Goal: Task Accomplishment & Management: Manage account settings

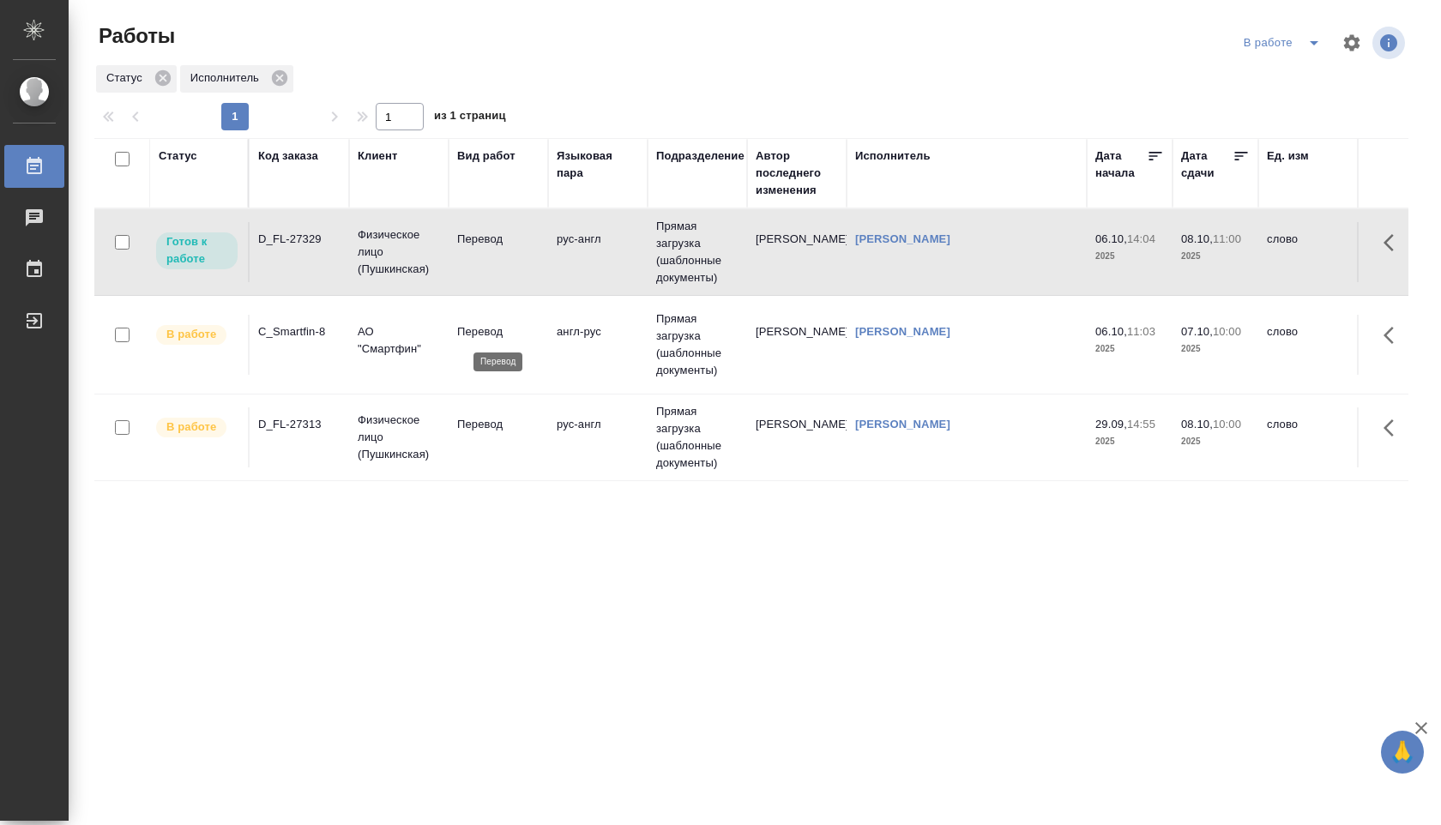
click at [486, 335] on p "Перевод" at bounding box center [498, 331] width 82 height 17
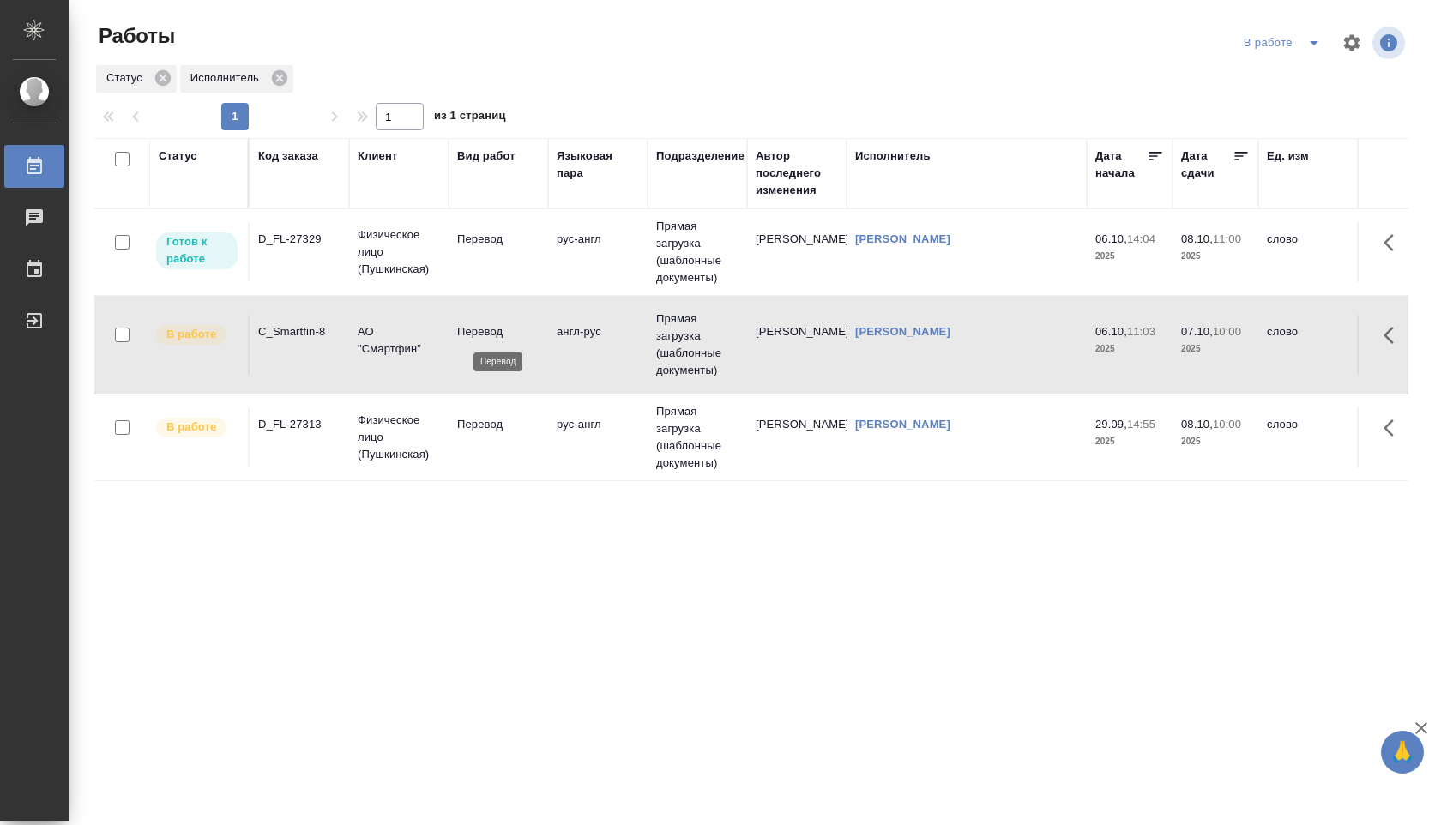
click at [486, 335] on p "Перевод" at bounding box center [498, 331] width 82 height 17
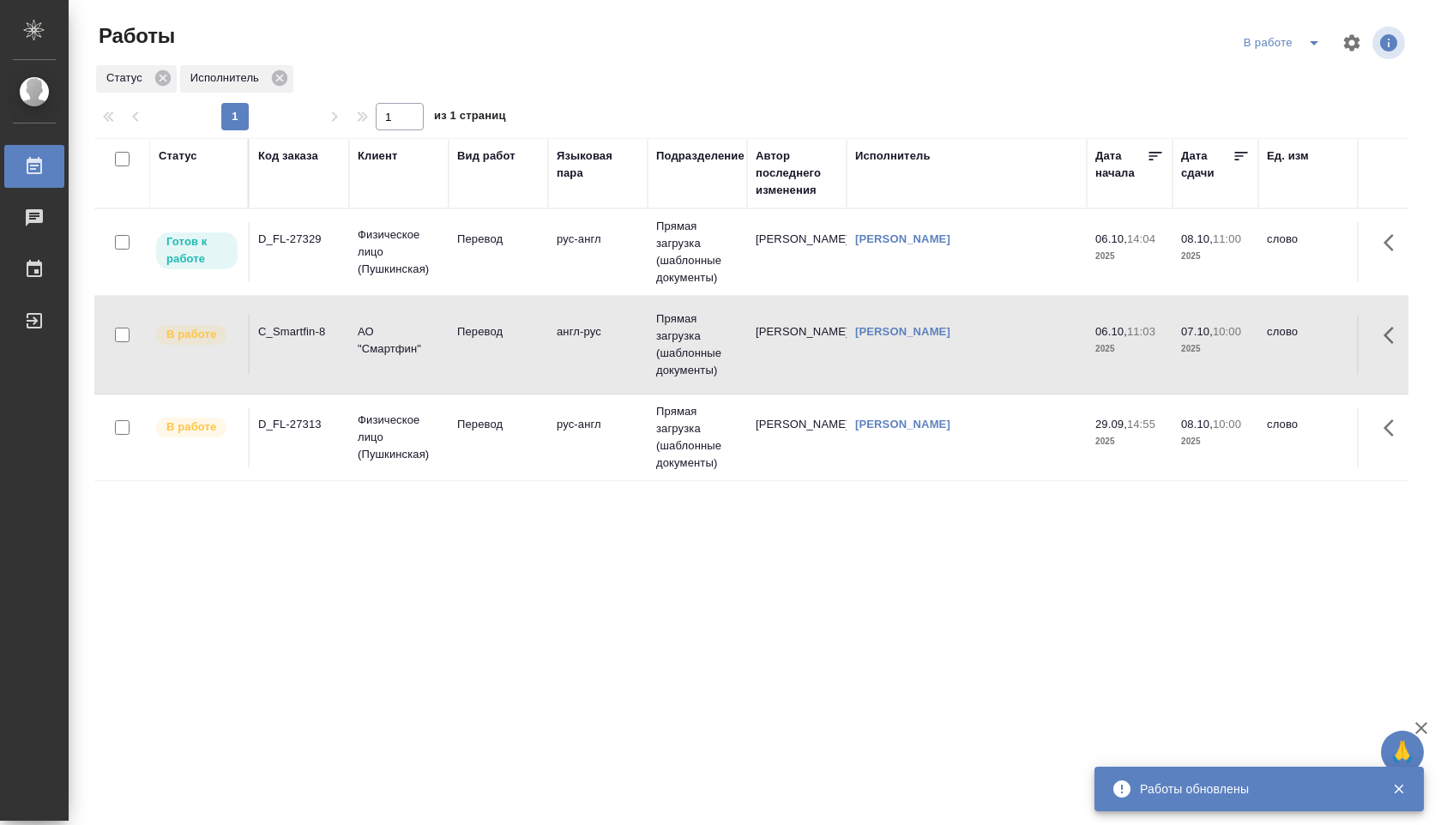
click at [265, 340] on div "C_Smartfin-8" at bounding box center [299, 331] width 82 height 17
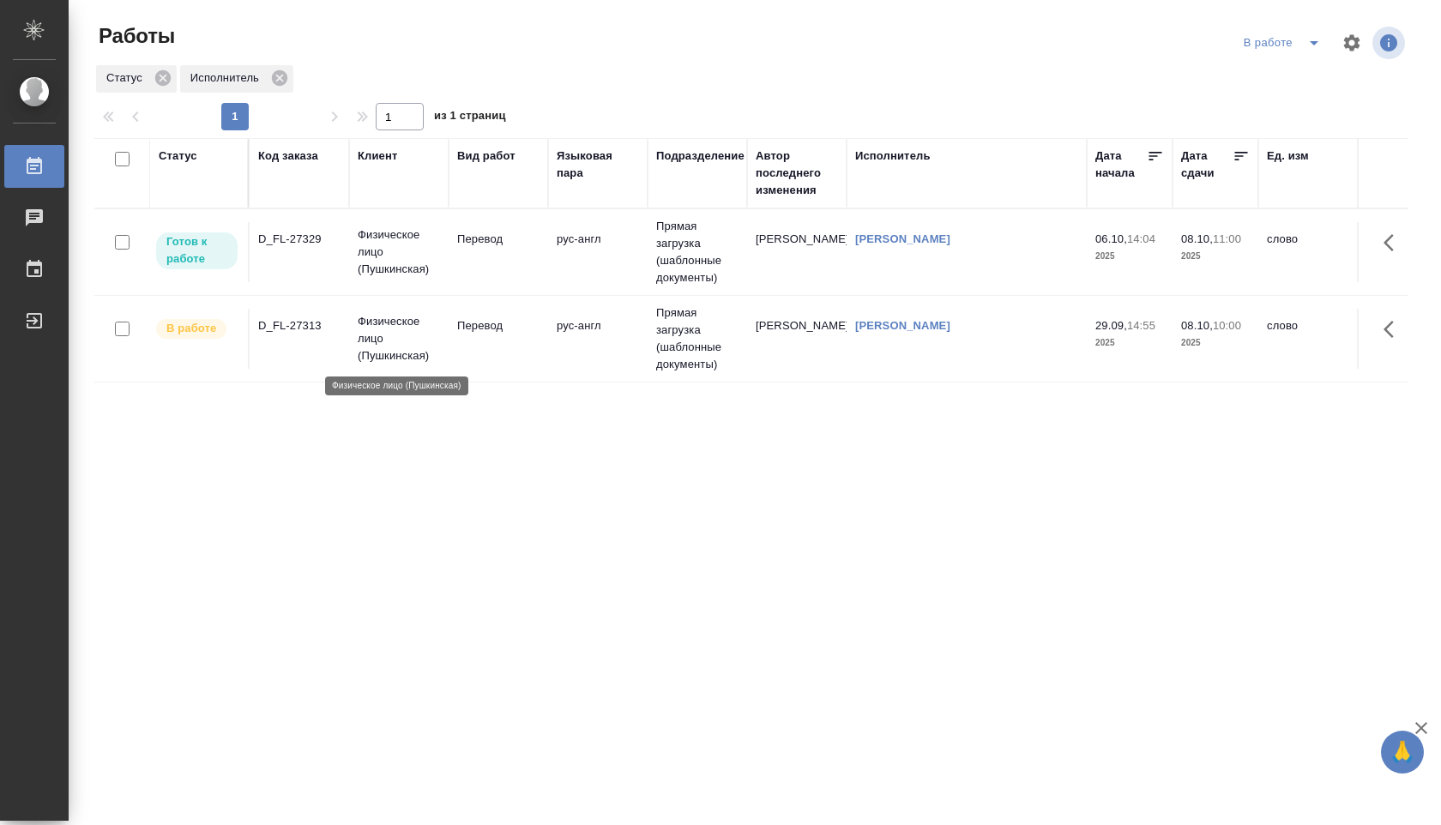
click at [432, 342] on p "Физическое лицо (Пушкинская)" at bounding box center [399, 338] width 82 height 51
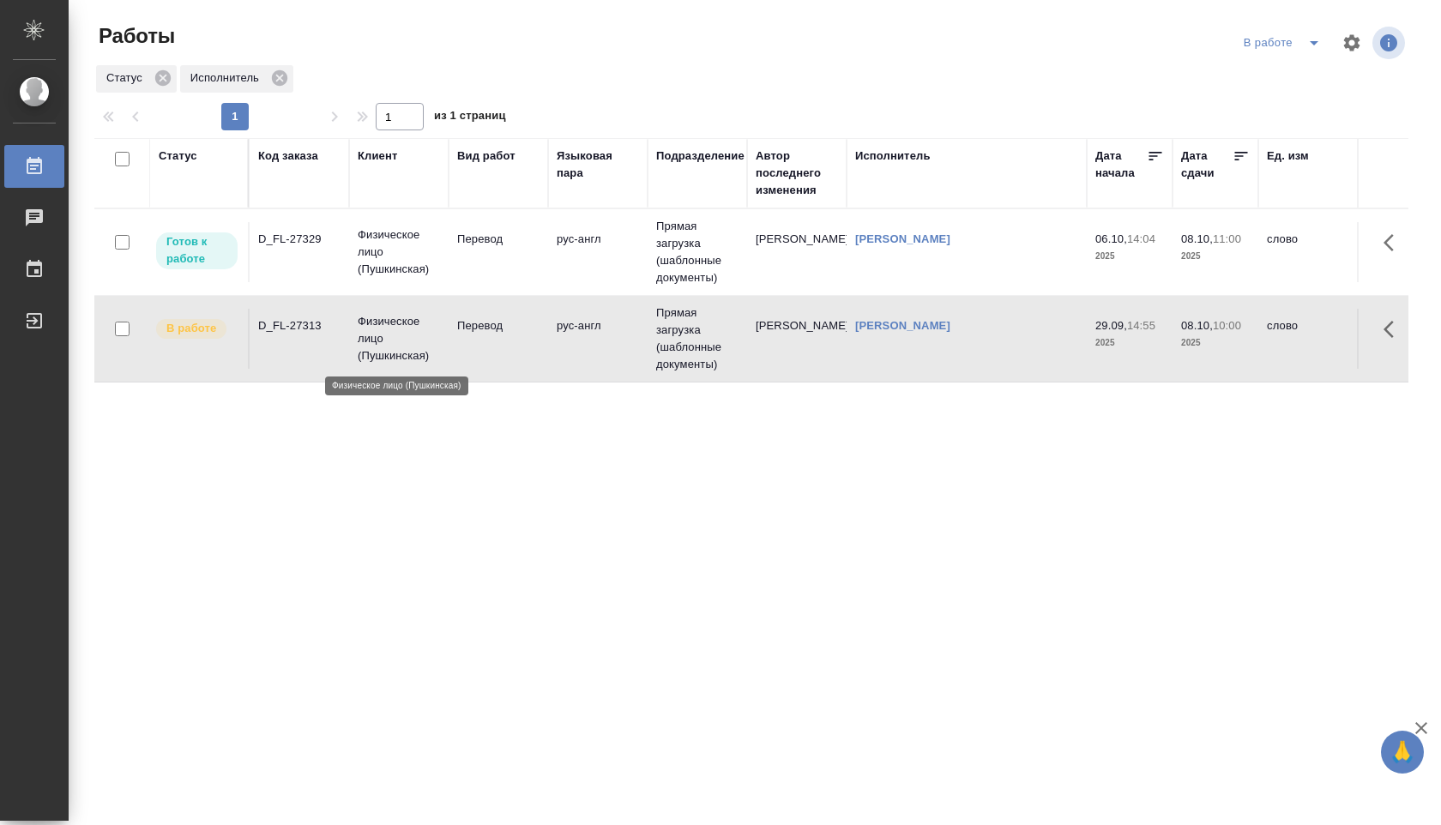
click at [432, 342] on p "Физическое лицо (Пушкинская)" at bounding box center [399, 338] width 82 height 51
click at [359, 347] on p "Физическое лицо (Пушкинская)" at bounding box center [399, 338] width 82 height 51
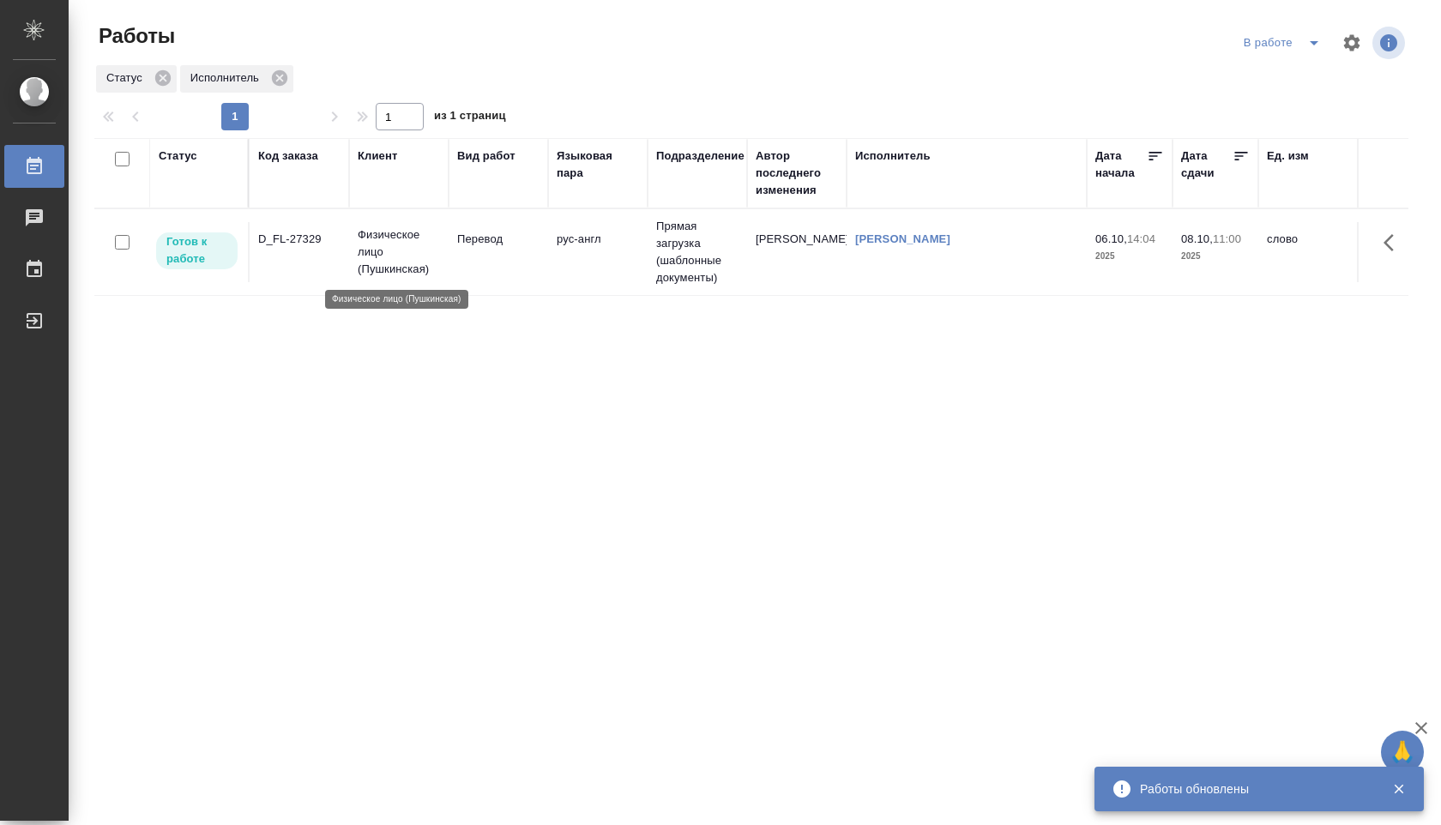
click at [368, 247] on p "Физическое лицо (Пушкинская)" at bounding box center [399, 252] width 82 height 51
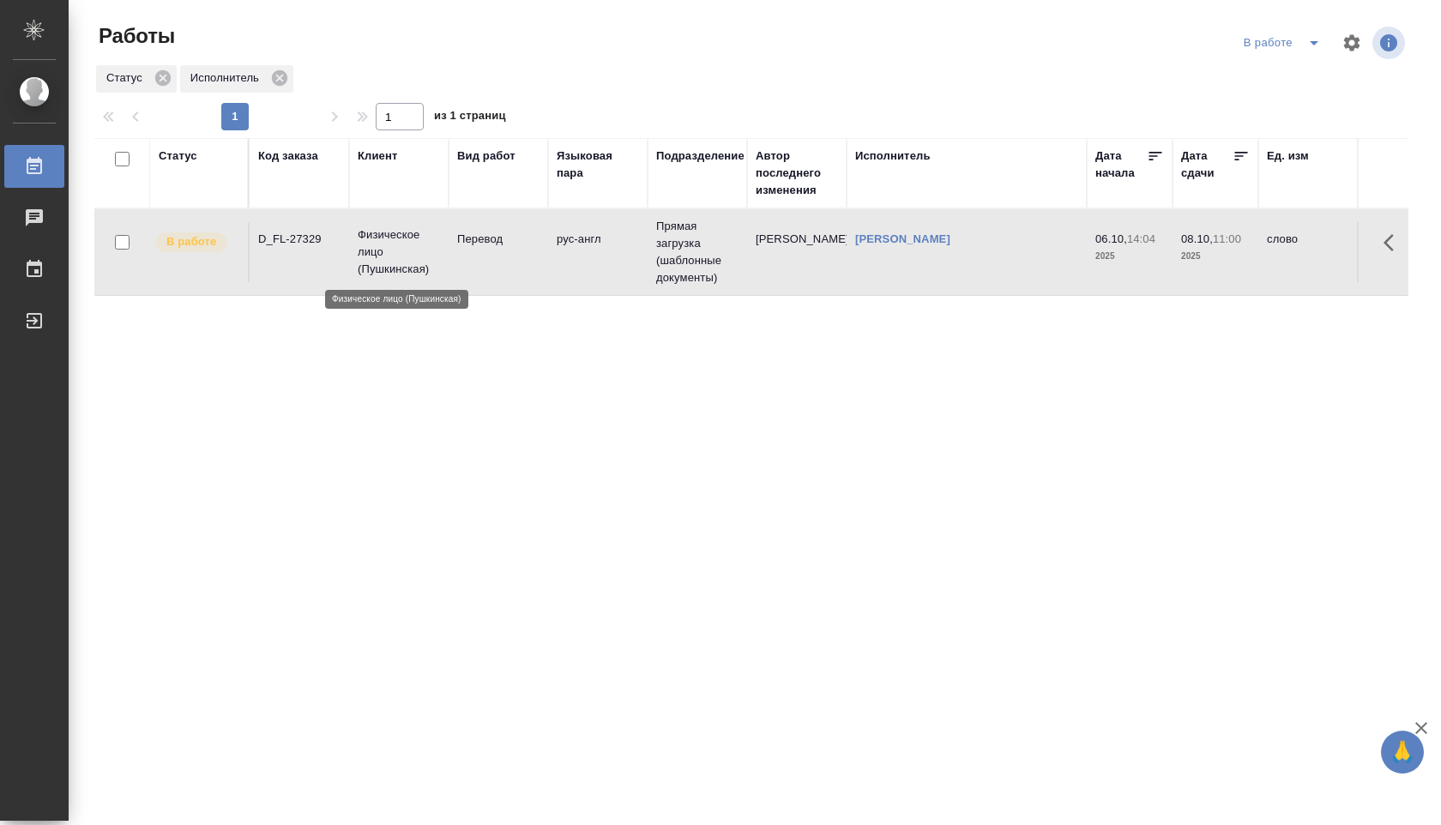
click at [439, 255] on p "Физическое лицо (Пушкинская)" at bounding box center [399, 252] width 82 height 51
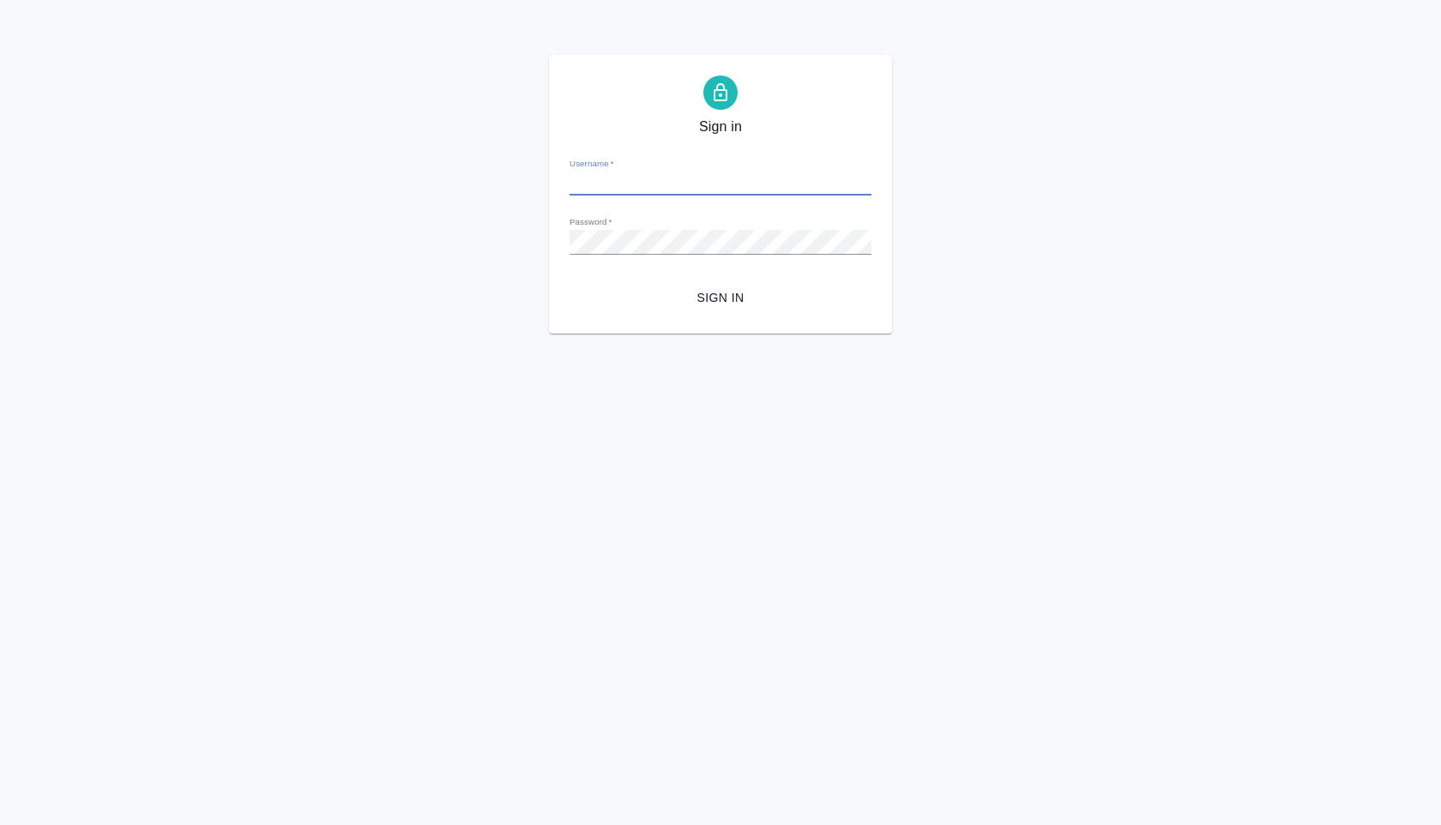
type input "a.shuvalova@awatera.com"
click at [699, 287] on span "Sign in" at bounding box center [720, 297] width 275 height 21
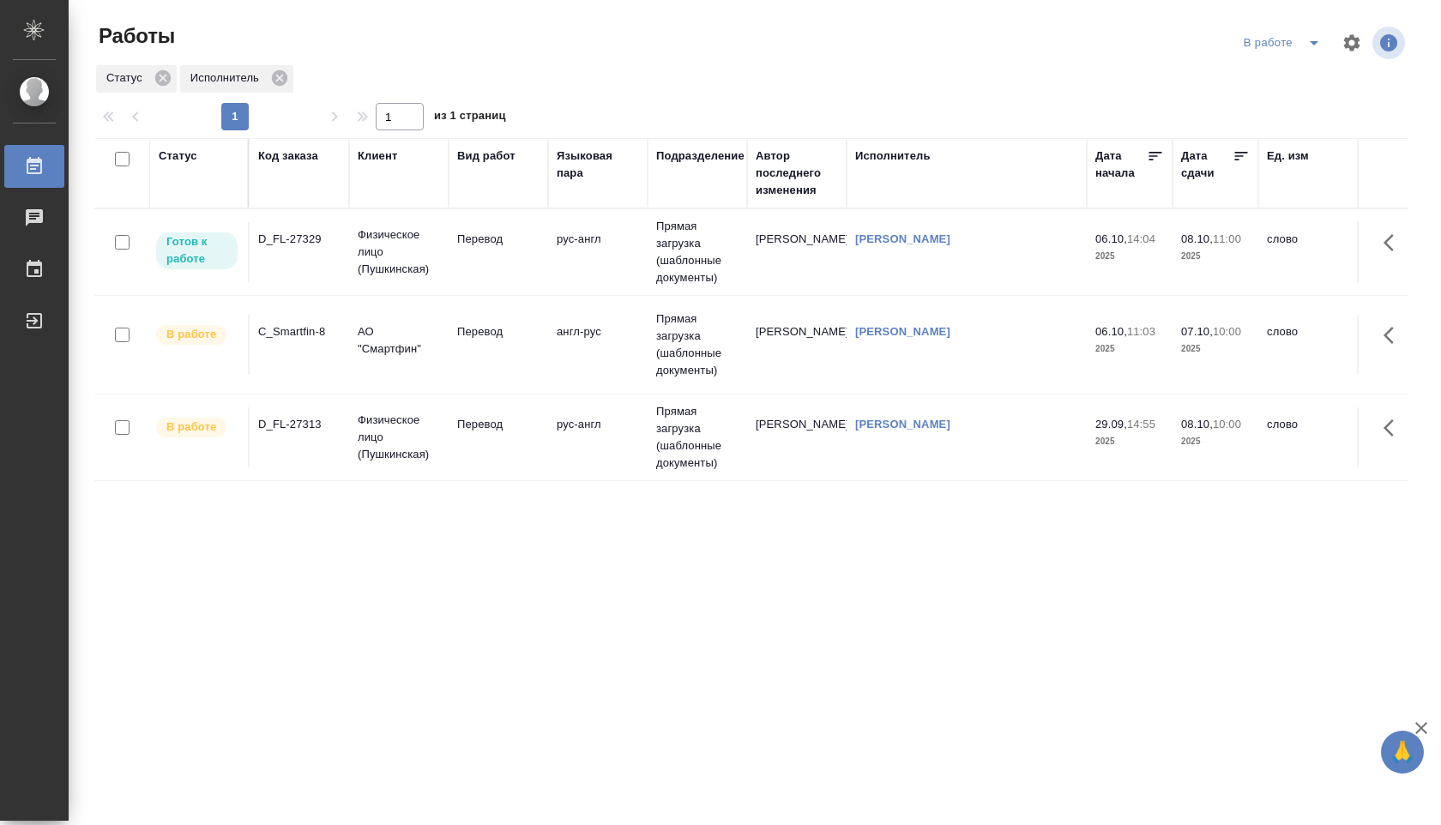
click at [1314, 42] on icon "split button" at bounding box center [1314, 43] width 9 height 4
click at [1303, 74] on li "Стандартные настройки" at bounding box center [1284, 76] width 165 height 27
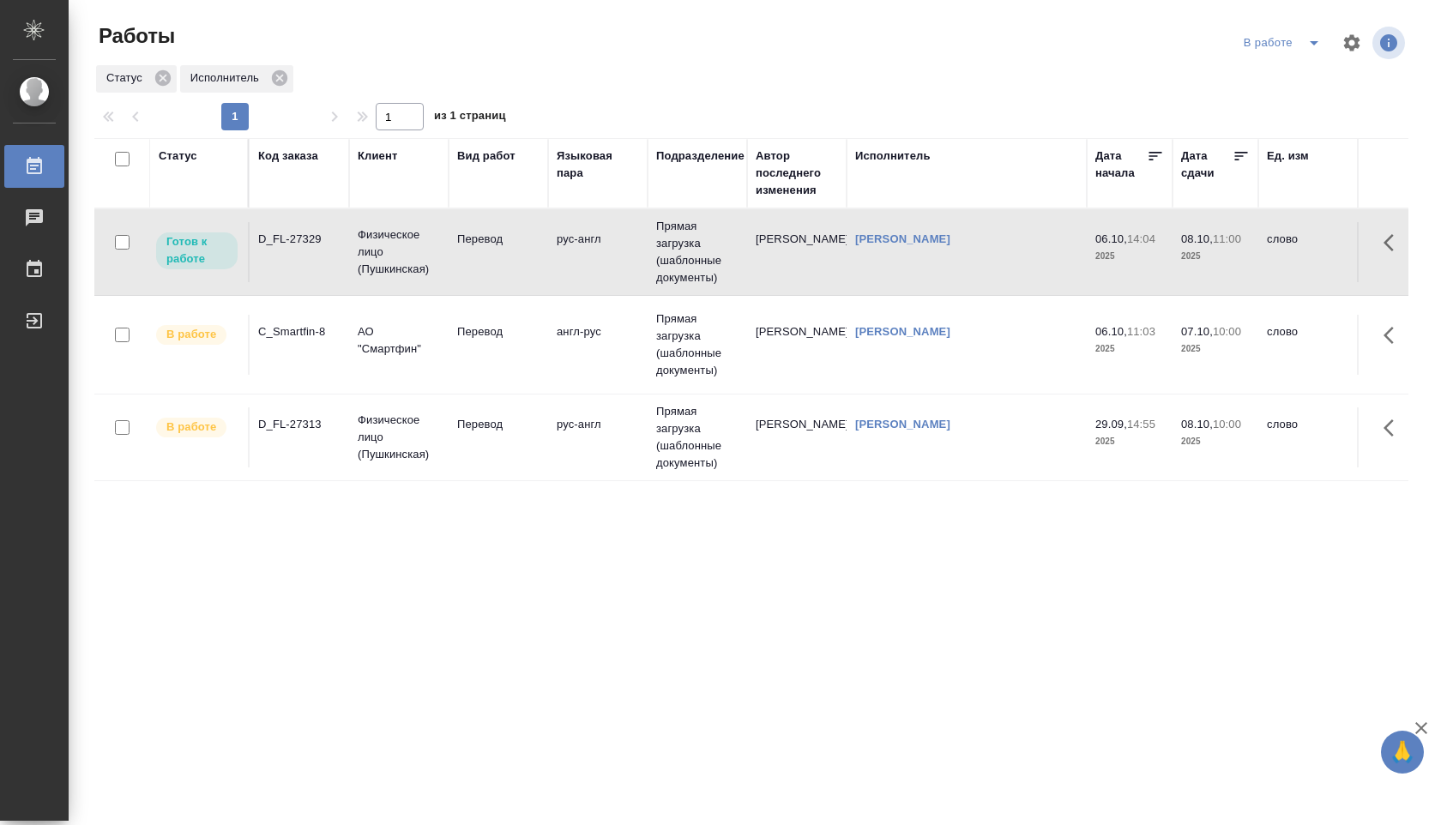
click at [595, 371] on td "англ-рус" at bounding box center [598, 345] width 100 height 60
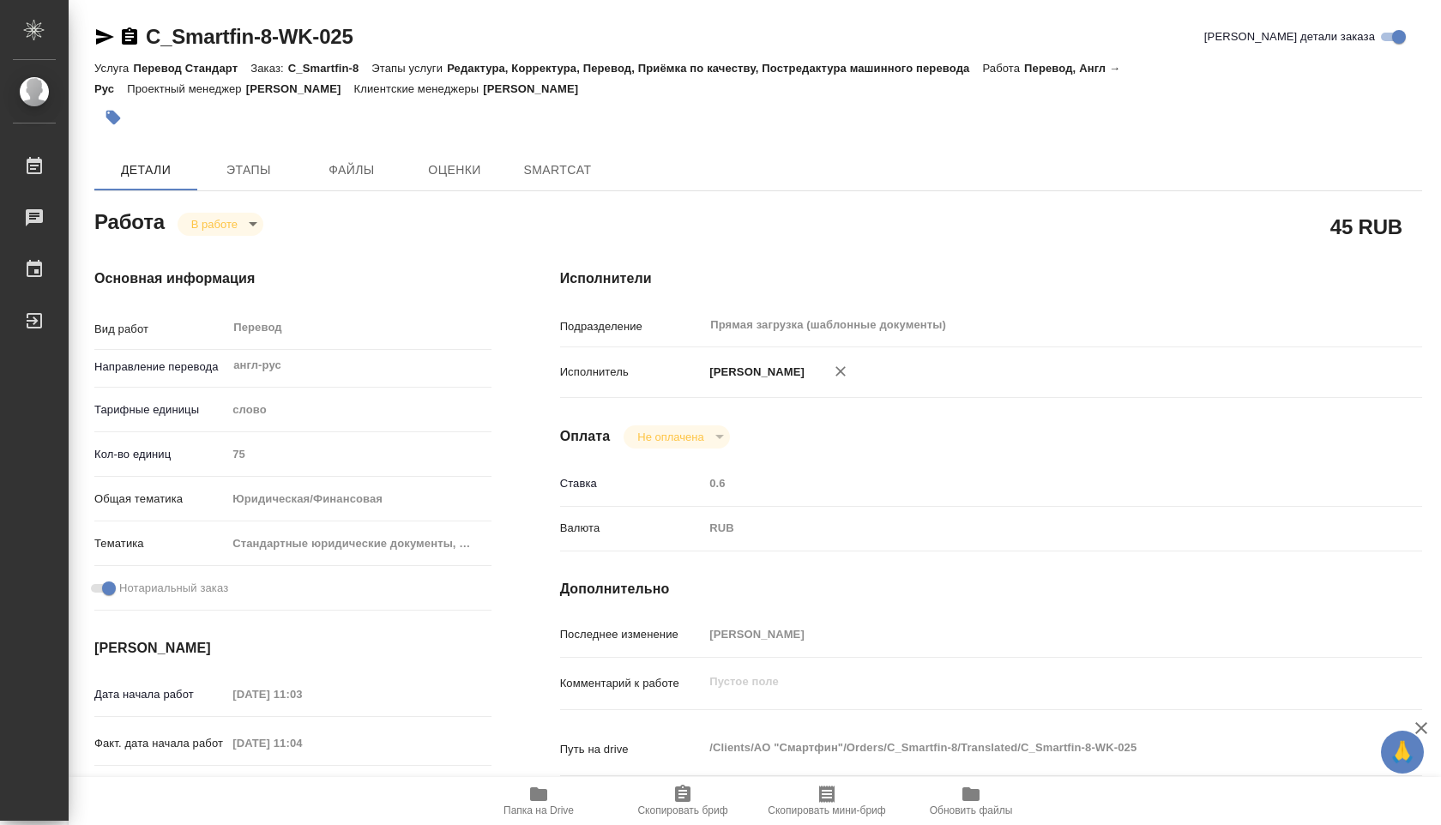
type textarea "x"
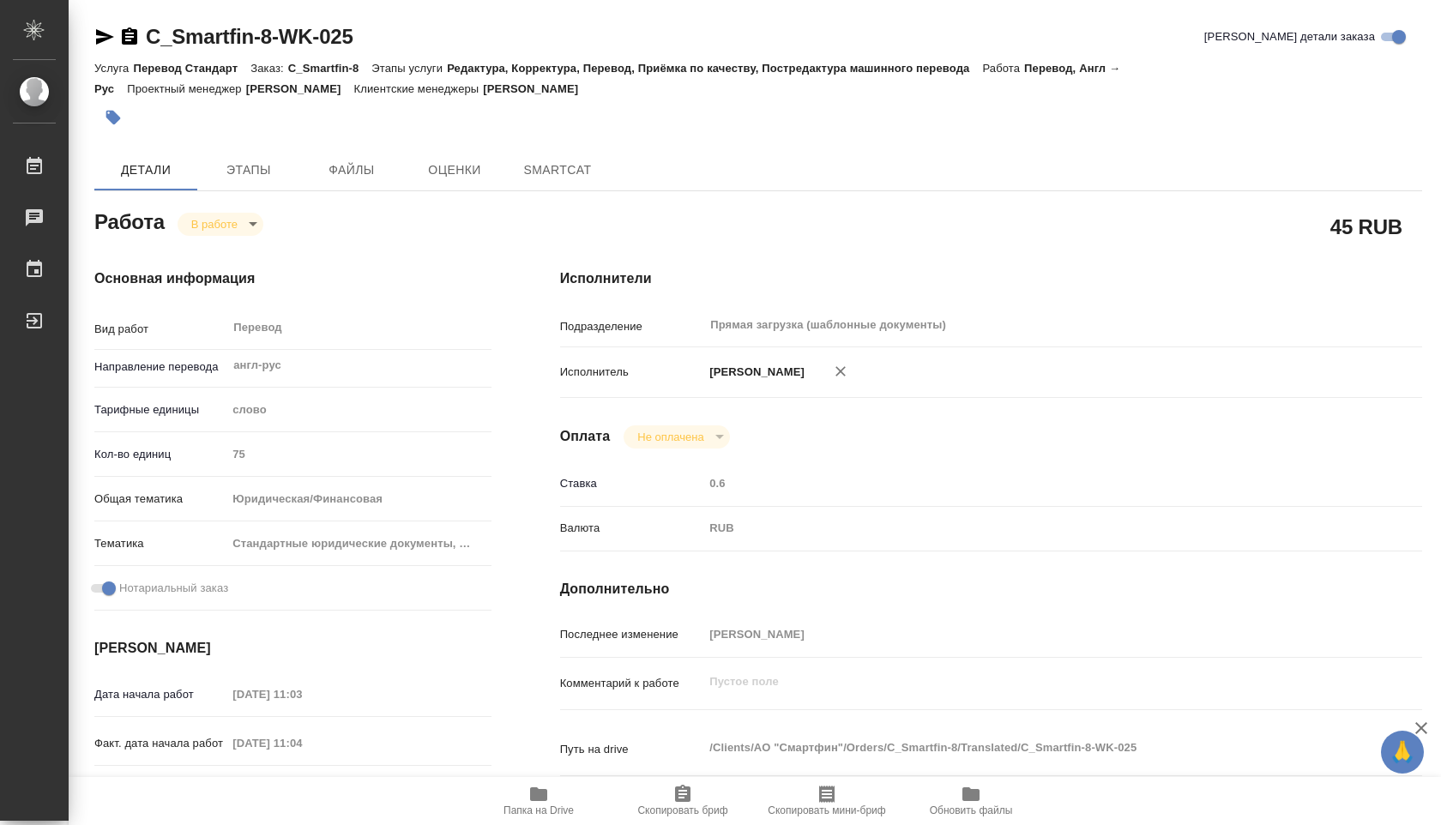
type textarea "x"
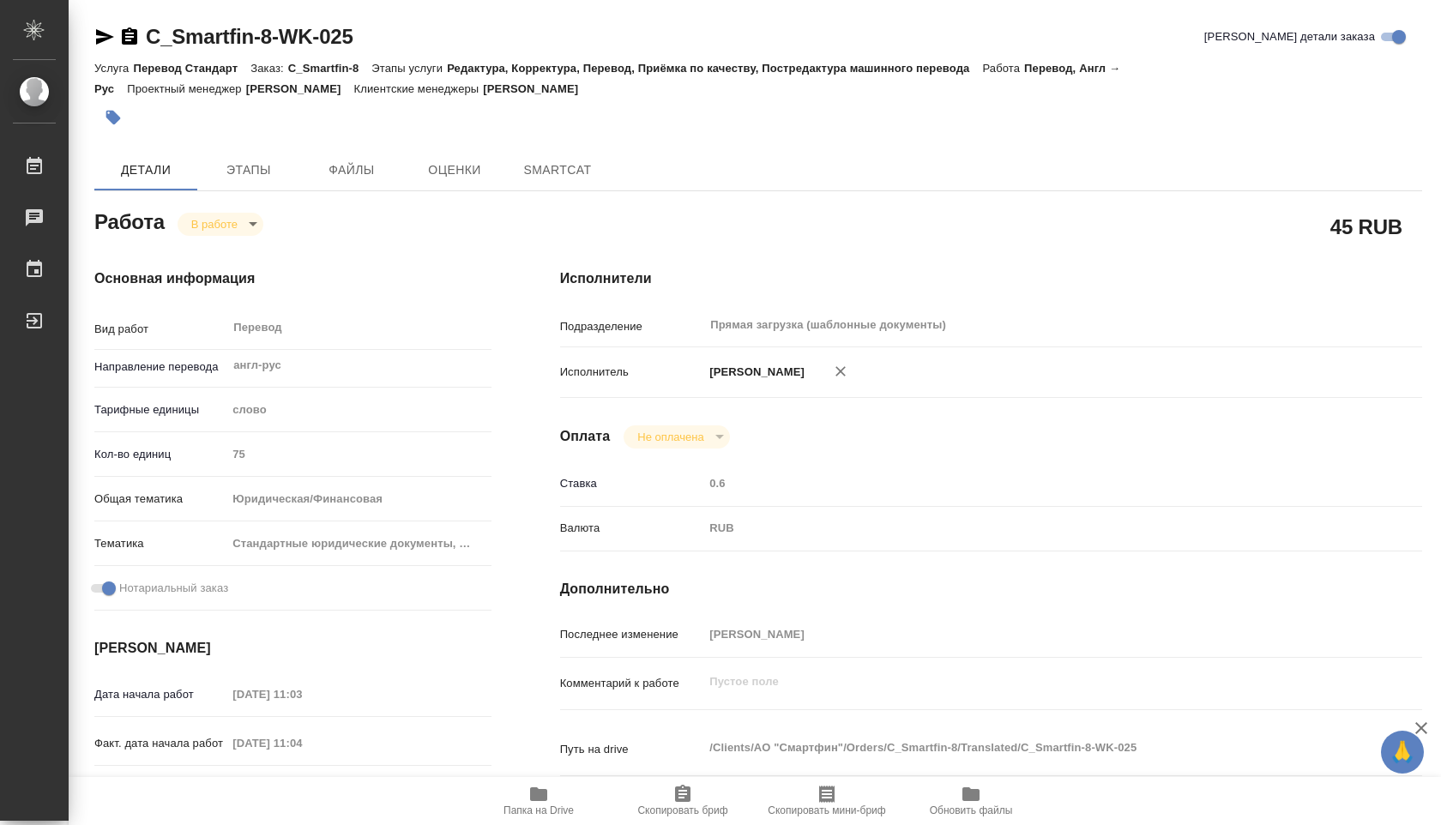
type textarea "x"
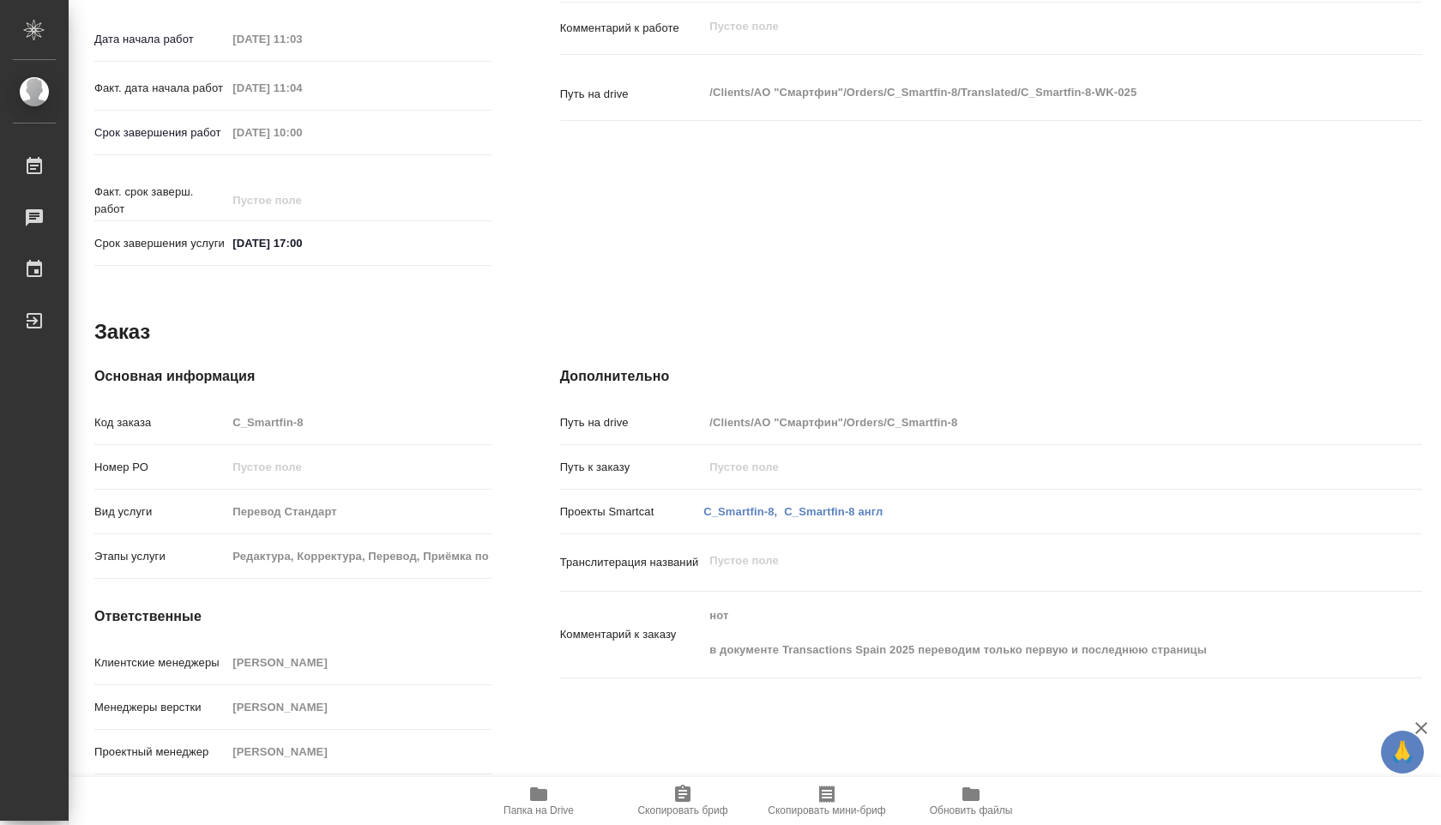
type textarea "x"
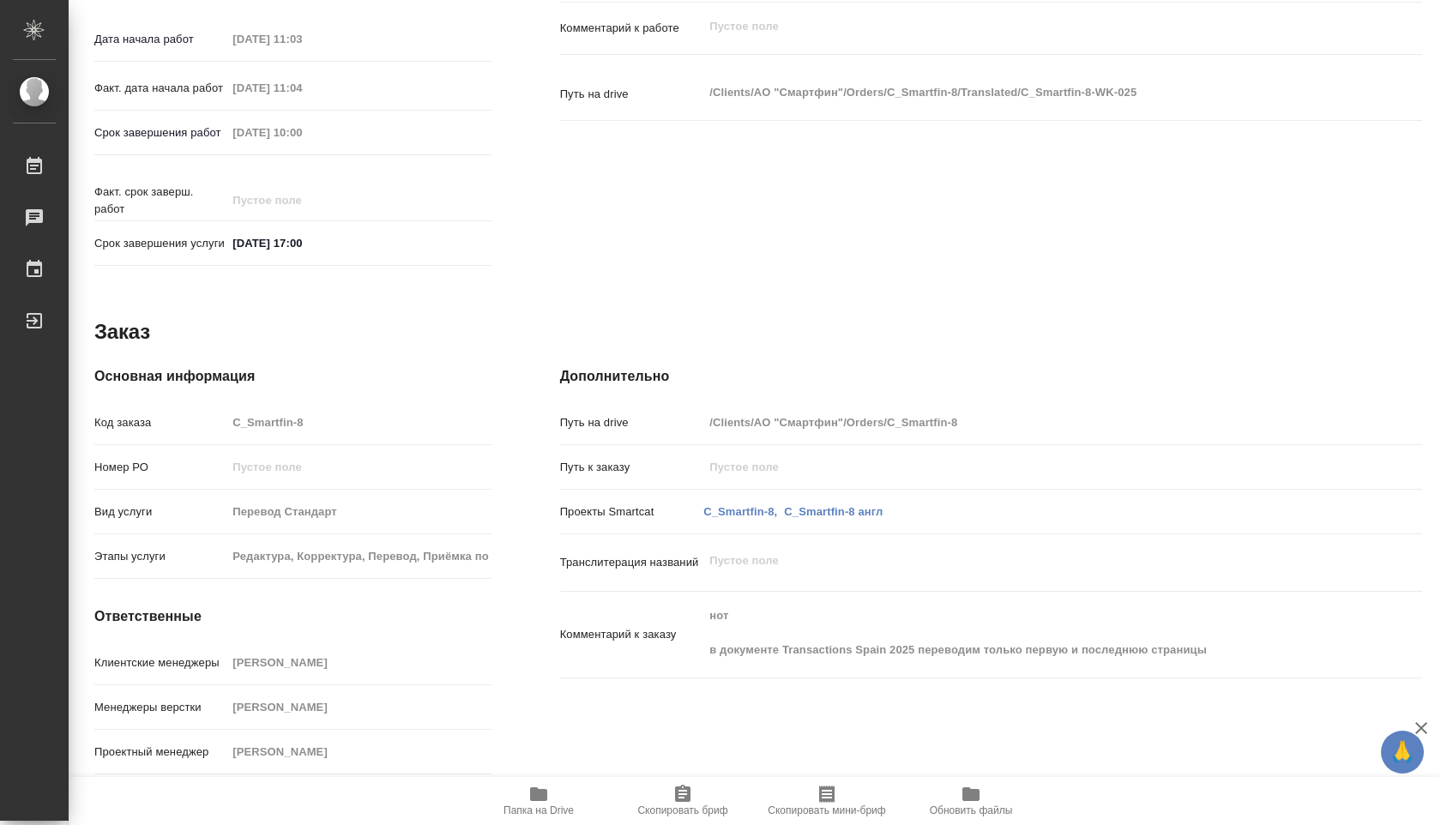
scroll to position [673, 0]
type textarea "x"
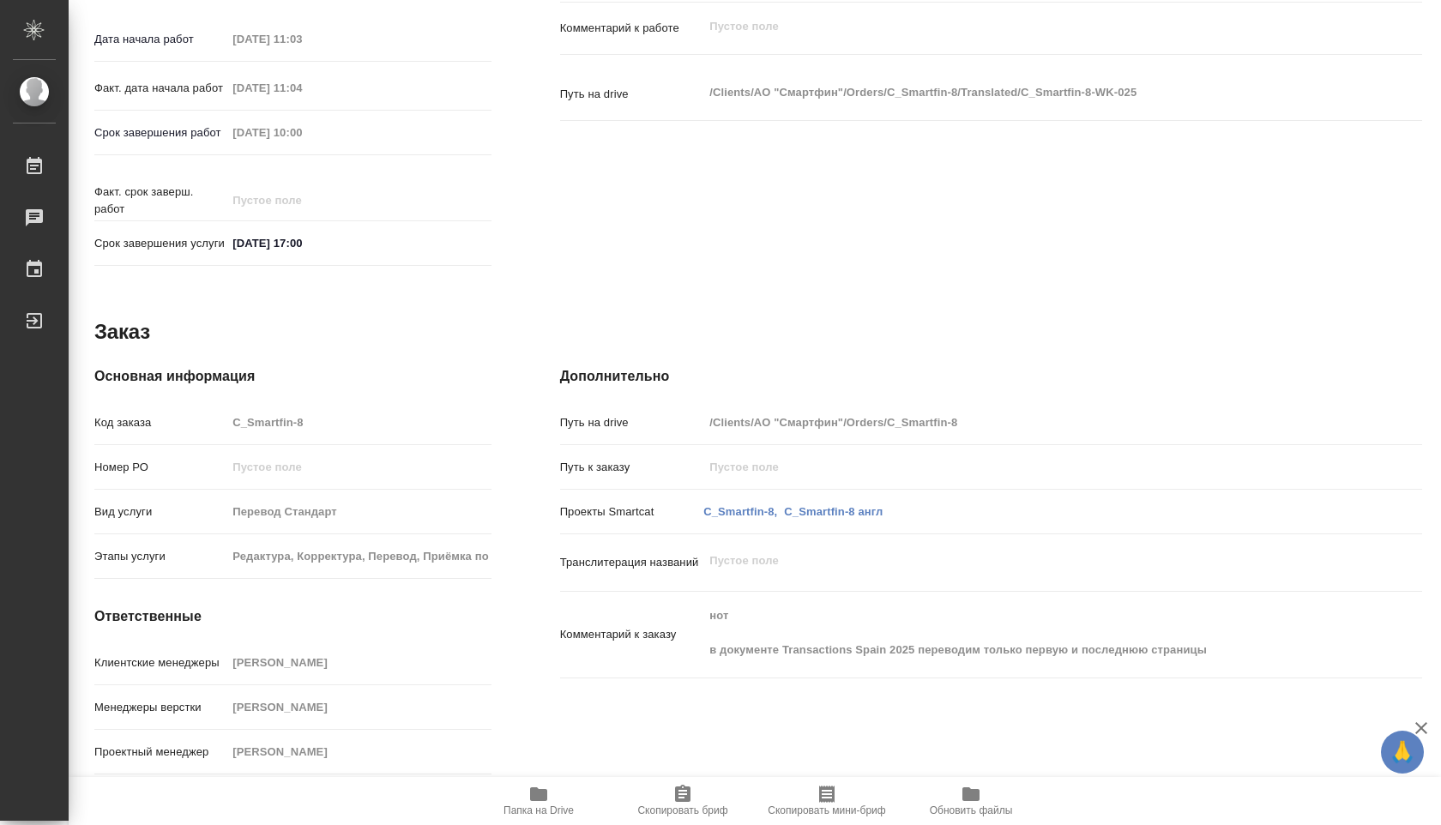
type textarea "x"
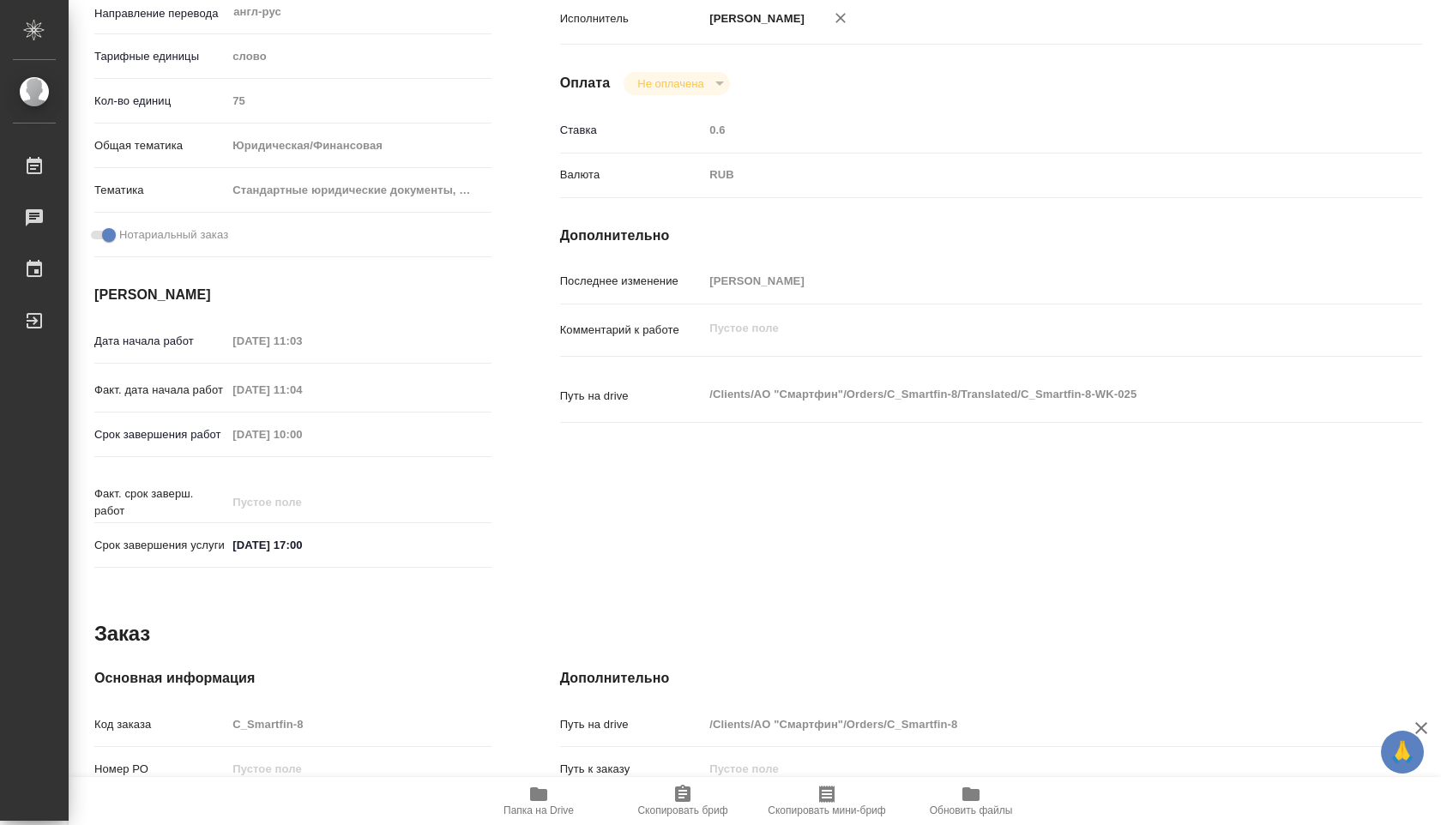
scroll to position [110, 0]
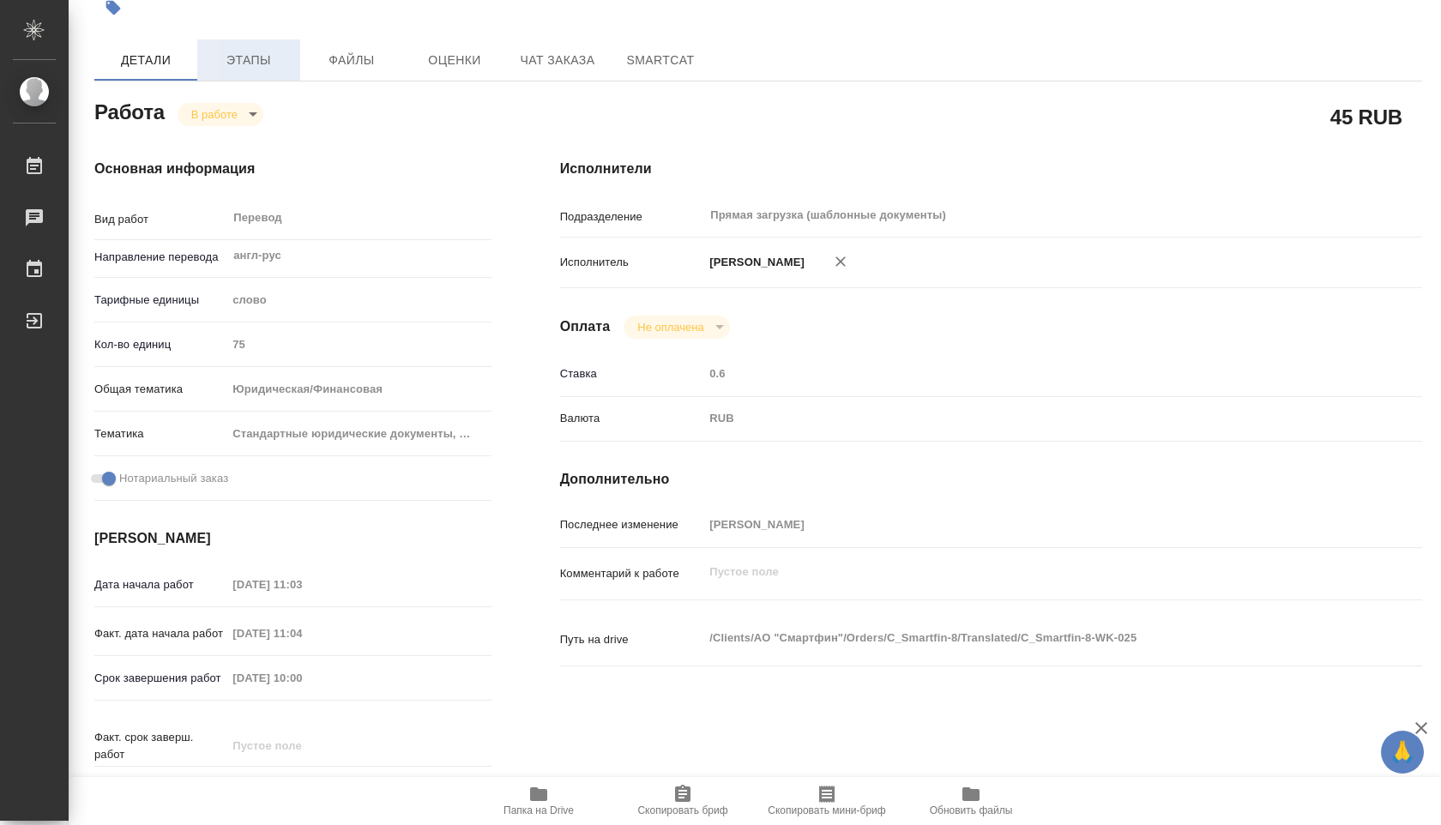
click at [251, 69] on span "Этапы" at bounding box center [249, 60] width 82 height 21
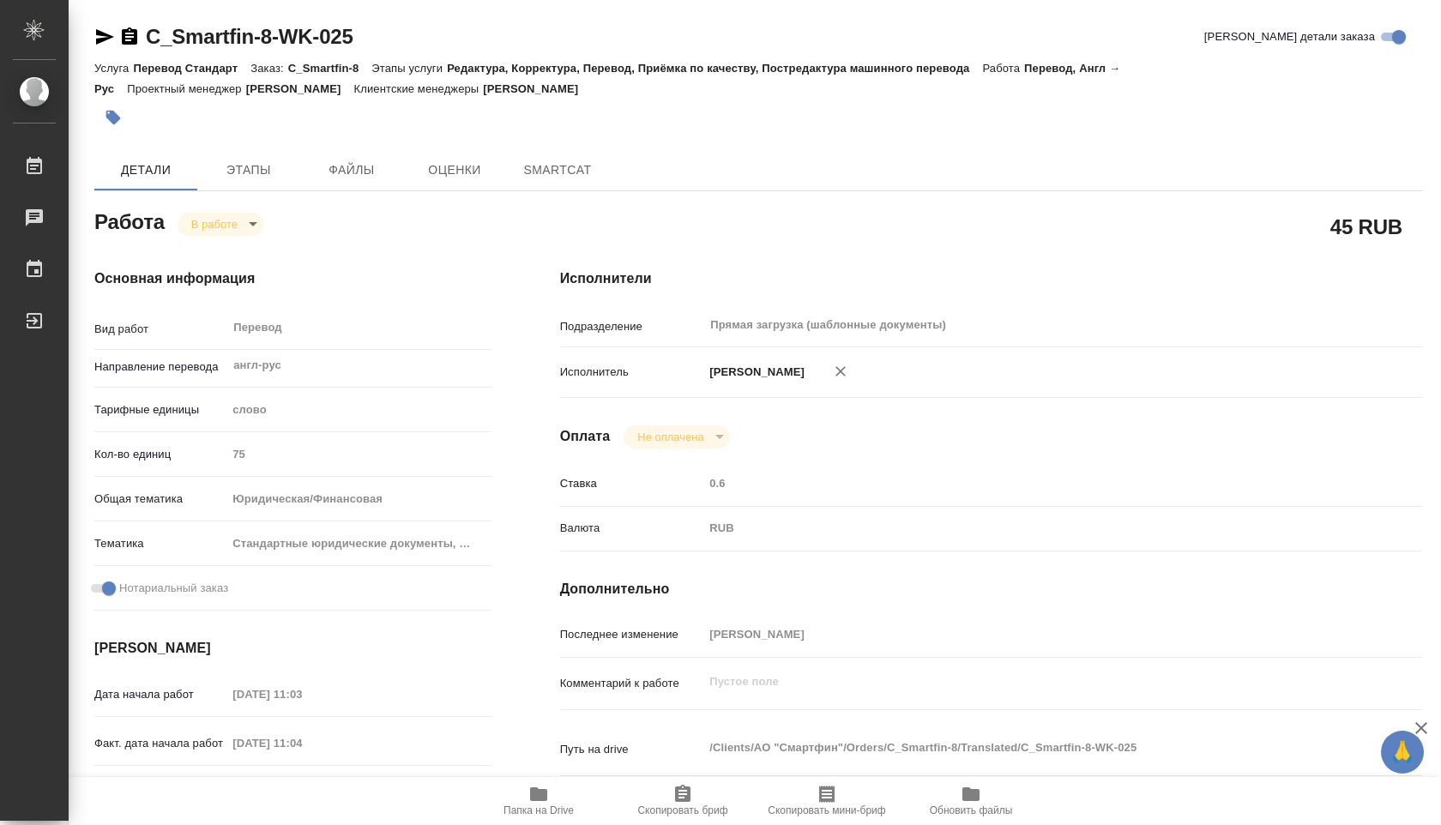
type textarea "x"
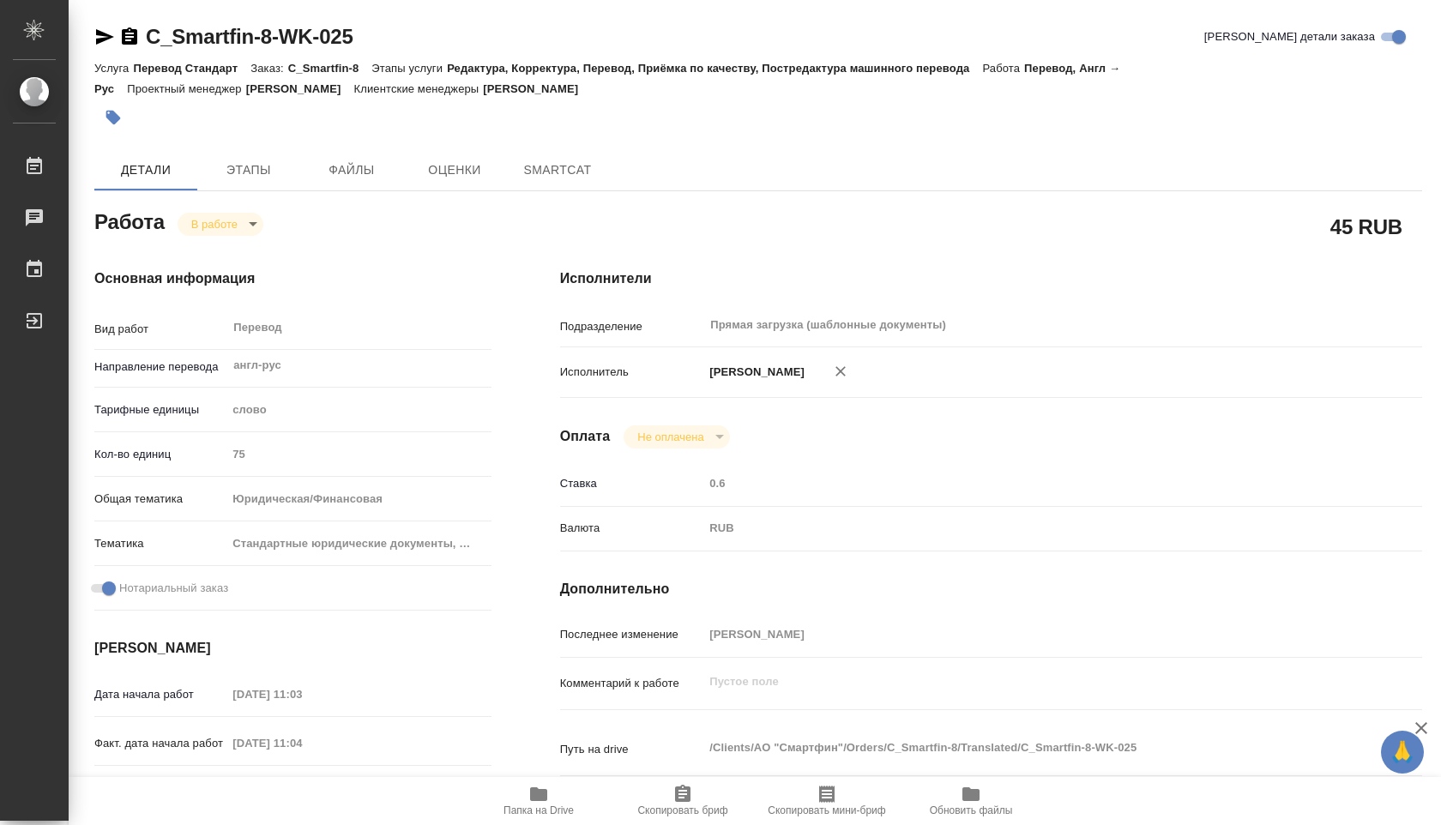
type textarea "x"
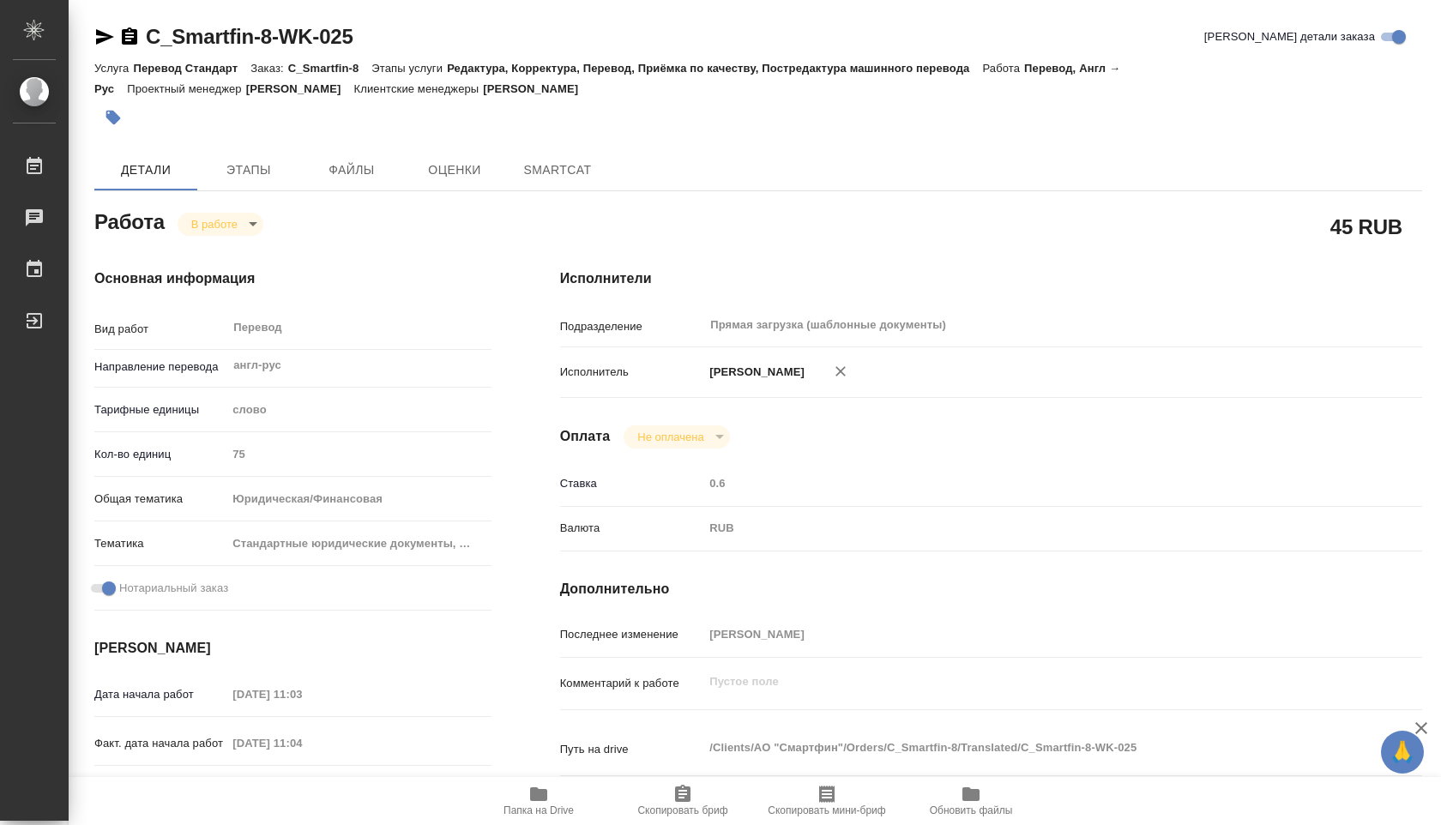
type textarea "x"
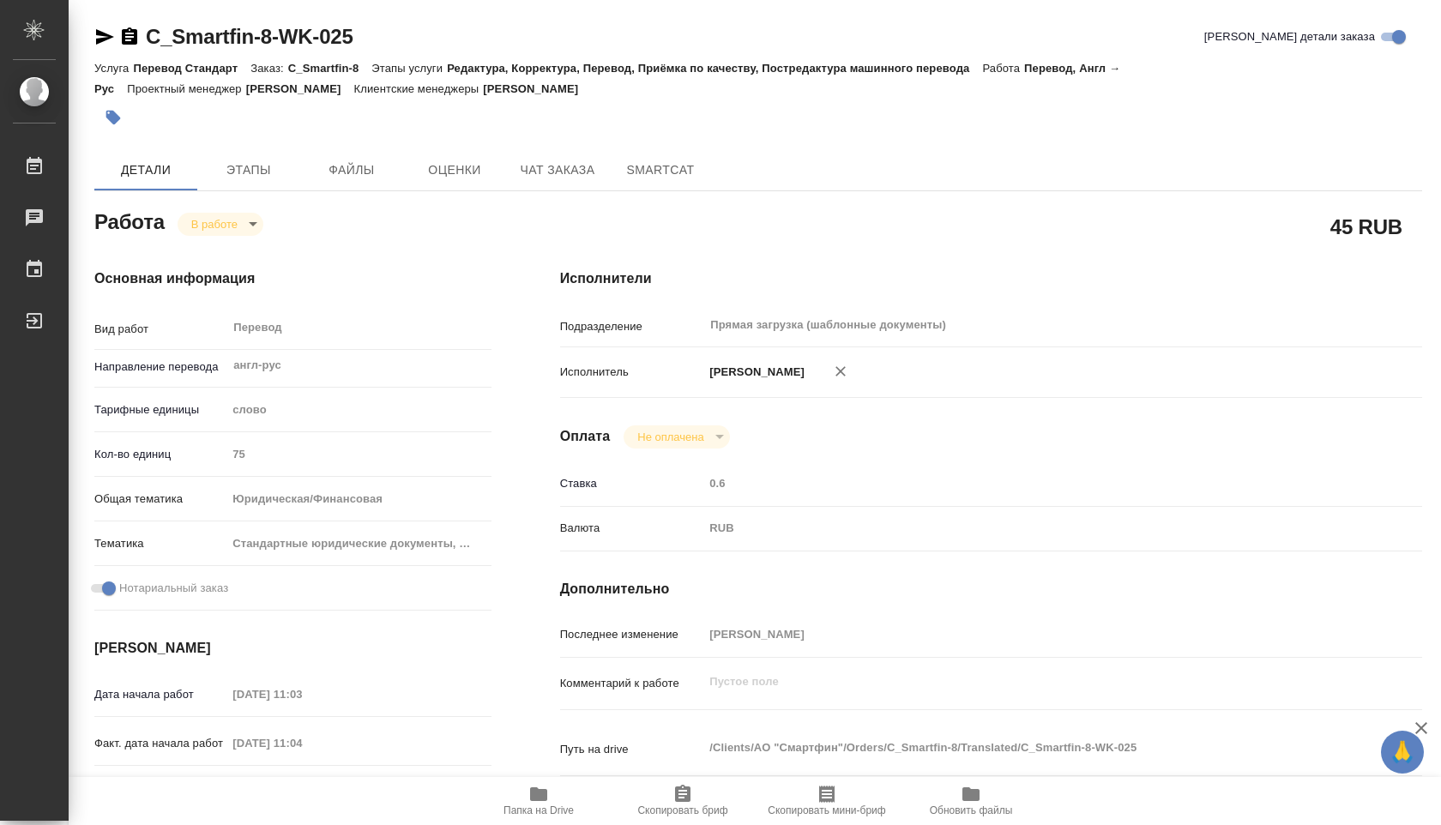
type textarea "x"
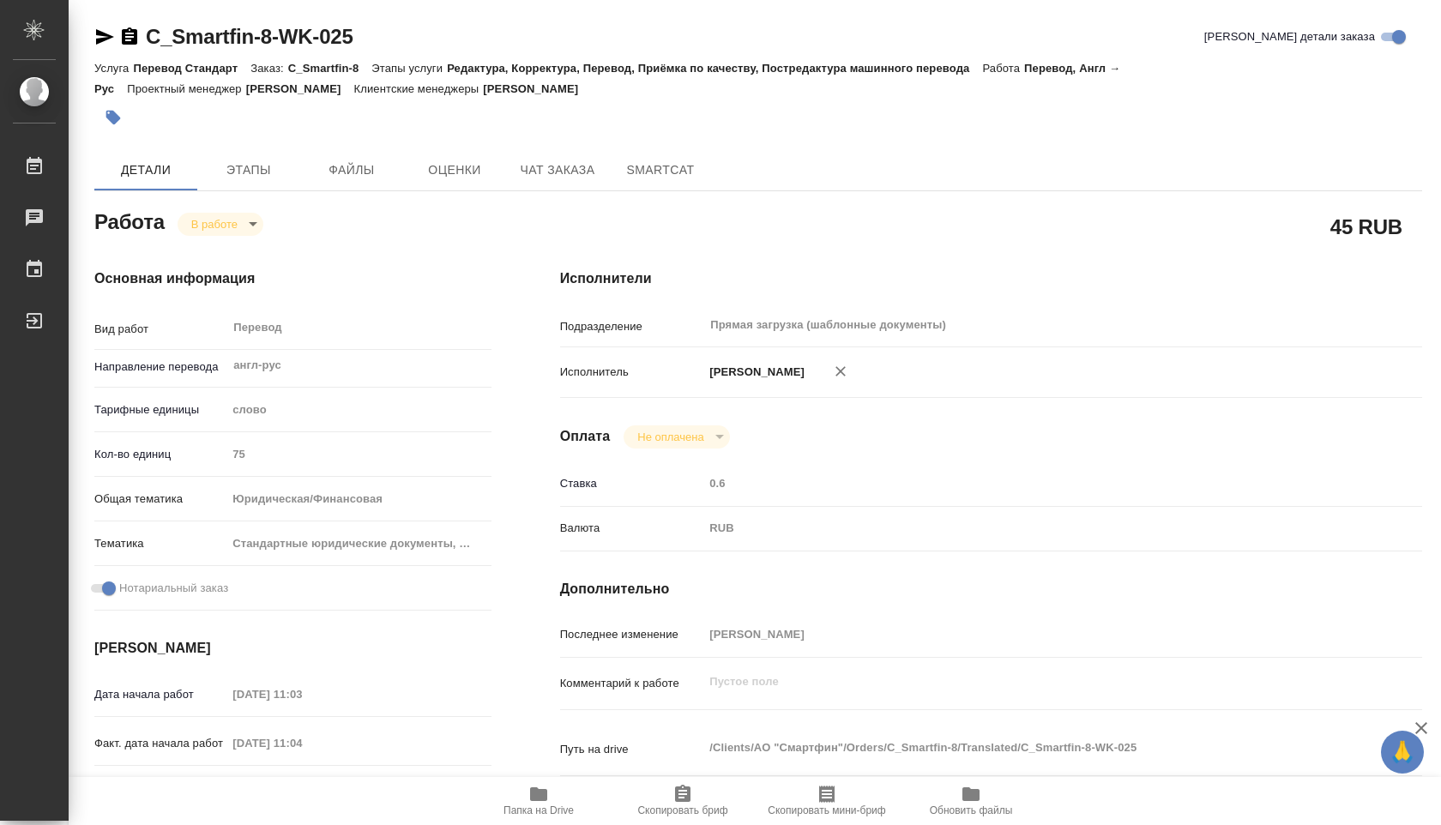
type textarea "x"
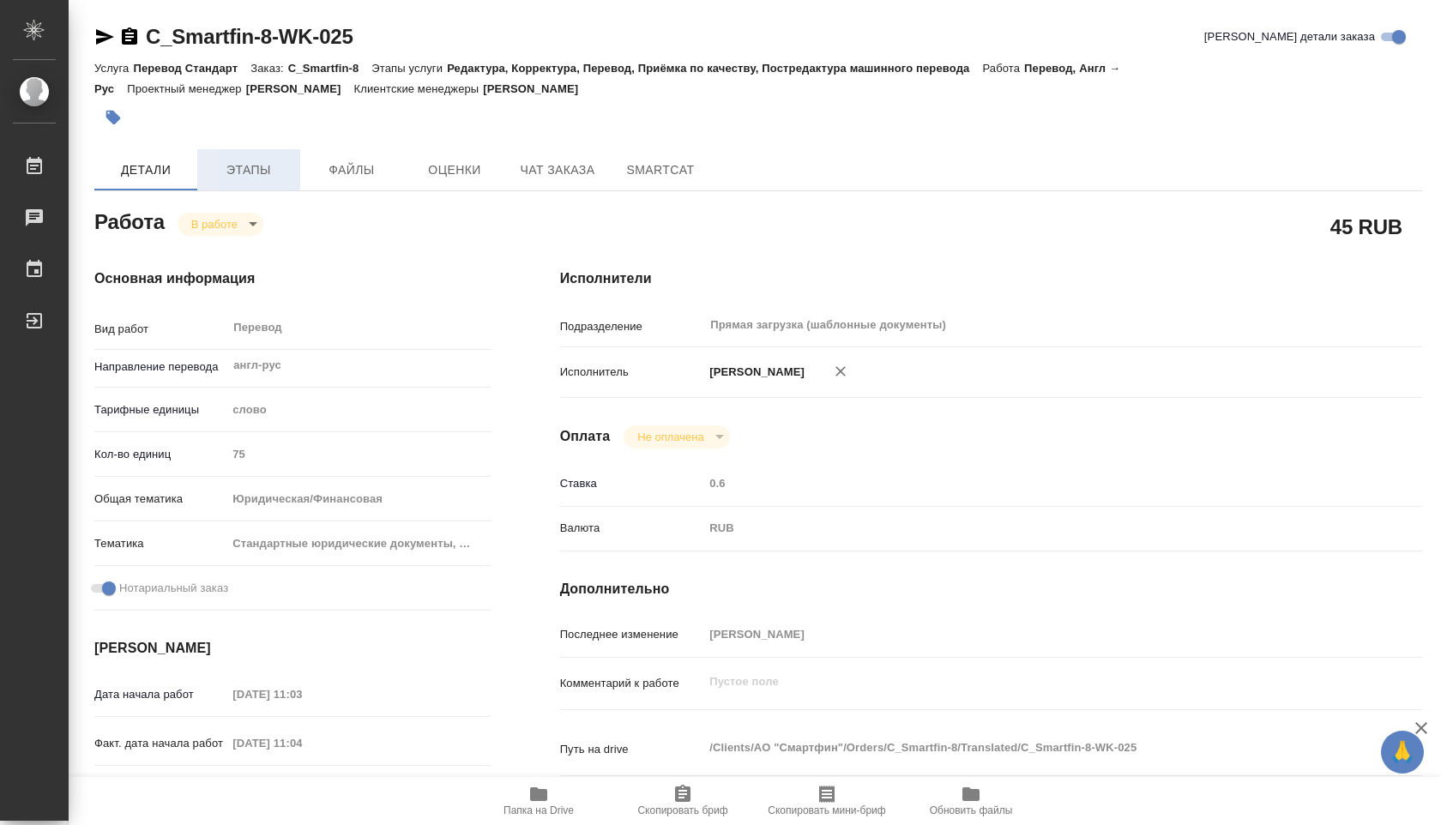
click at [246, 168] on span "Этапы" at bounding box center [249, 170] width 82 height 21
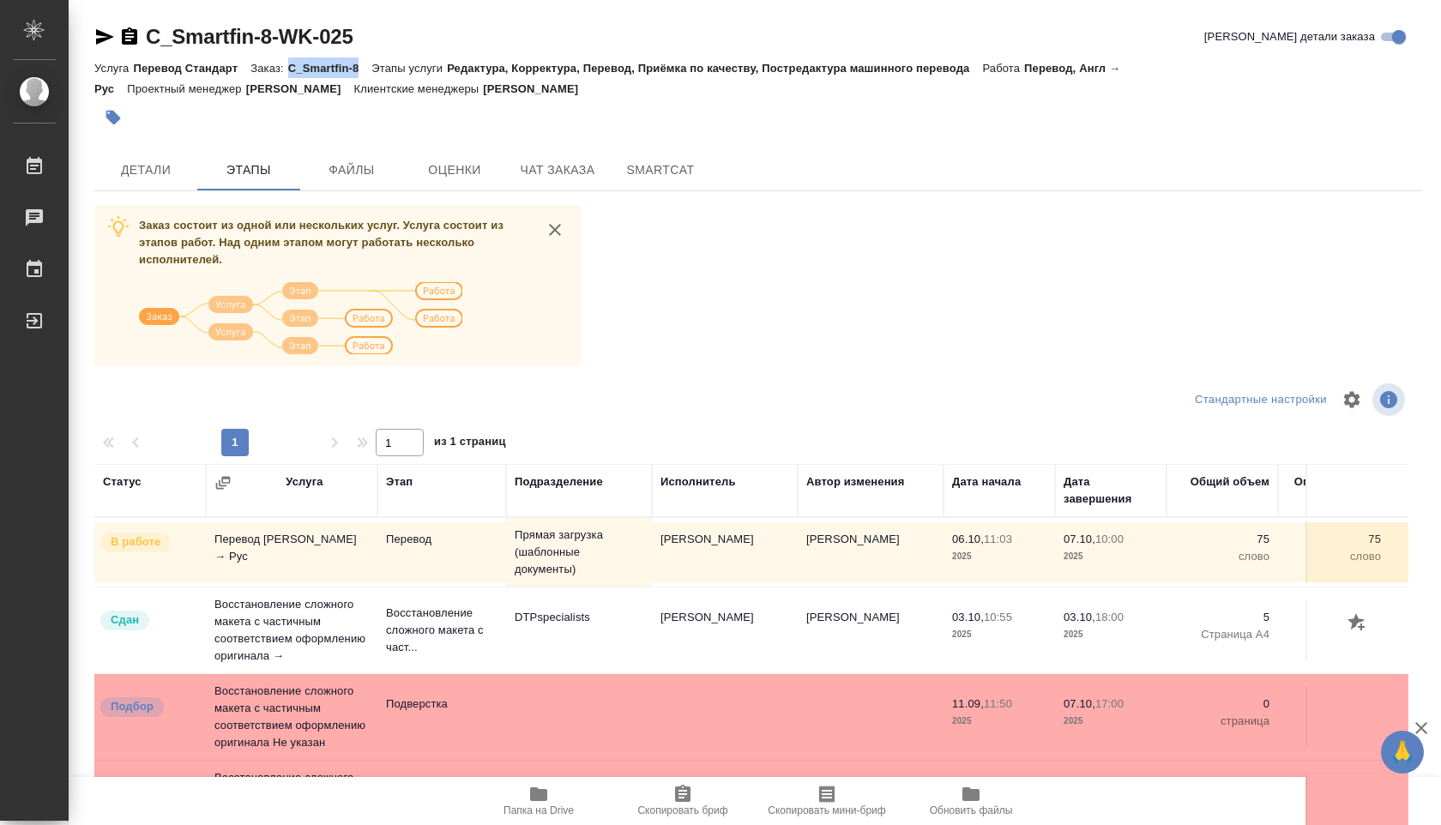
drag, startPoint x: 293, startPoint y: 65, endPoint x: 365, endPoint y: 65, distance: 72.1
click at [365, 65] on p "C_Smartfin-8" at bounding box center [330, 68] width 84 height 13
copy p "C_Smartfin-8"
click at [552, 798] on span "Папка на Drive" at bounding box center [539, 800] width 124 height 33
copy p "C_Smartfin-8"
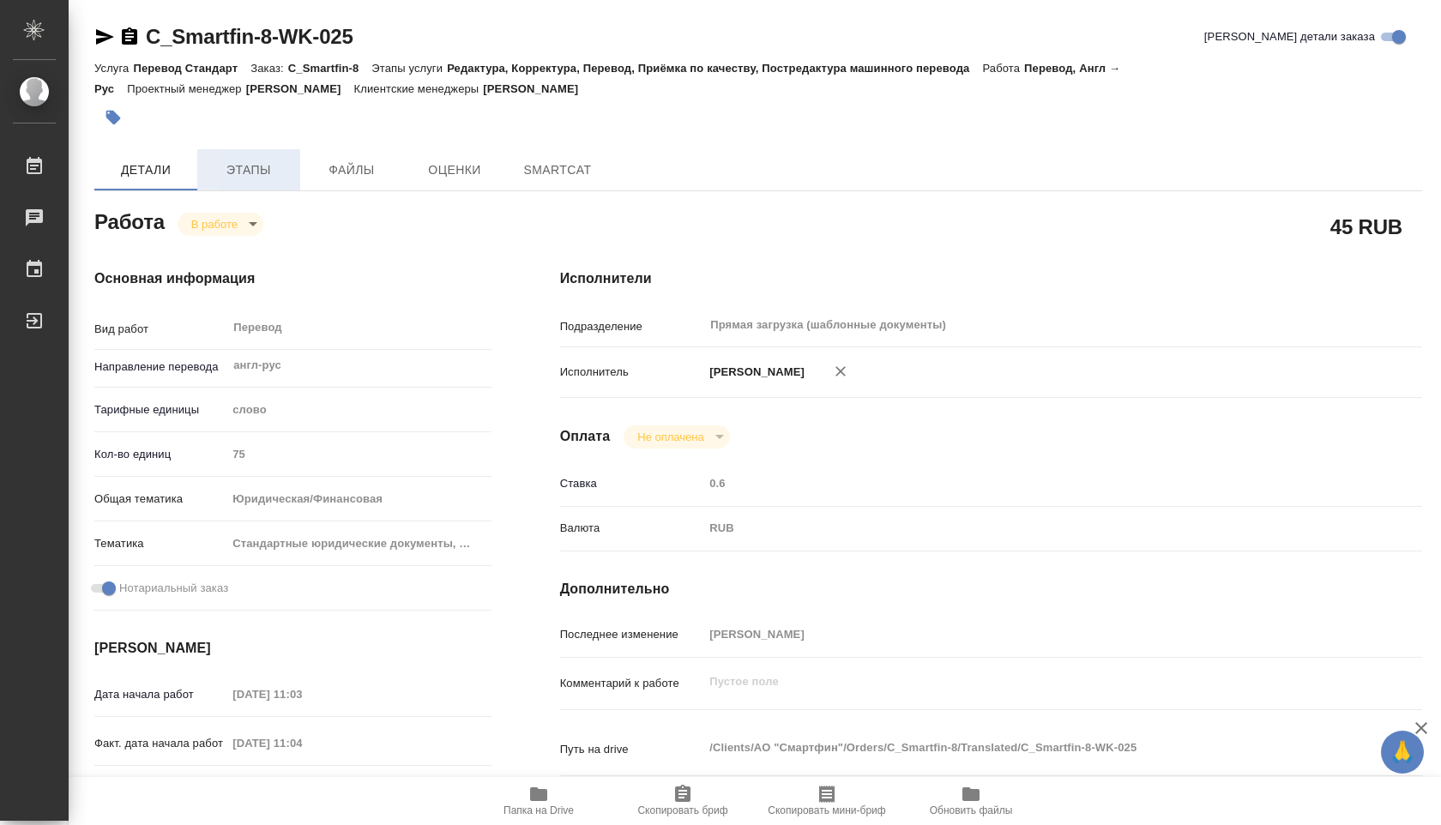
type textarea "x"
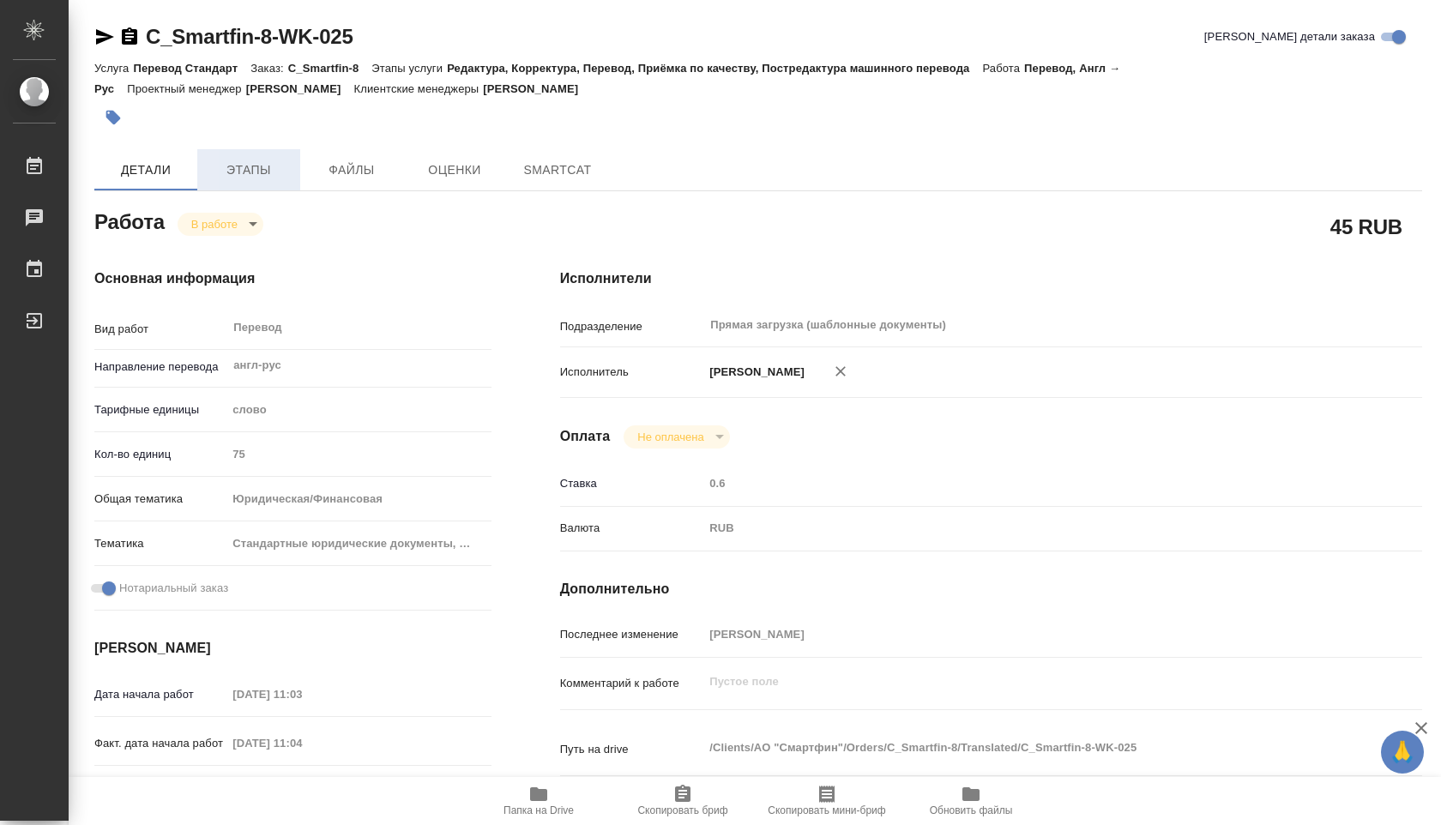
type textarea "x"
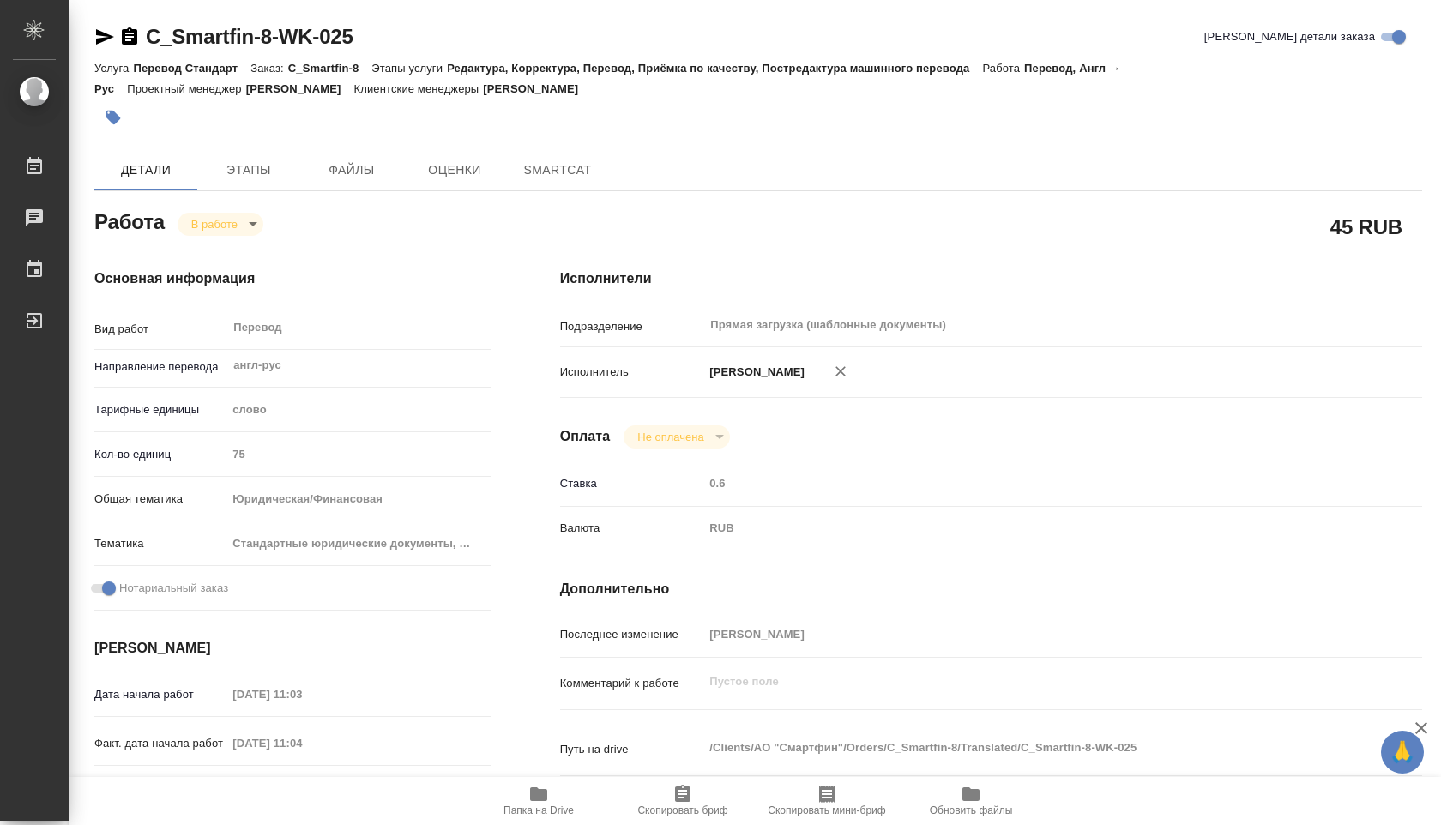
type textarea "x"
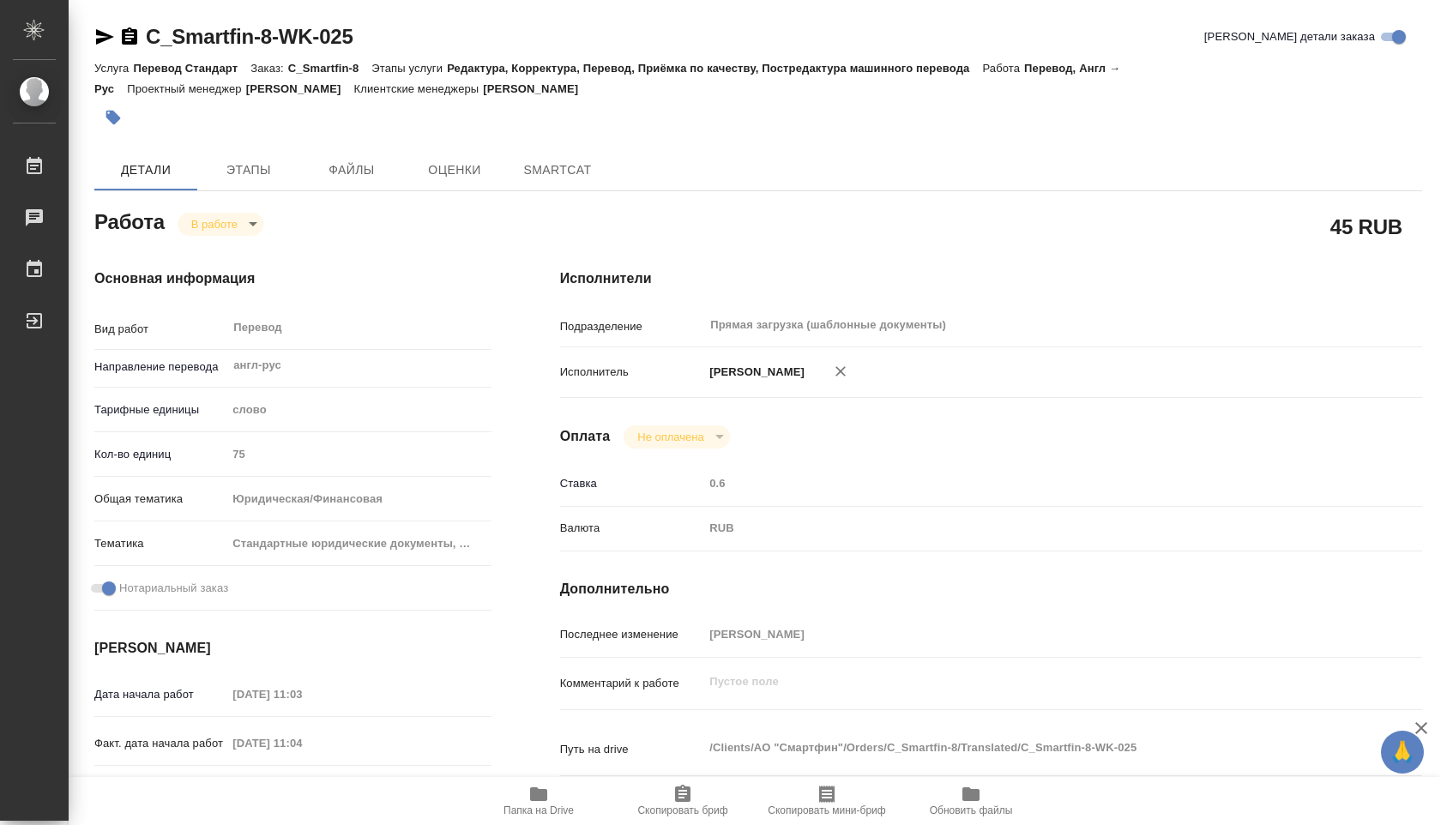
click at [218, 222] on body "🙏 .cls-1 fill:#fff; AWATERA Shuvalova Anna Работы Чаты График Выйти C_Smartfin-…" at bounding box center [720, 412] width 1441 height 825
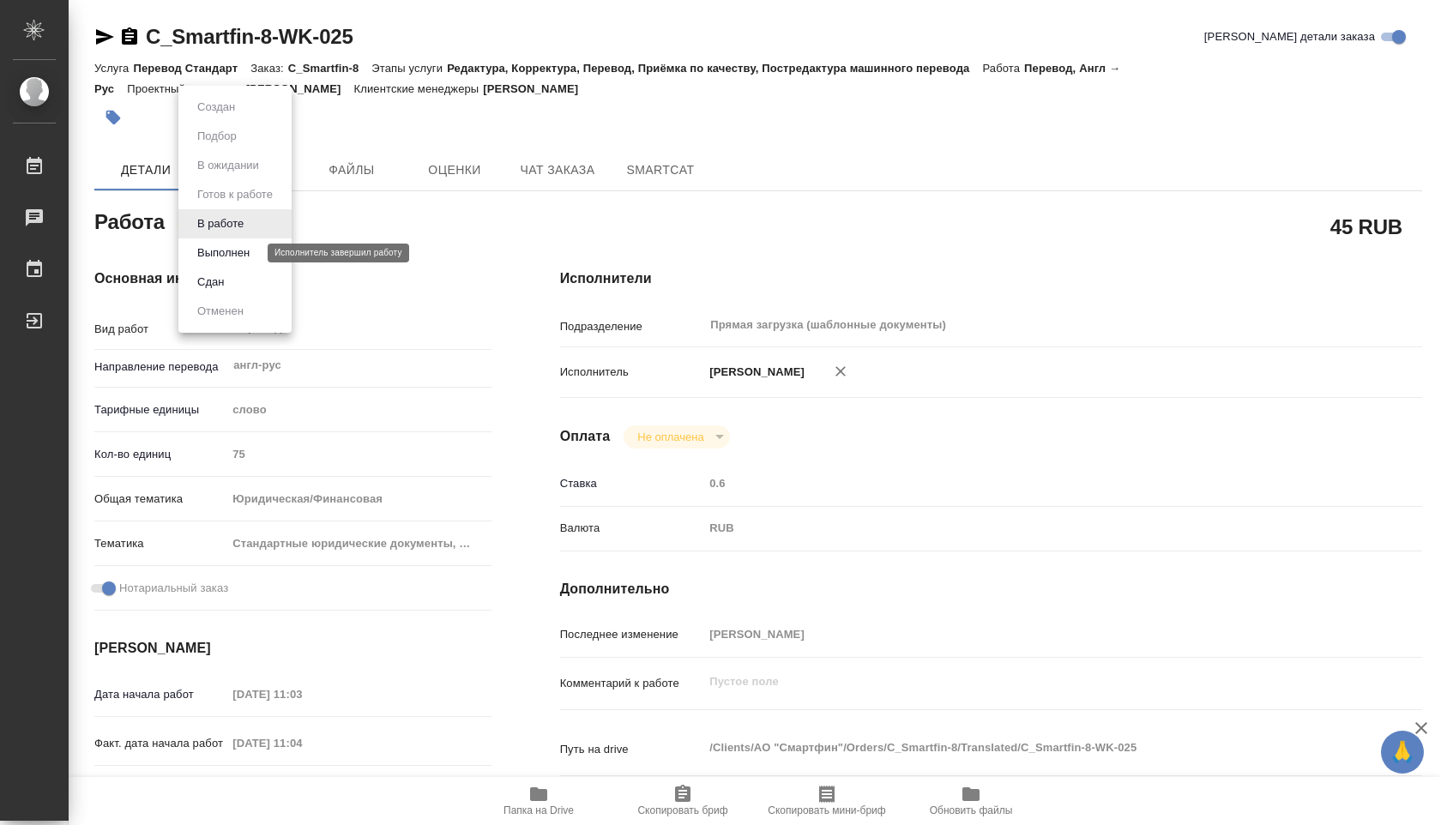
type textarea "x"
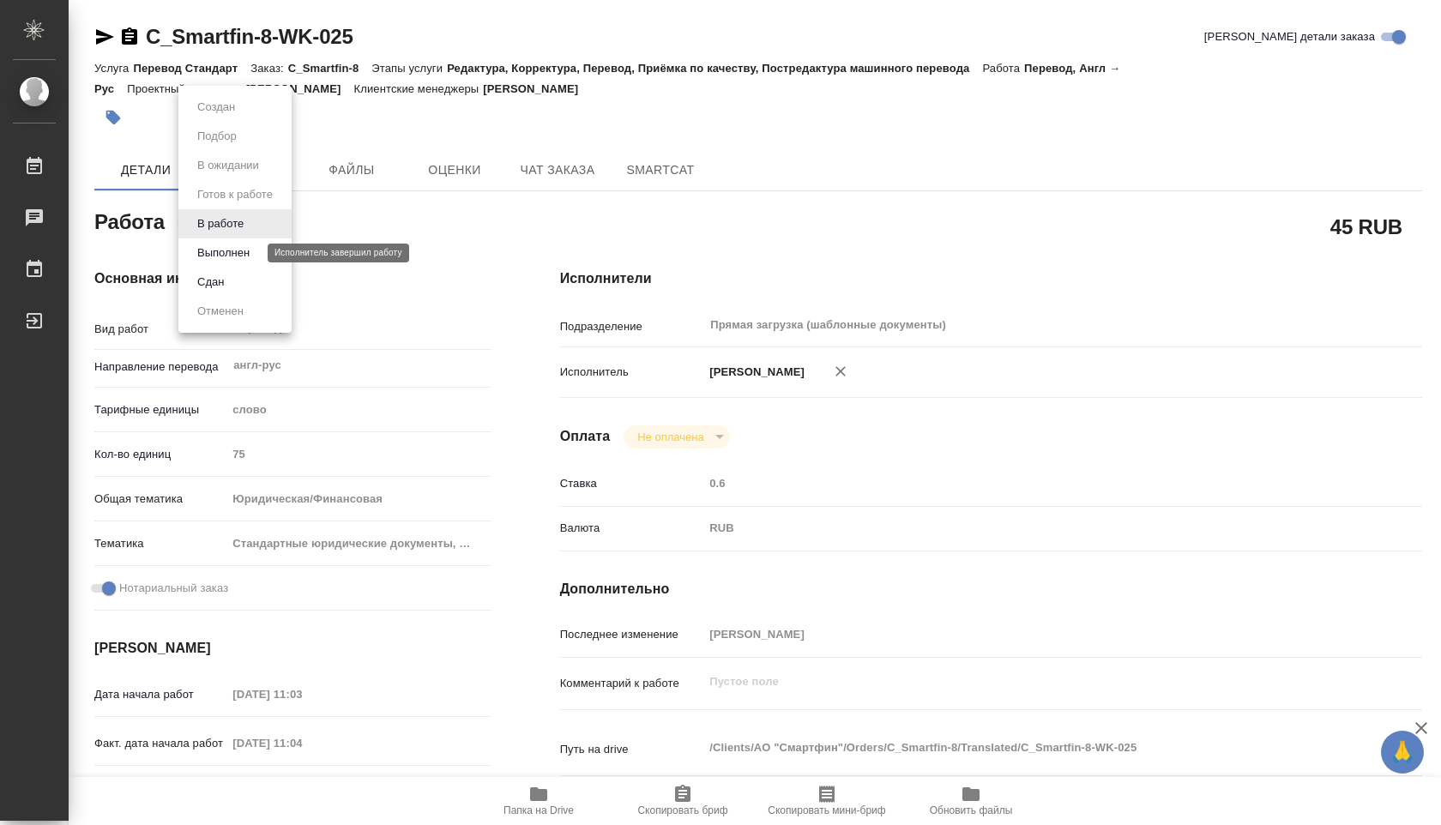
click at [233, 253] on button "Выполнен" at bounding box center [223, 253] width 63 height 19
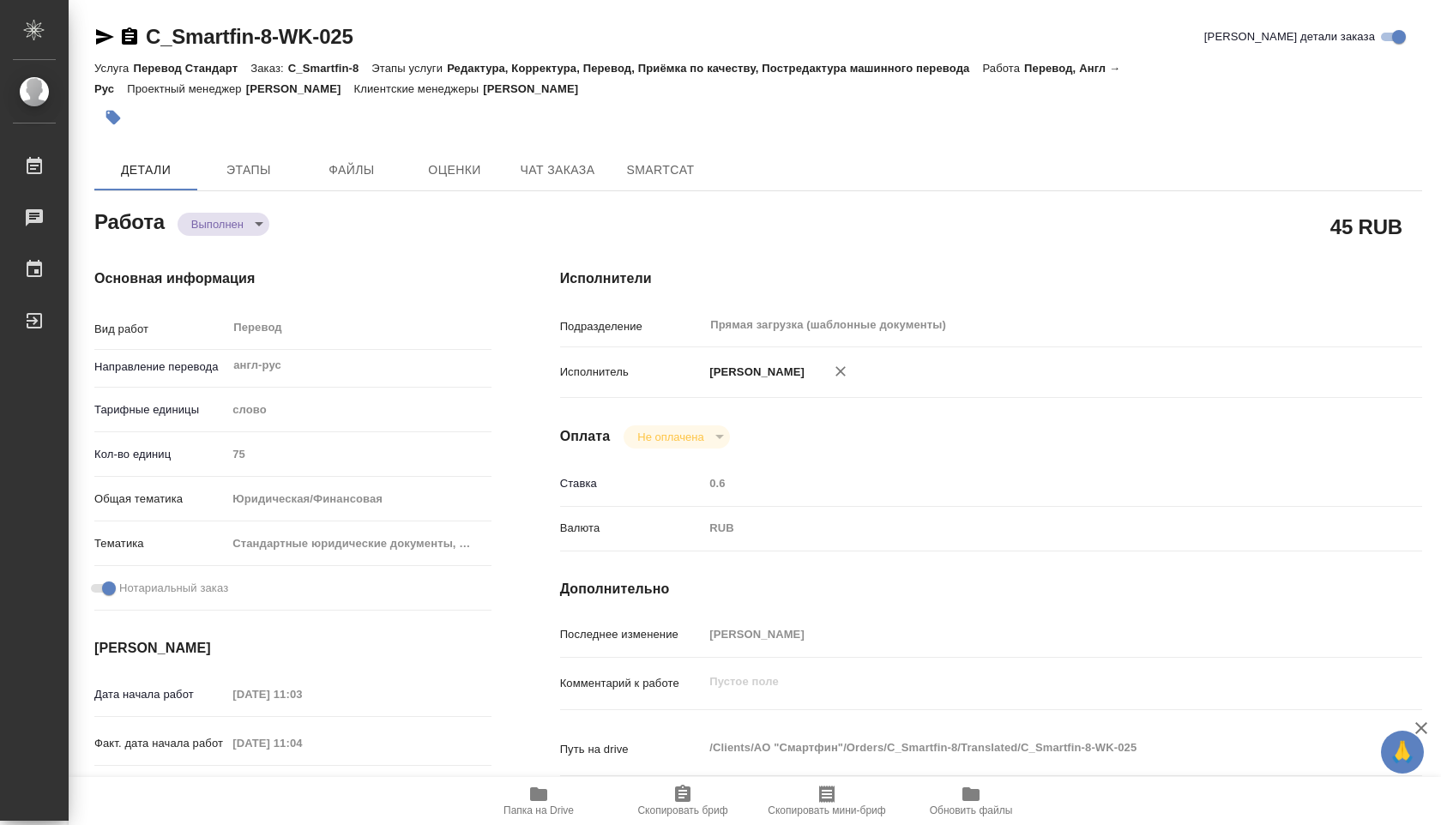
type textarea "x"
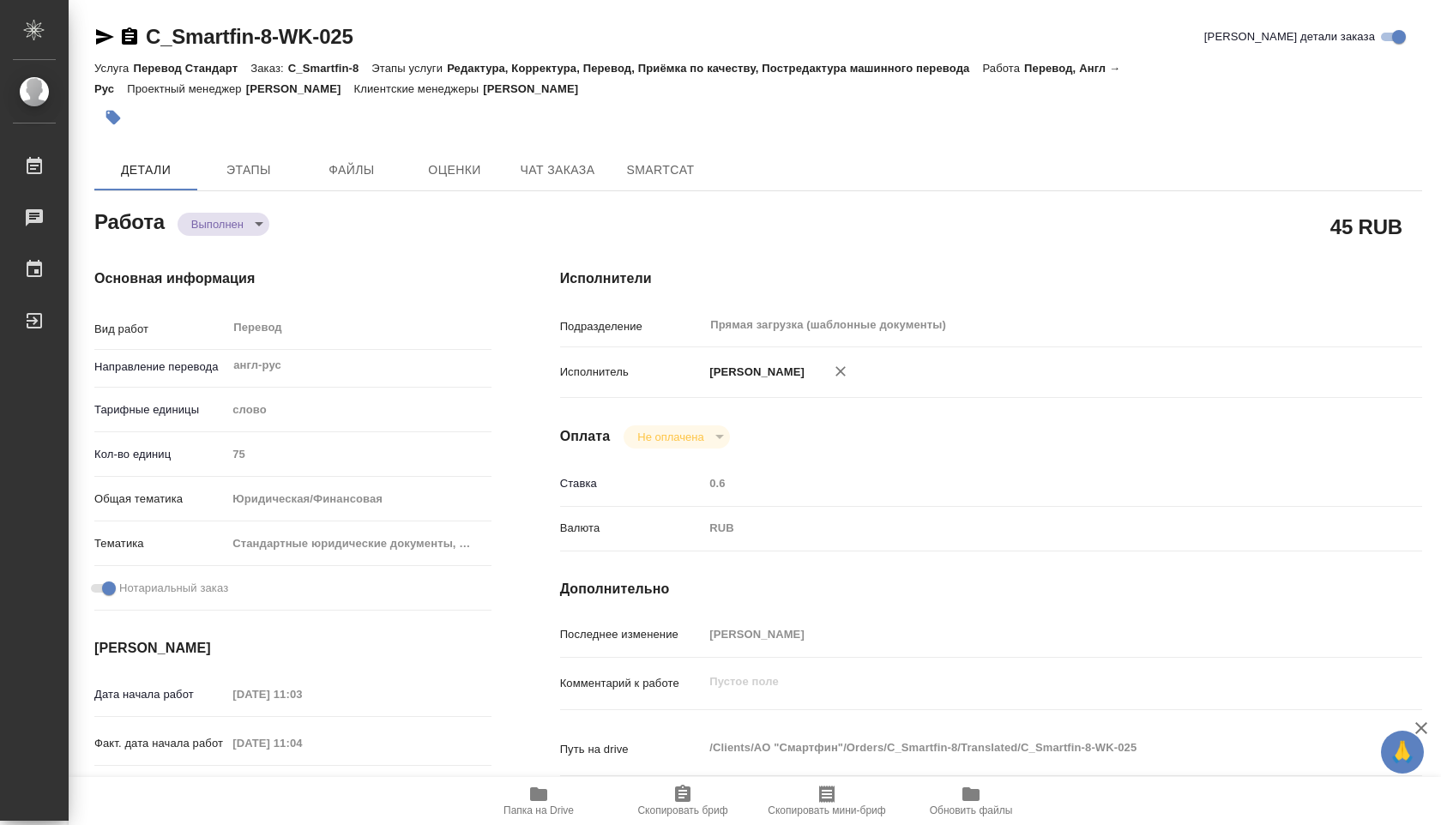
type textarea "x"
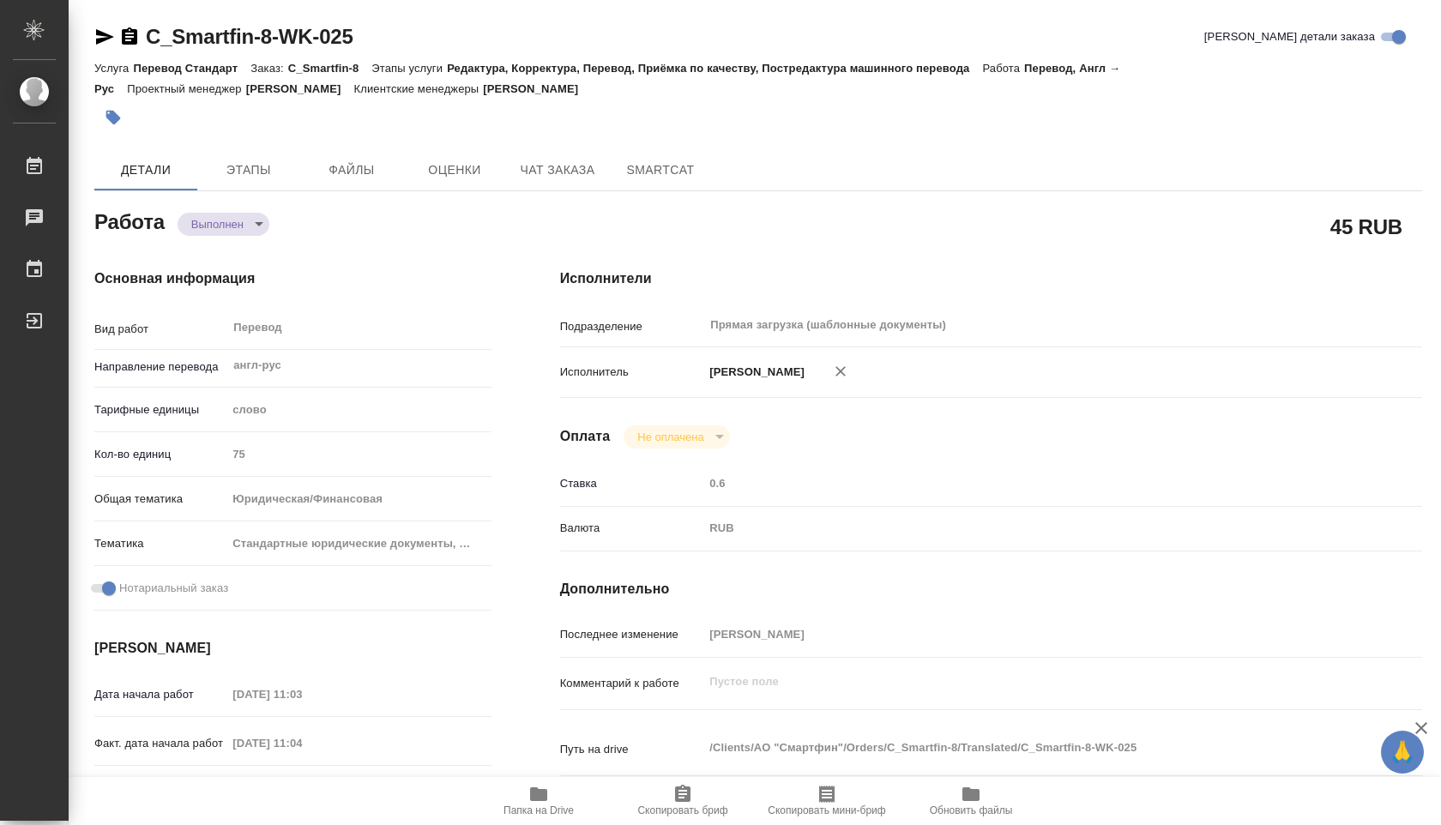
type textarea "x"
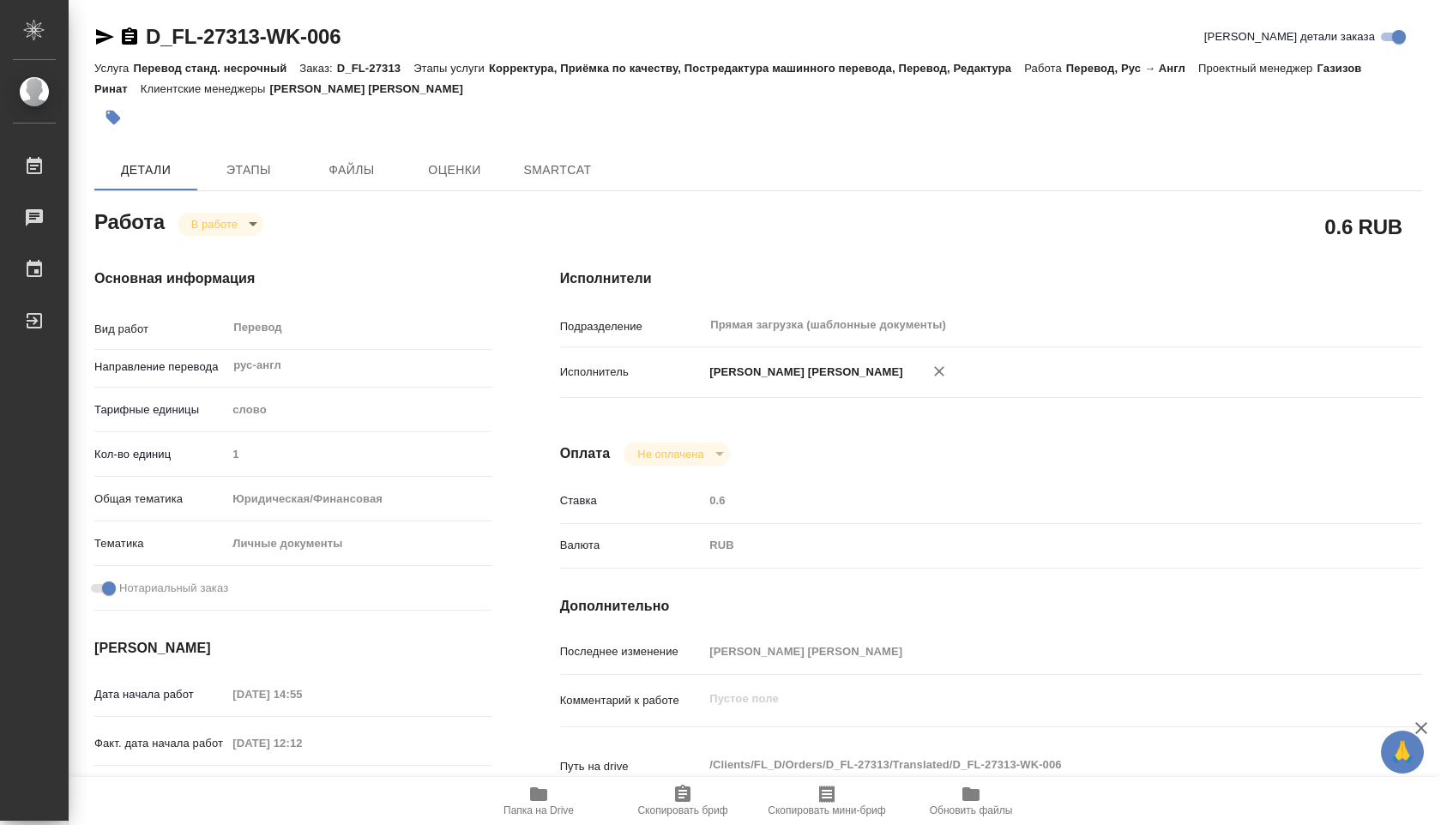
type textarea "x"
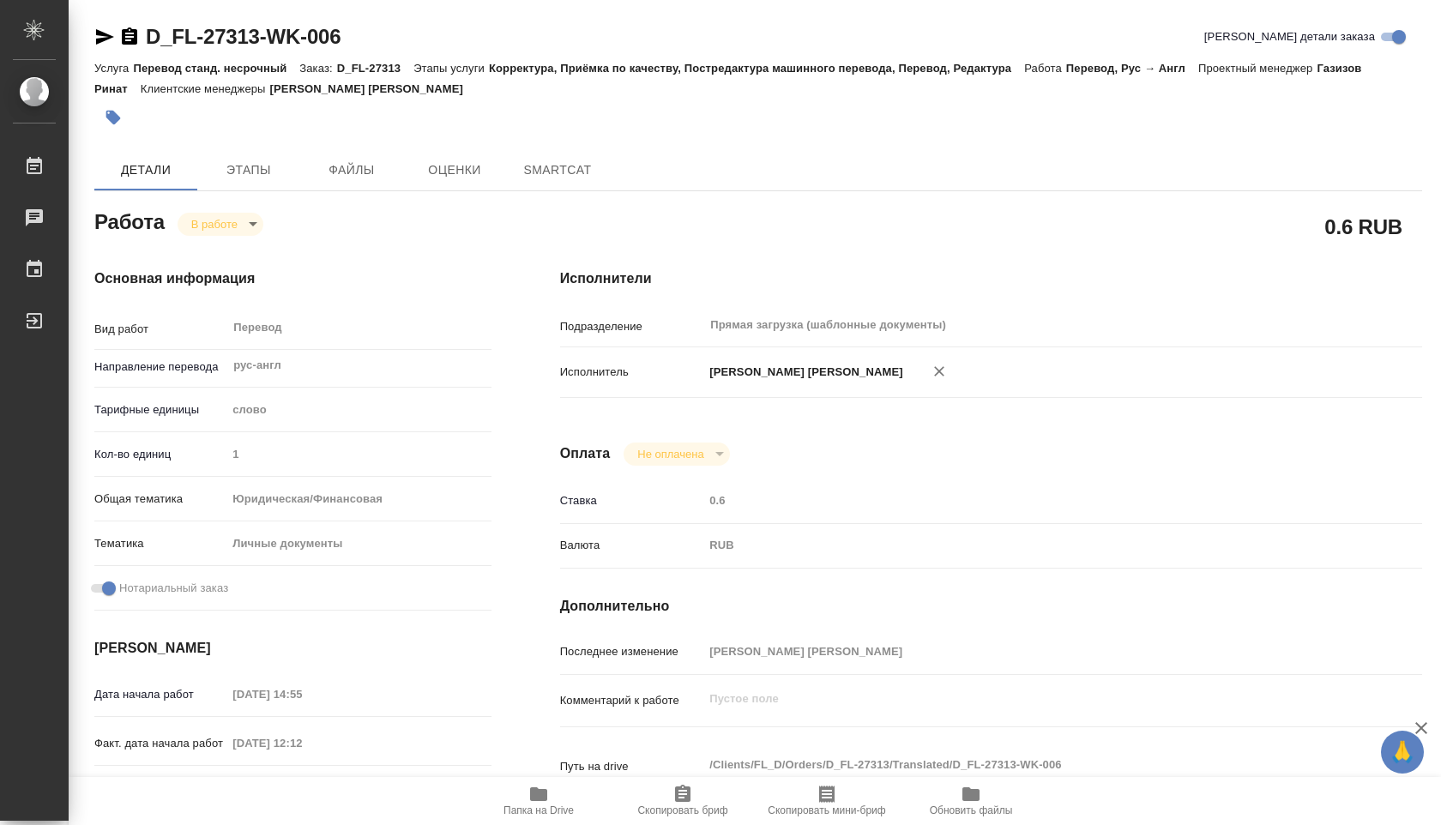
type textarea "x"
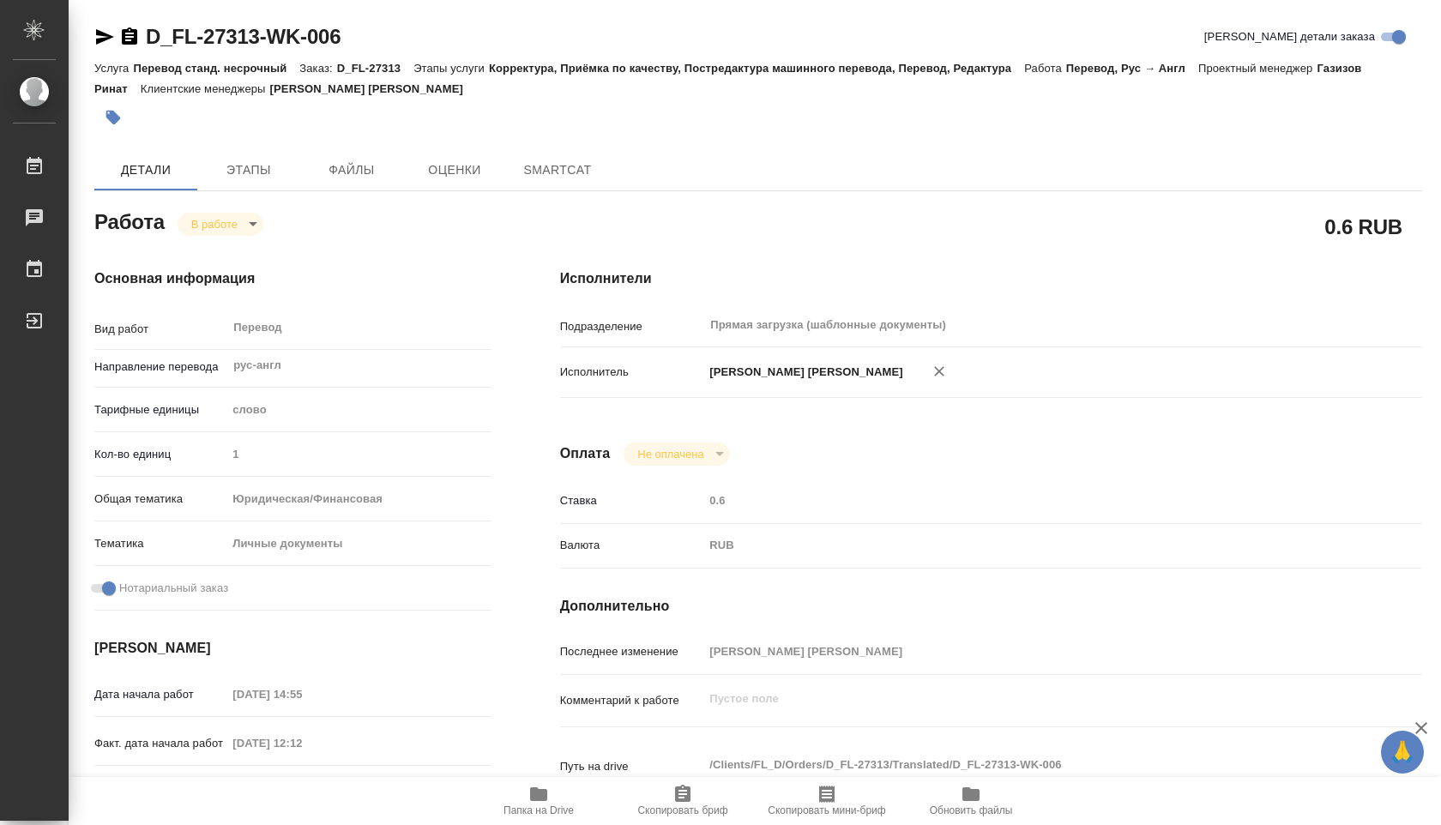
type textarea "x"
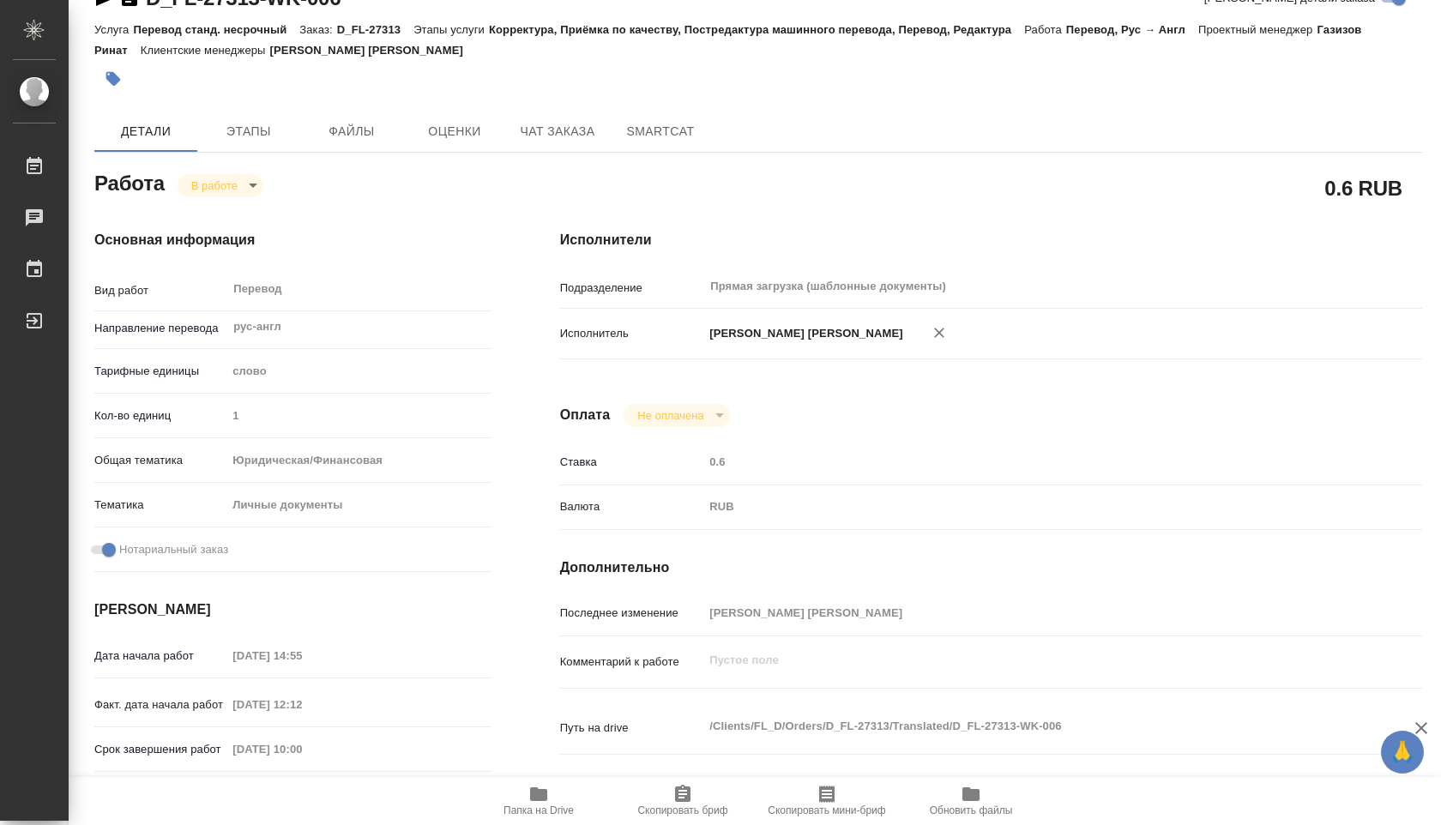
scroll to position [42, 0]
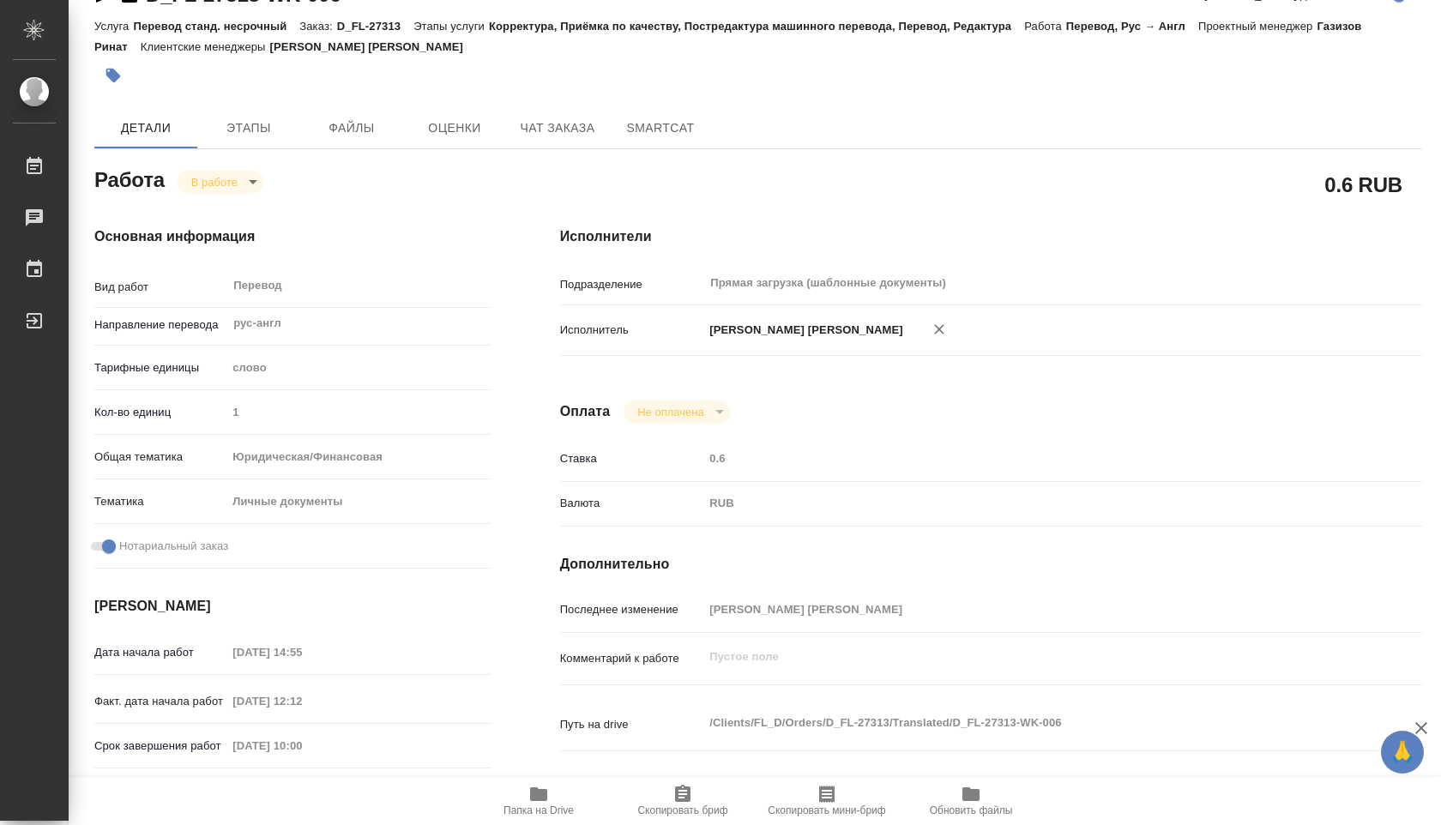
click at [530, 784] on icon "button" at bounding box center [539, 794] width 21 height 21
type textarea "x"
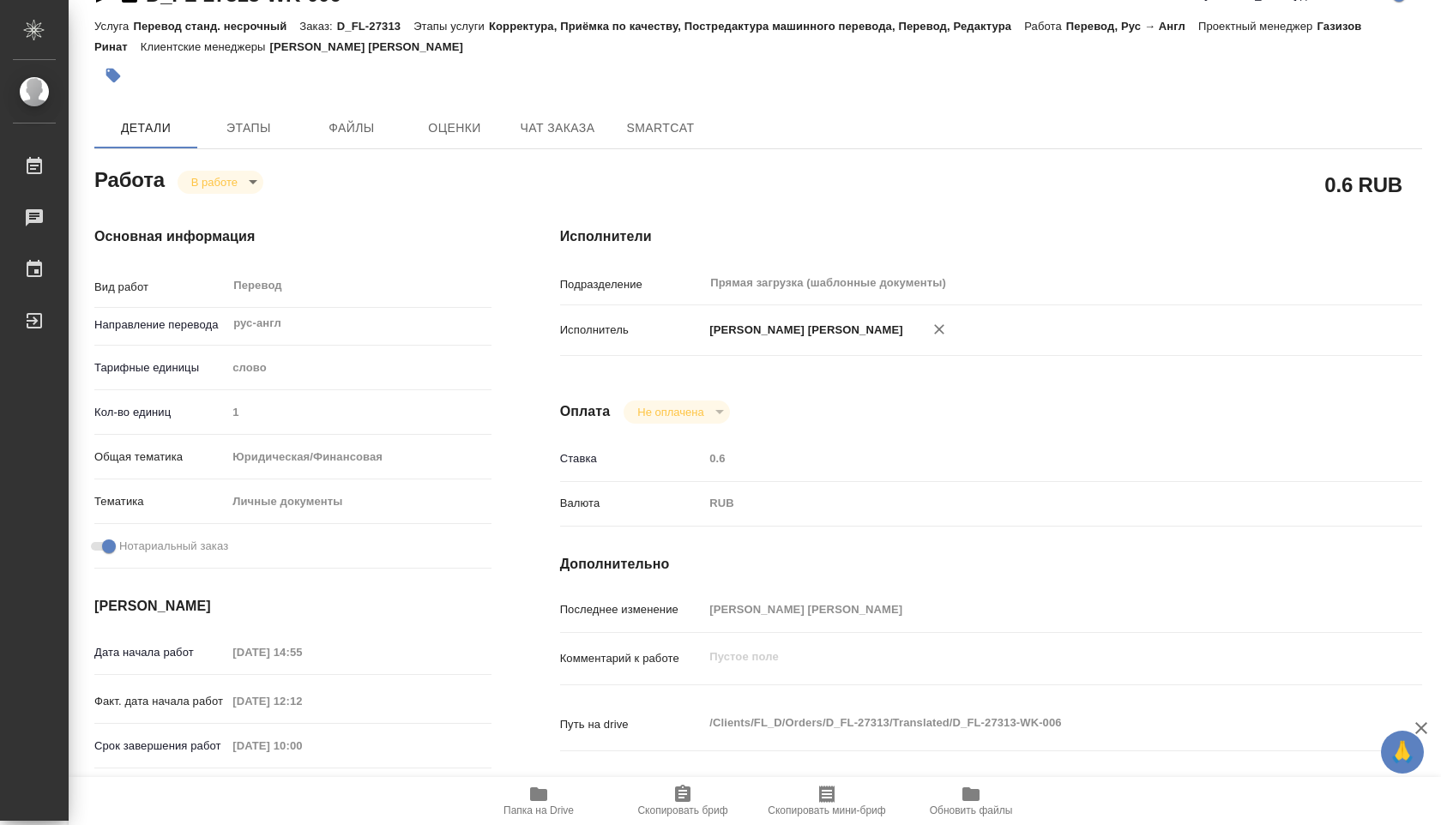
type textarea "x"
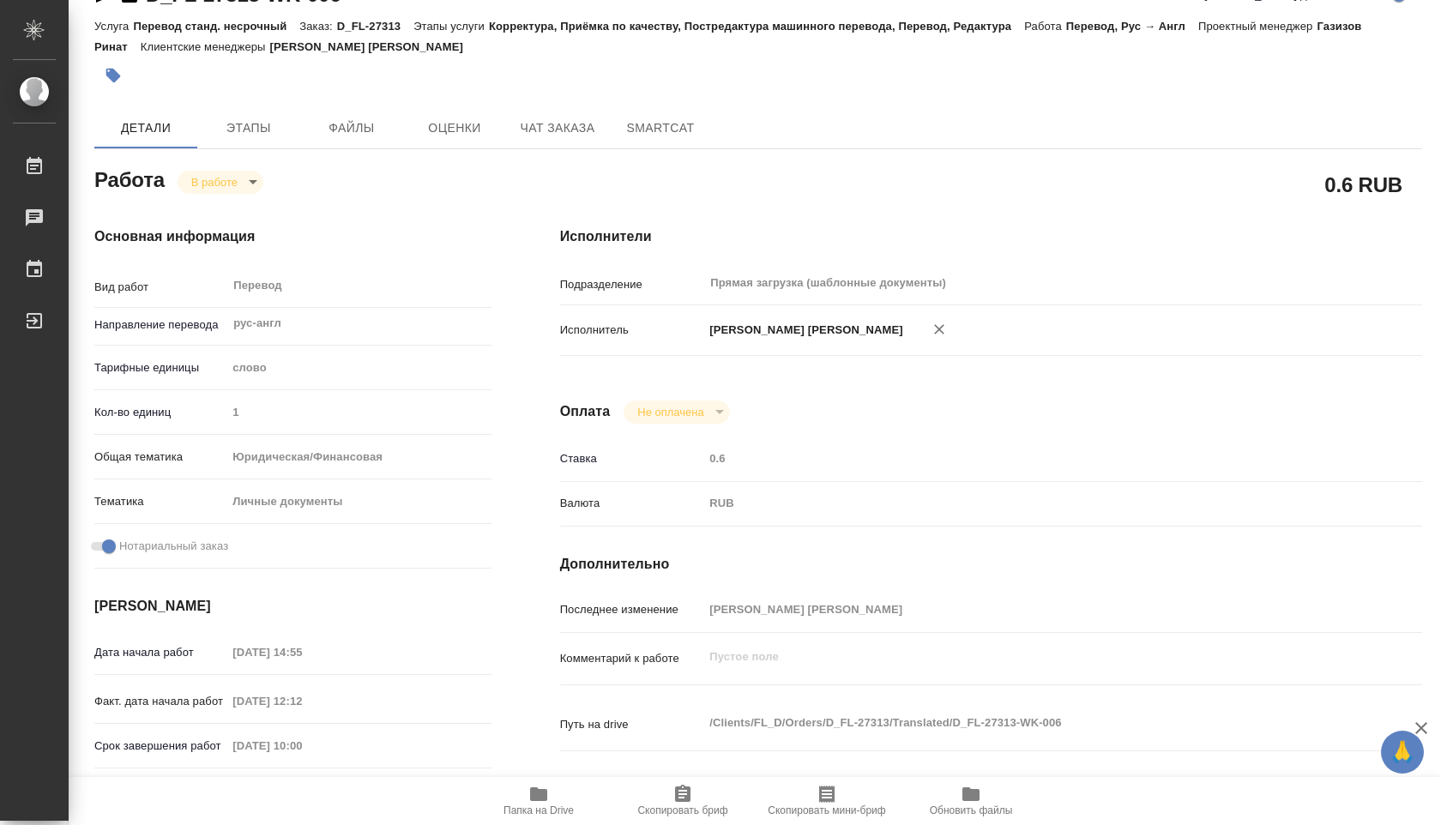
type textarea "x"
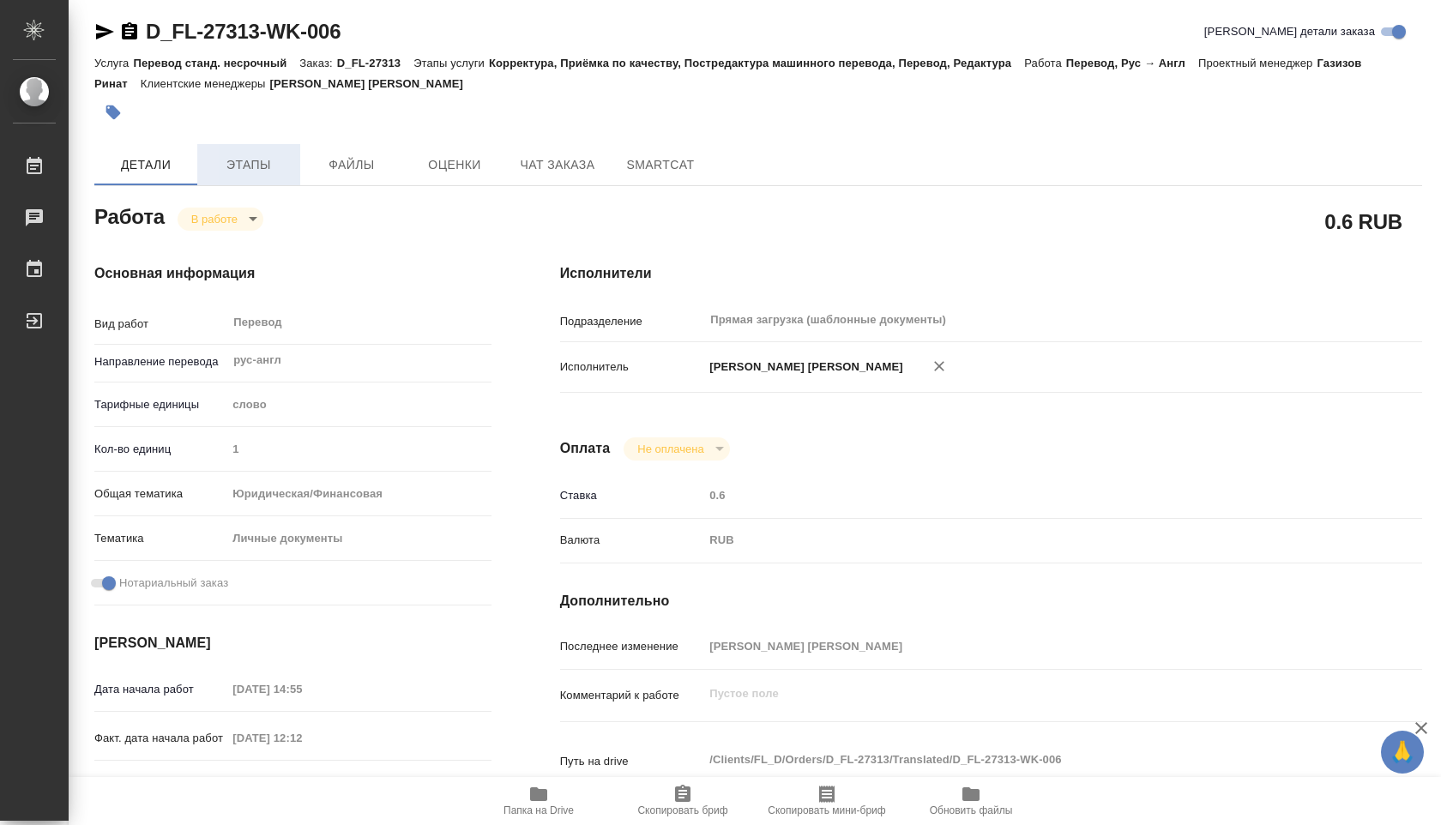
scroll to position [0, 0]
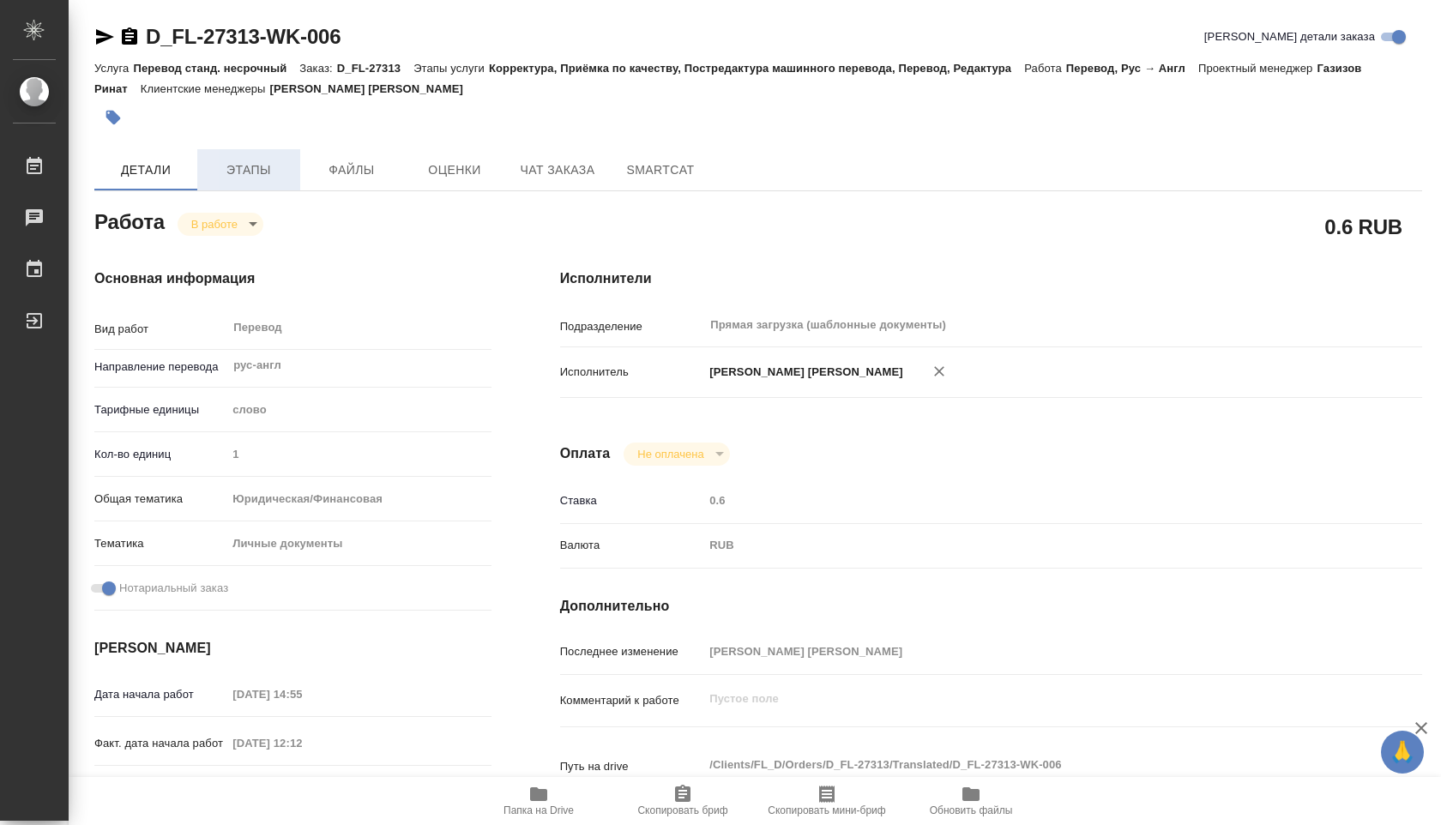
click at [262, 176] on span "Этапы" at bounding box center [249, 170] width 82 height 21
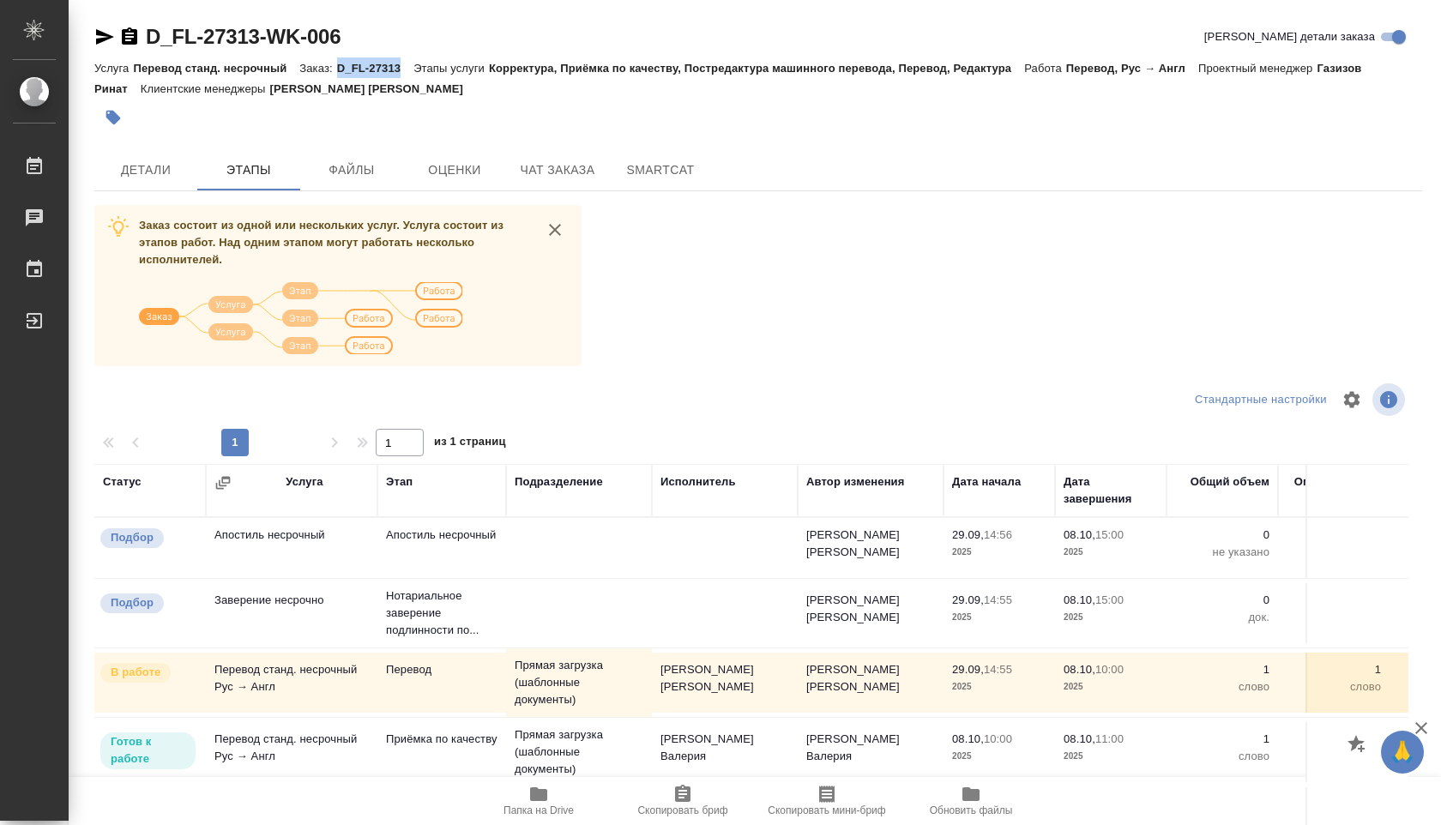
drag, startPoint x: 343, startPoint y: 66, endPoint x: 408, endPoint y: 69, distance: 64.4
click at [408, 69] on p "D_FL-27313" at bounding box center [375, 68] width 76 height 13
copy p "D_FL-27313"
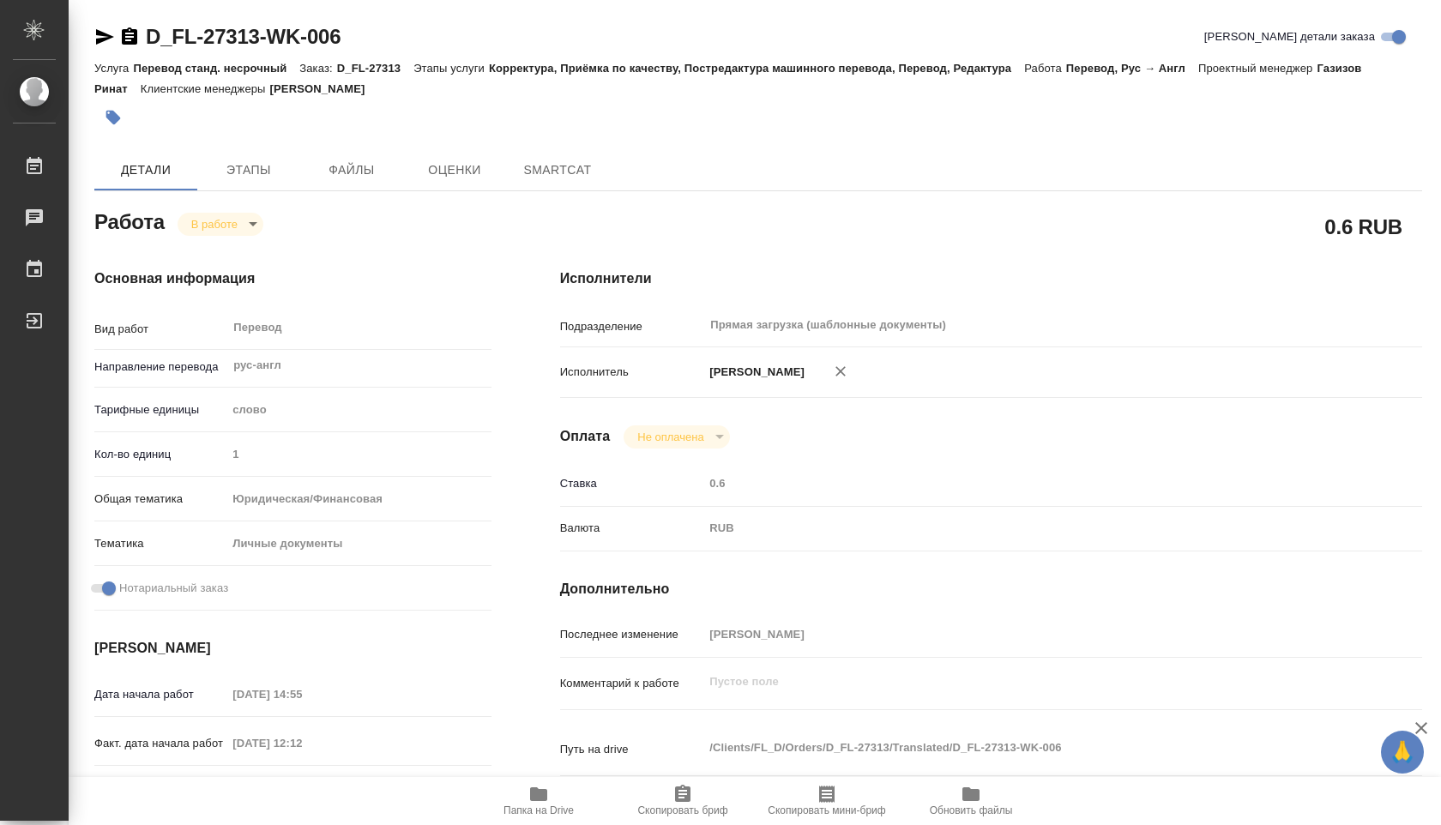
type textarea "x"
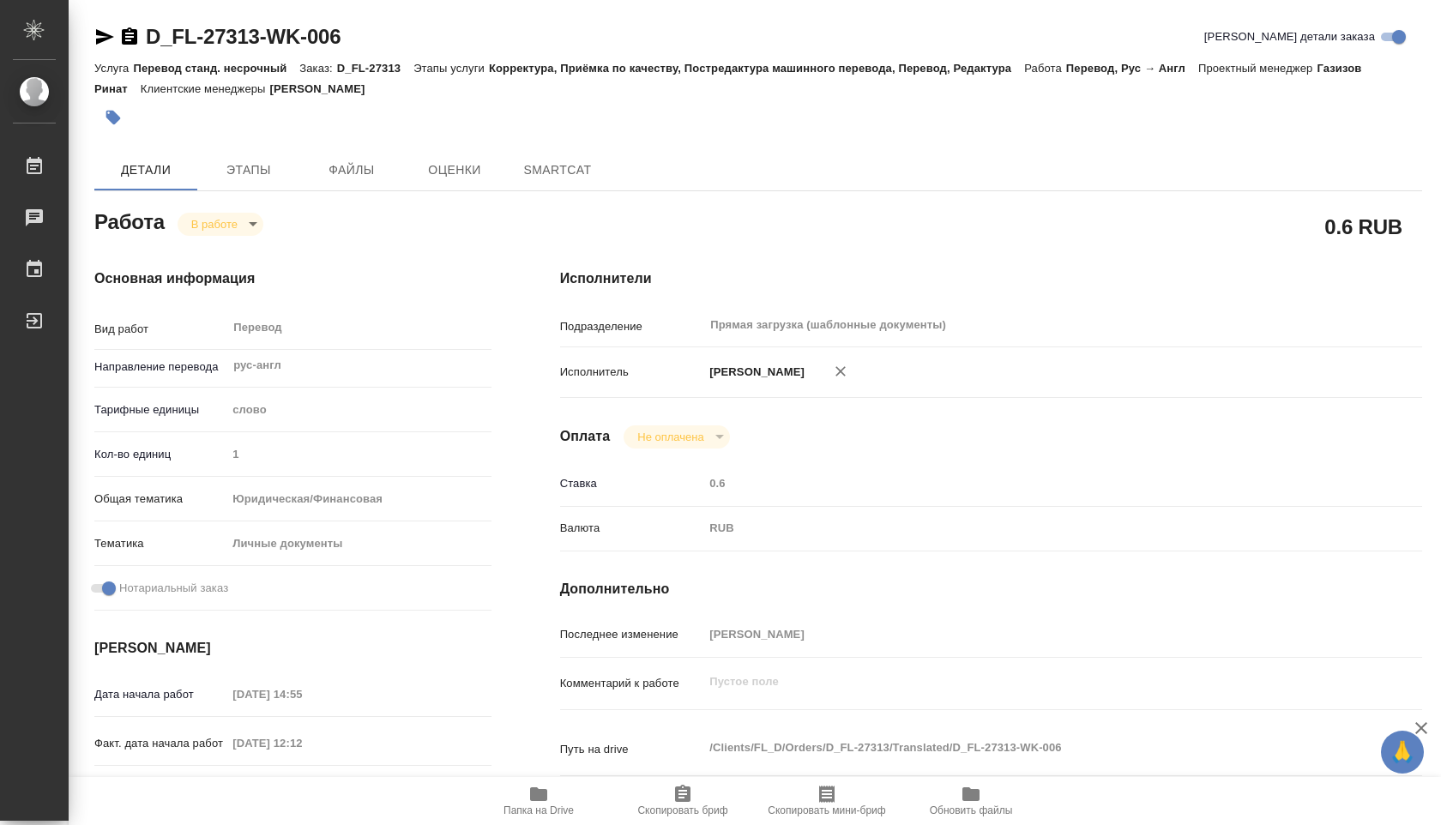
type textarea "x"
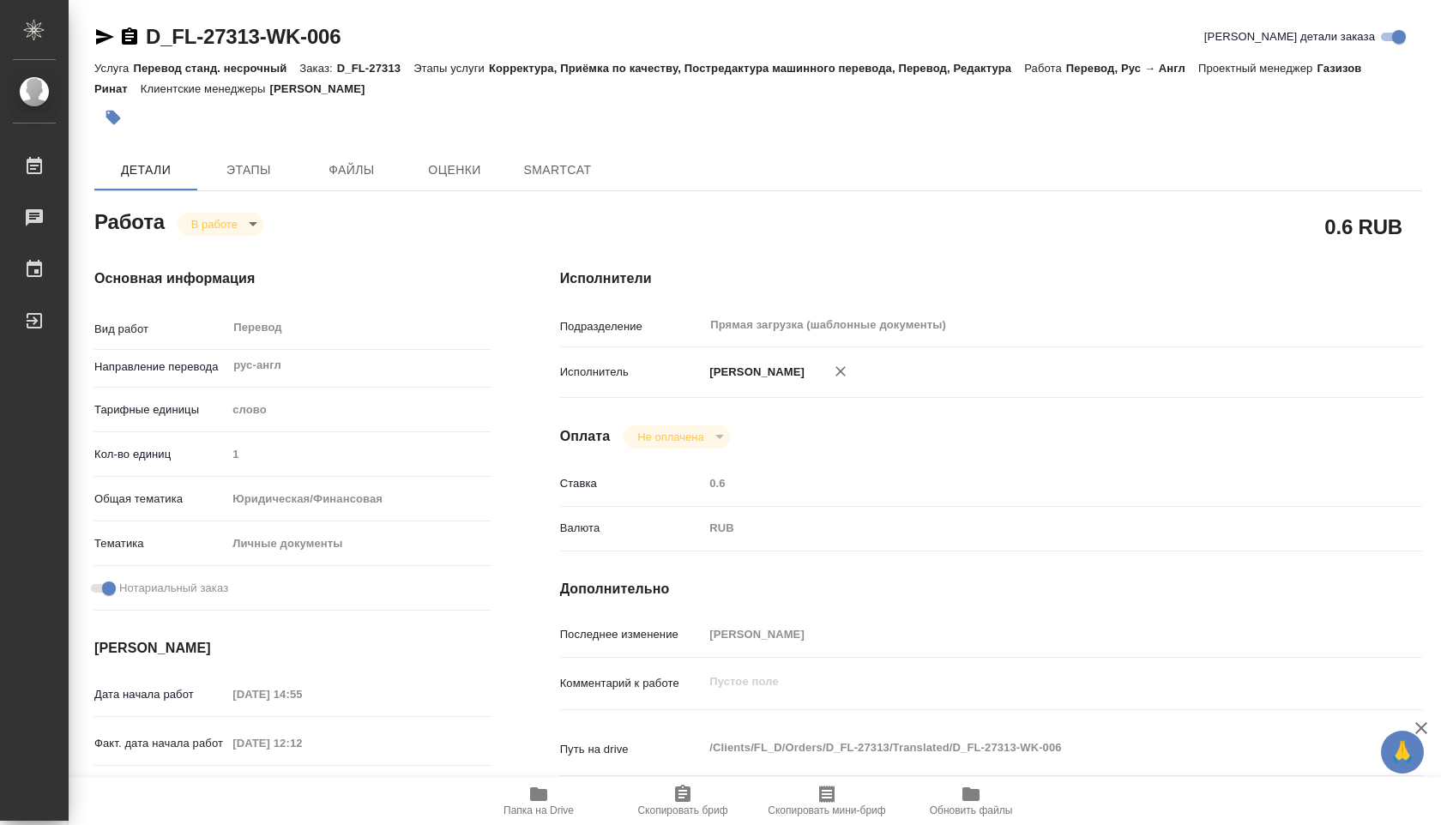
click at [231, 219] on body "🙏 .cls-1 fill:#fff; AWATERA Shuvalova Anna Работы Чаты График Выйти D_FL-27313-…" at bounding box center [720, 412] width 1441 height 825
type textarea "x"
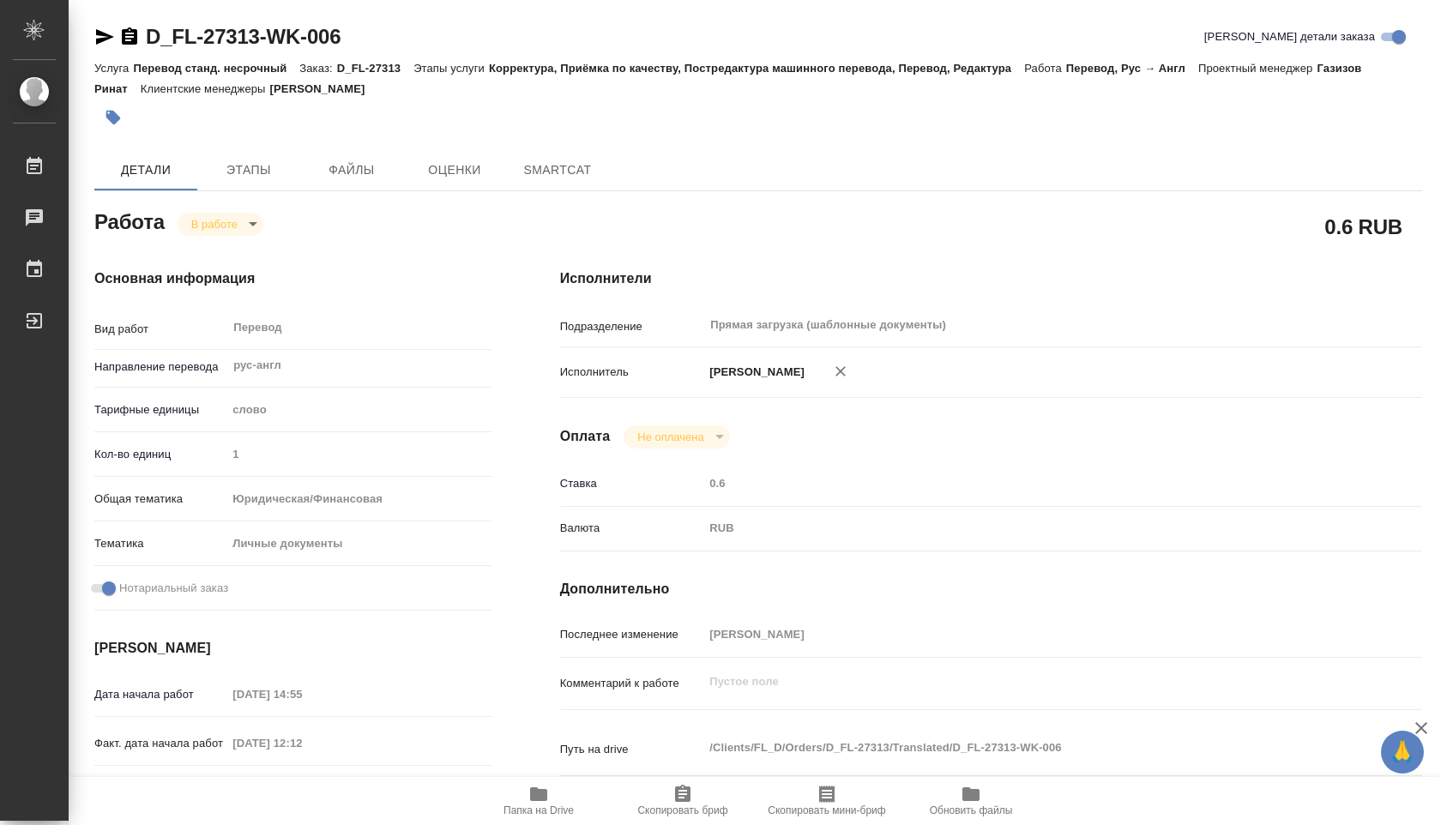
type textarea "x"
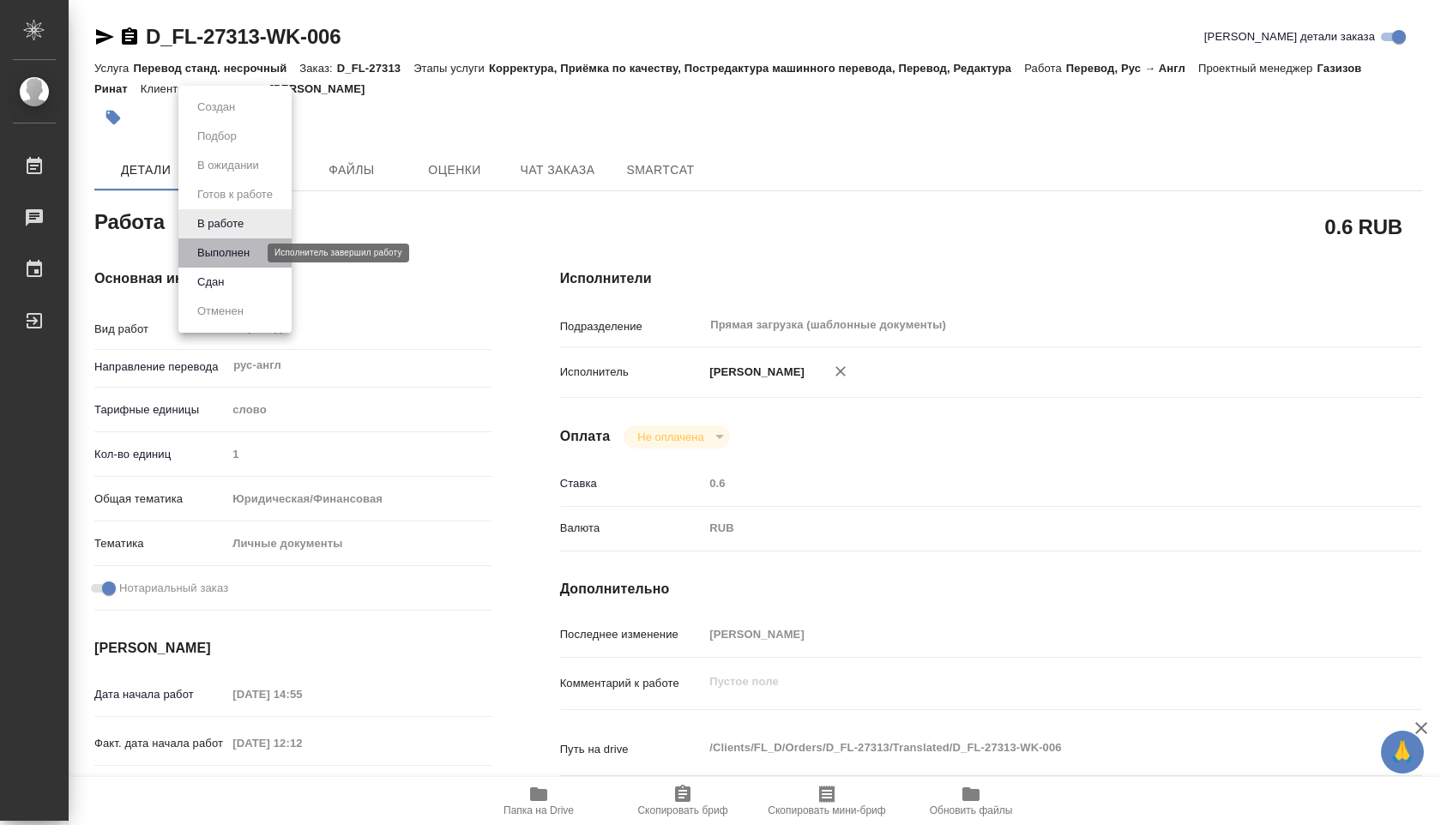
click at [233, 244] on button "Выполнен" at bounding box center [223, 253] width 63 height 19
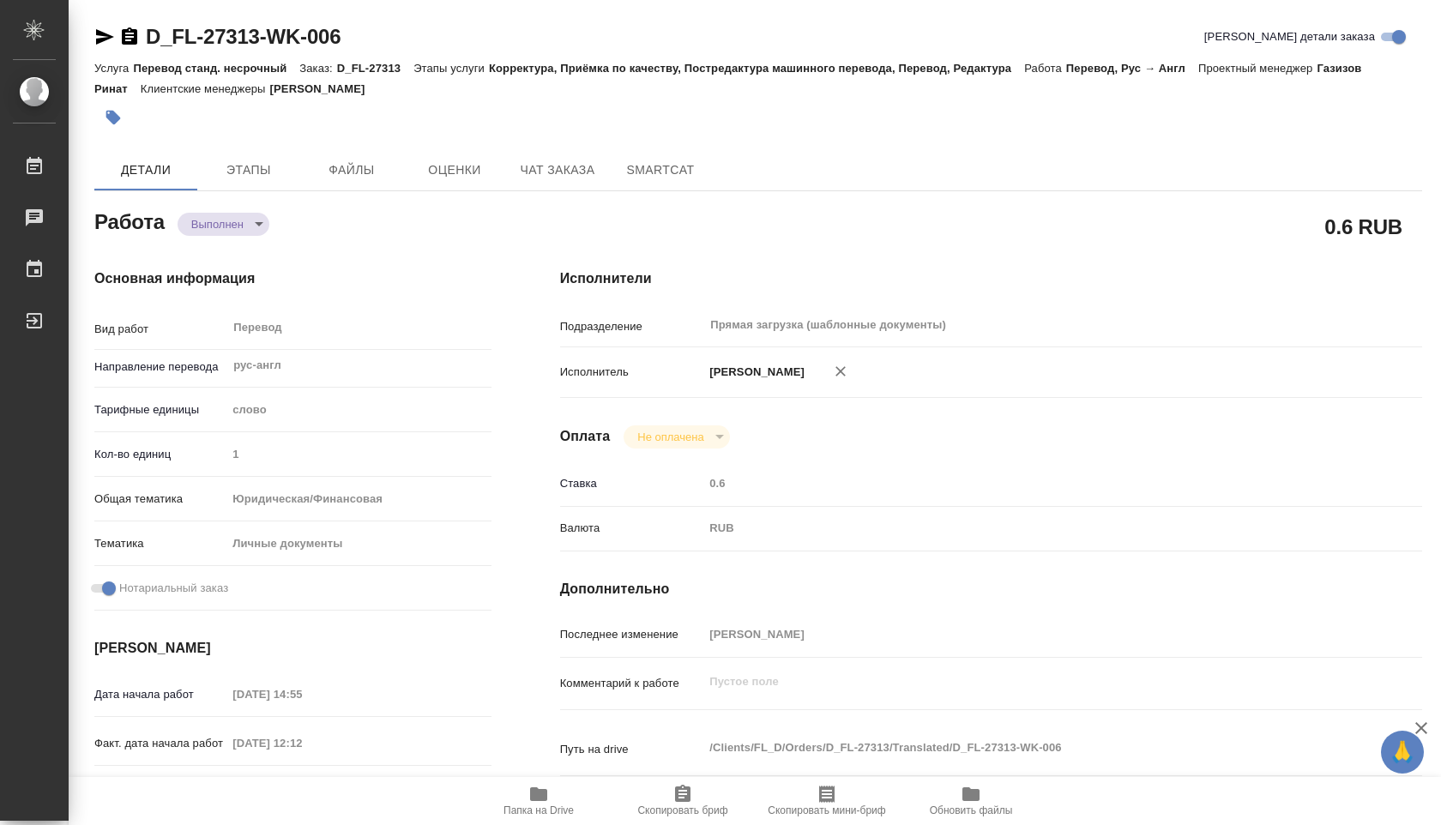
type textarea "x"
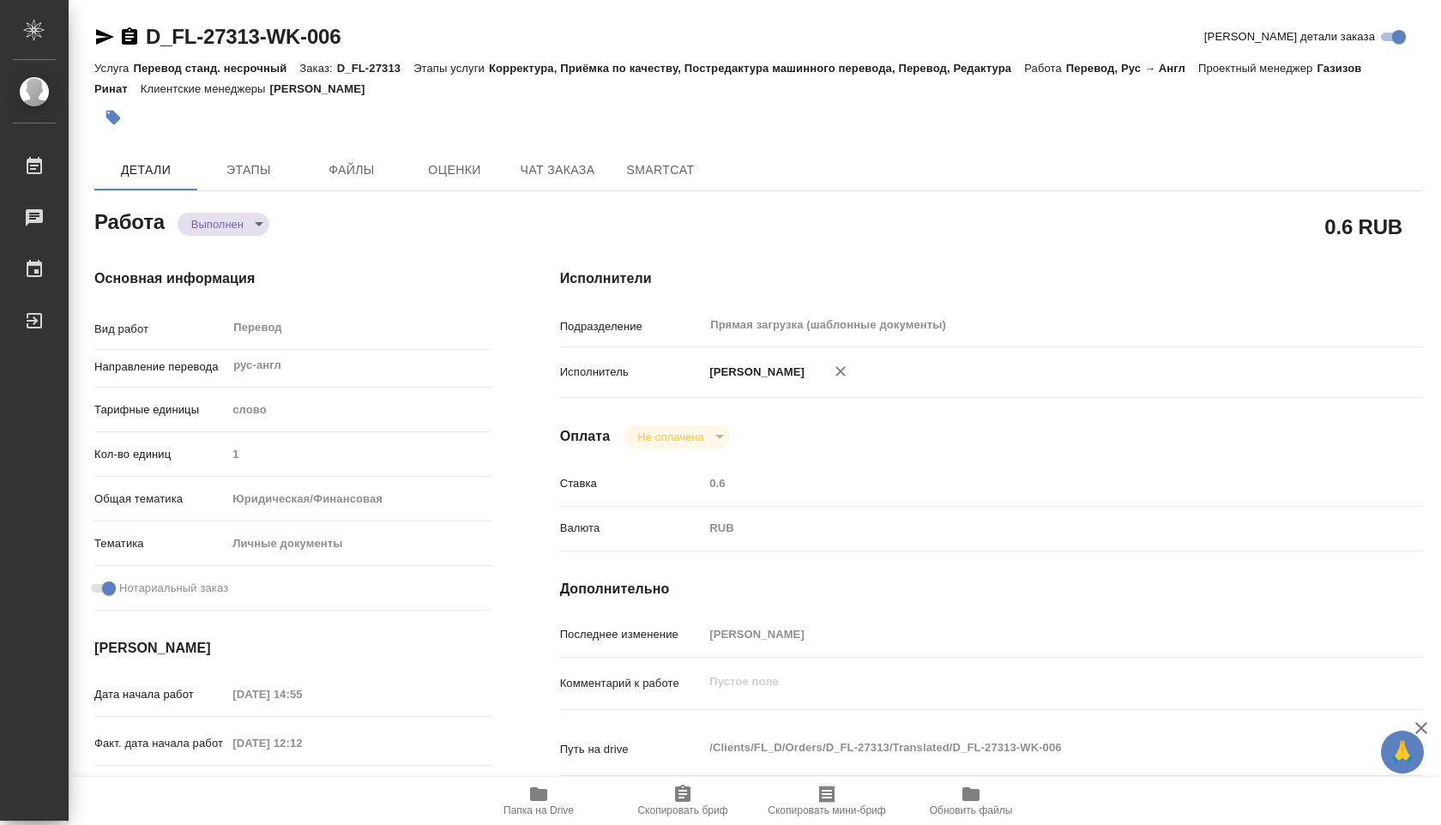
type textarea "x"
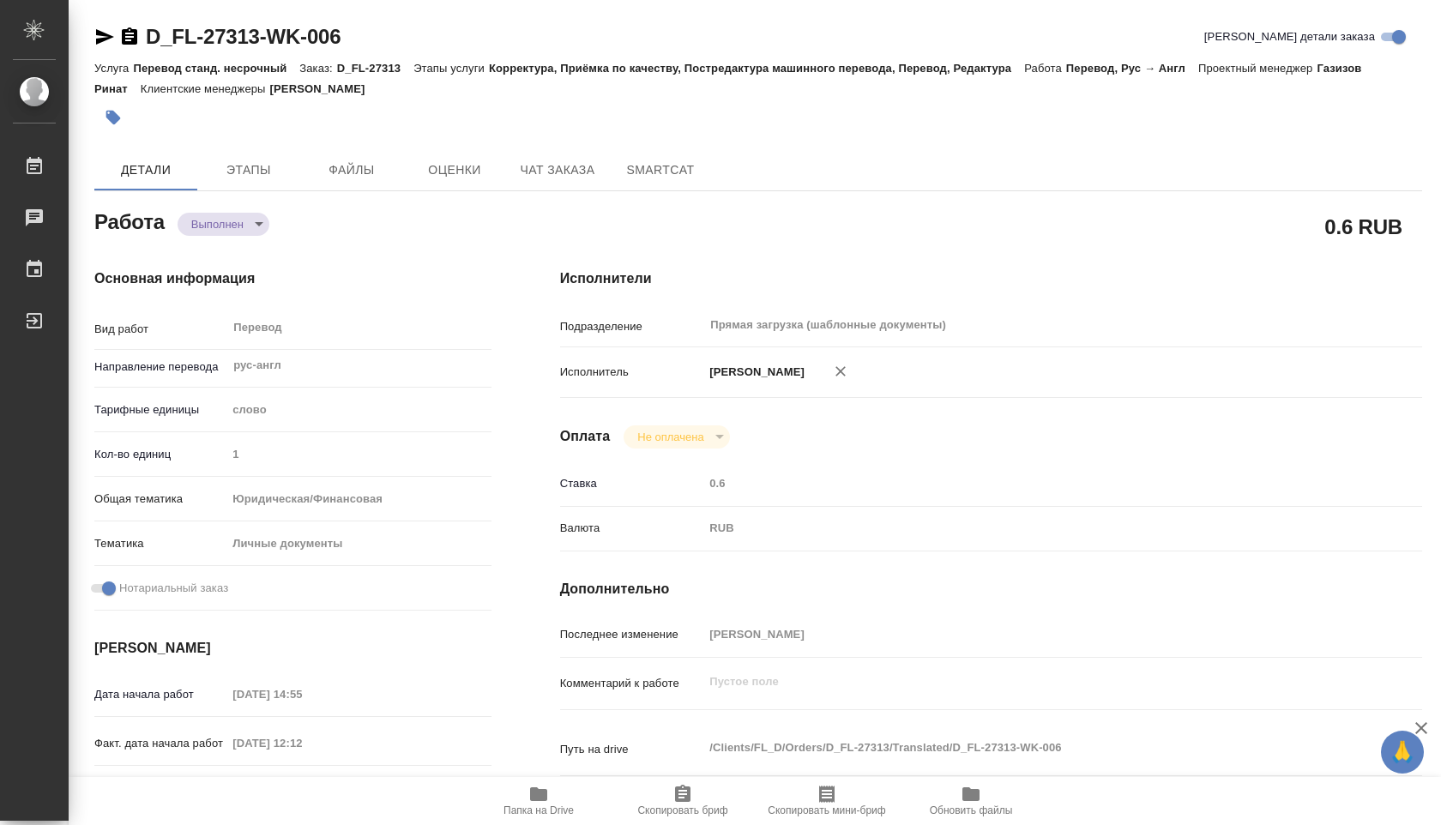
type textarea "x"
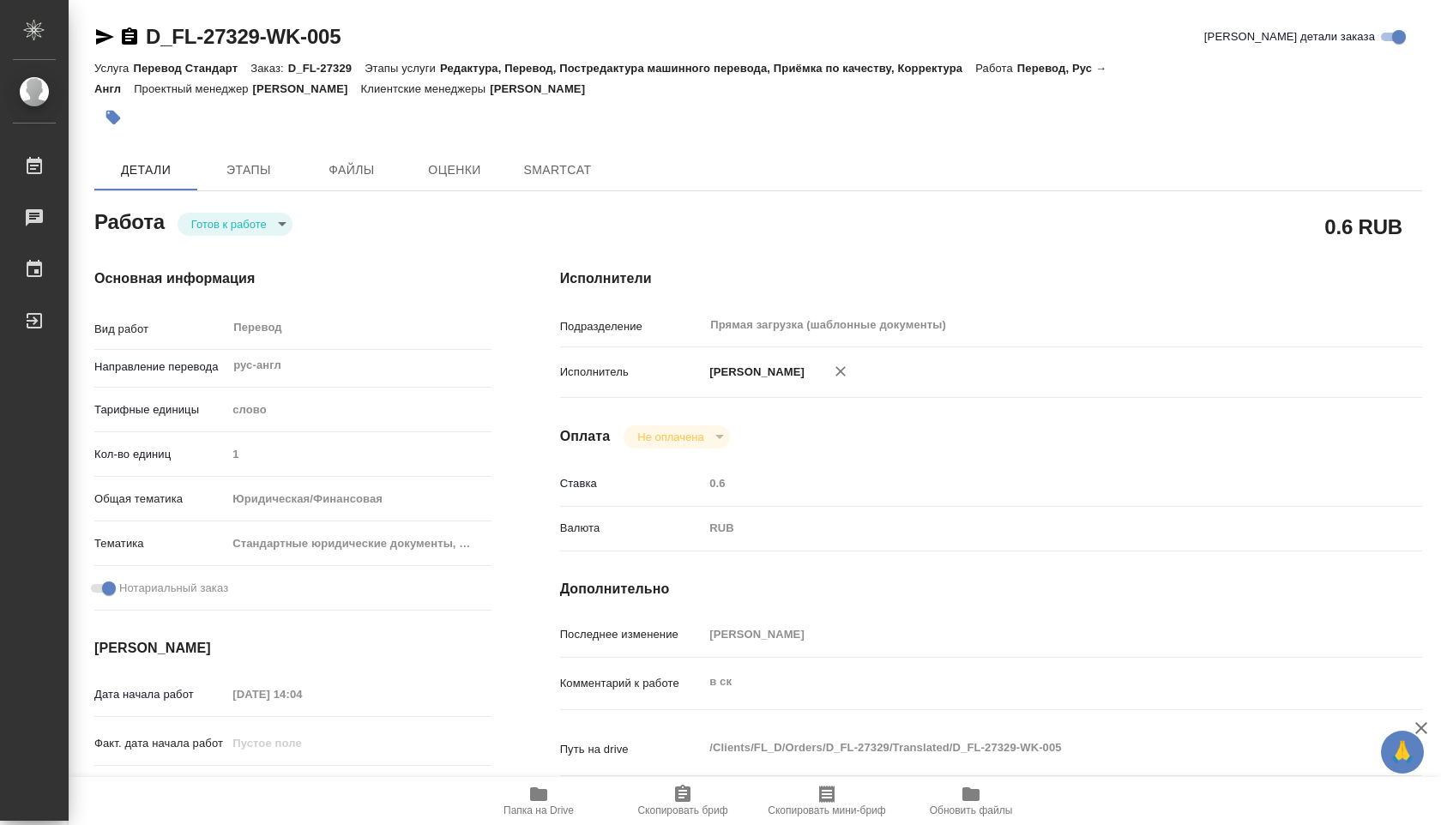
type textarea "x"
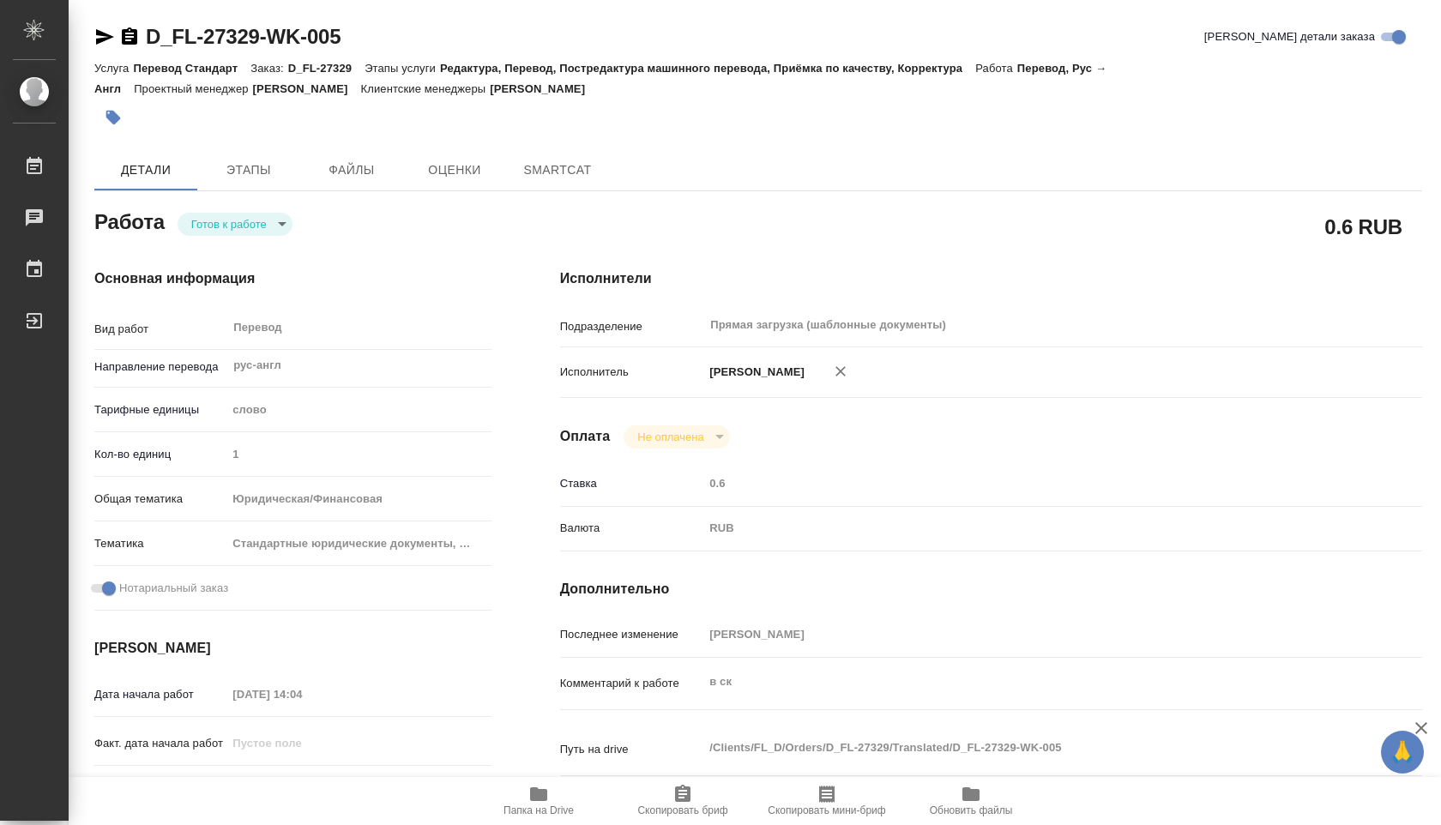
type textarea "x"
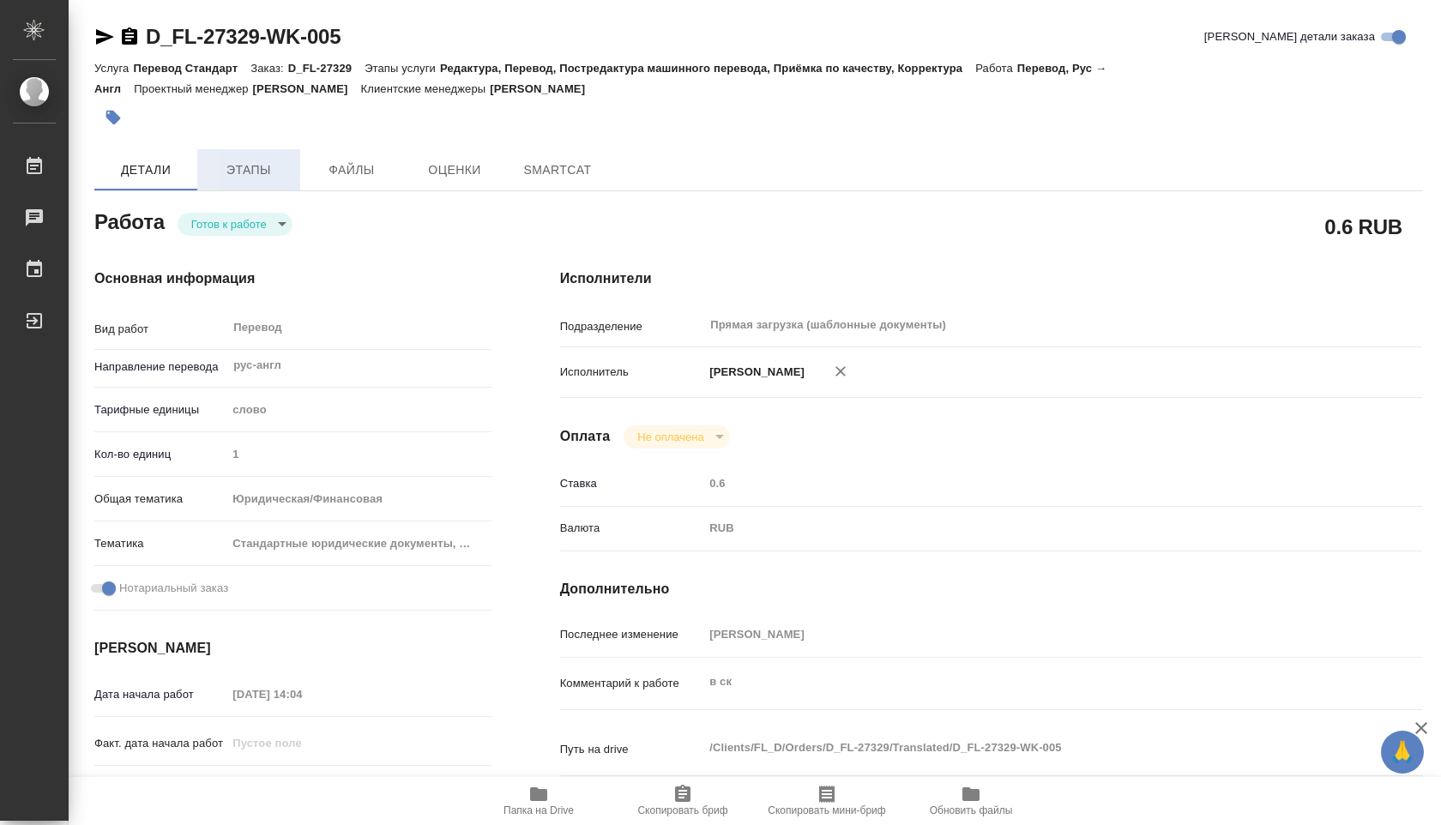
type textarea "x"
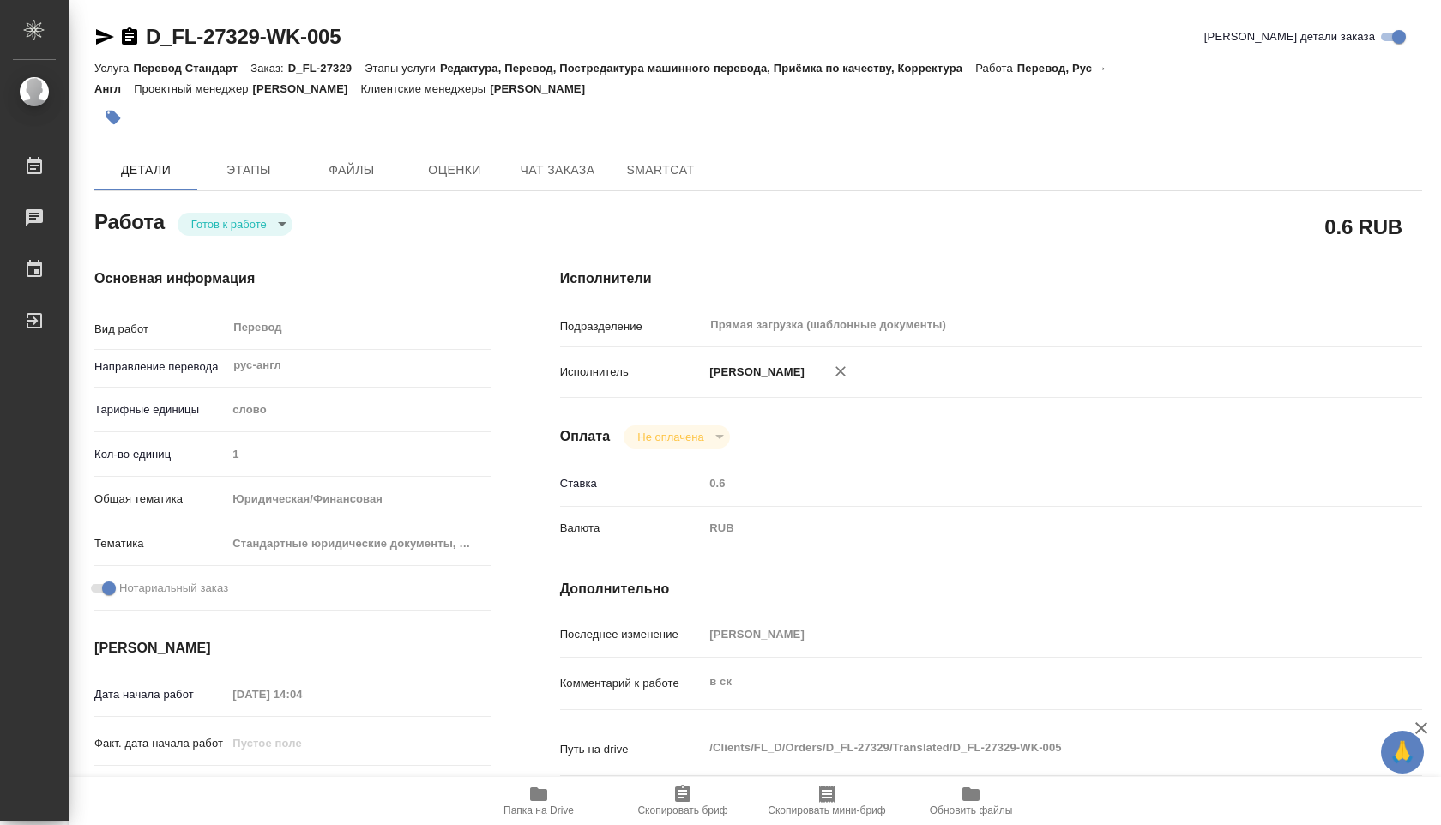
click at [269, 214] on body "🙏 .cls-1 fill:#fff; AWATERA Shuvalova Anna Работы Чаты График Выйти D_FL-27329-…" at bounding box center [720, 412] width 1441 height 825
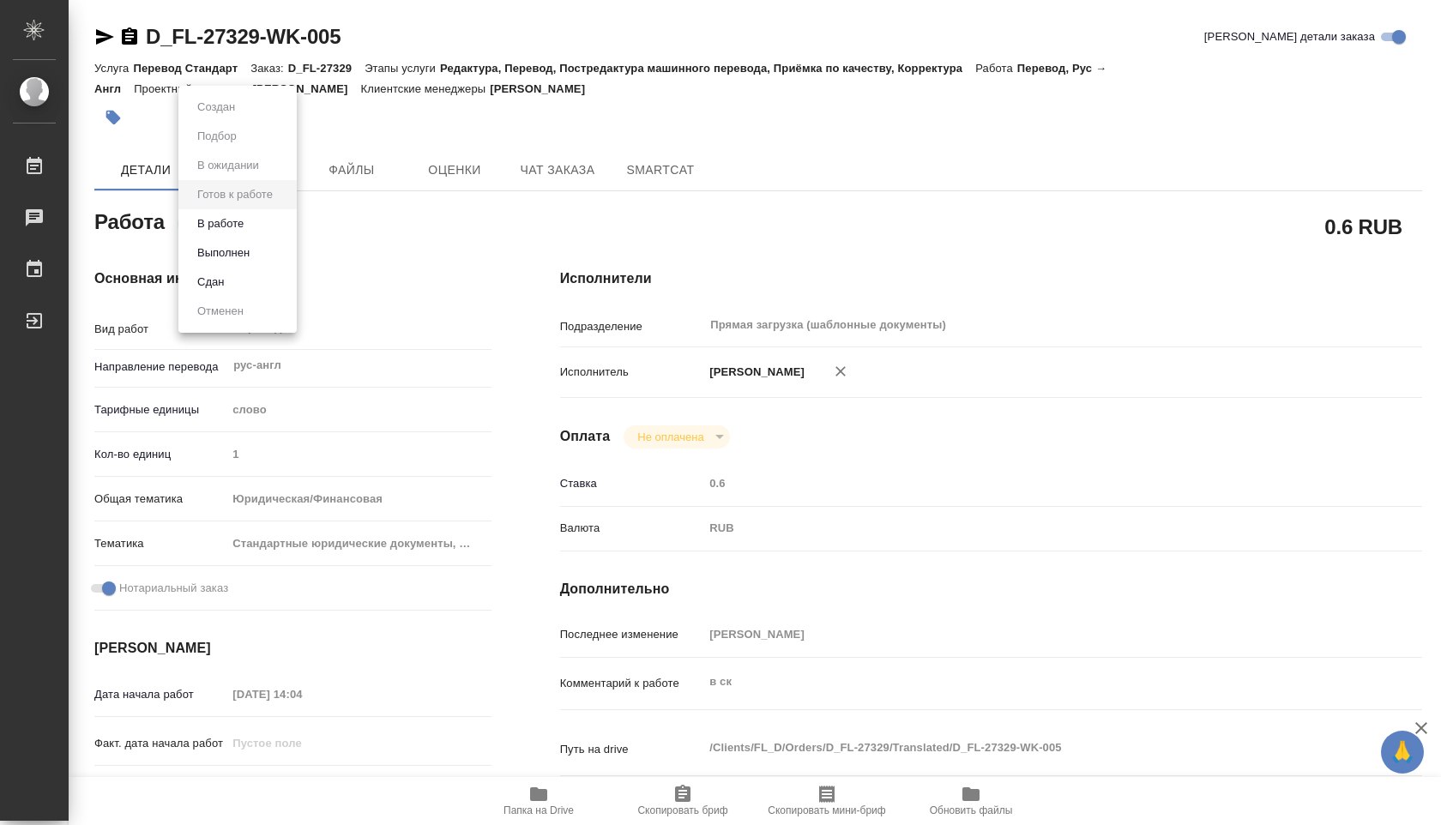
type textarea "x"
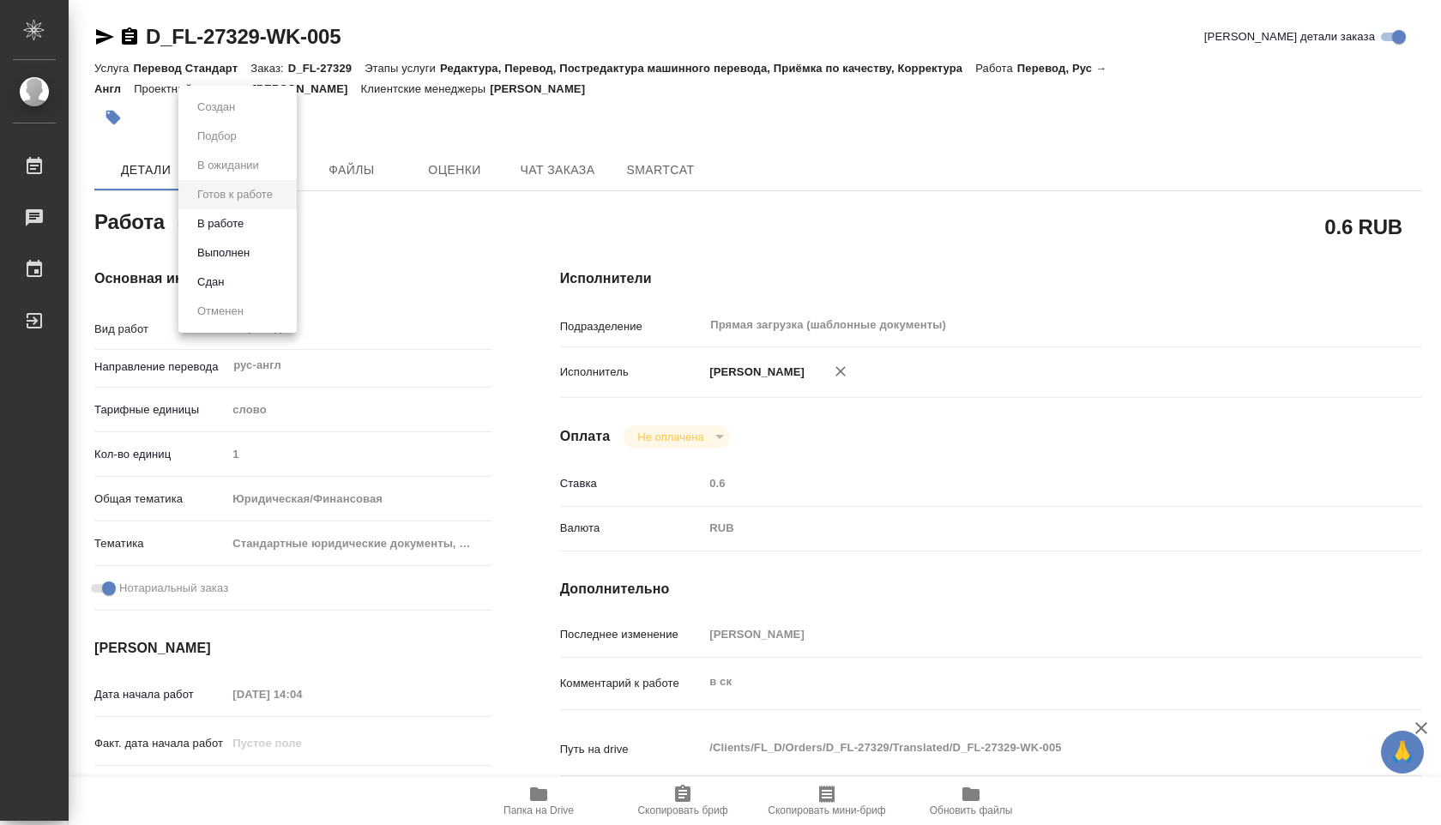
click at [260, 224] on li "В работе" at bounding box center [237, 223] width 118 height 29
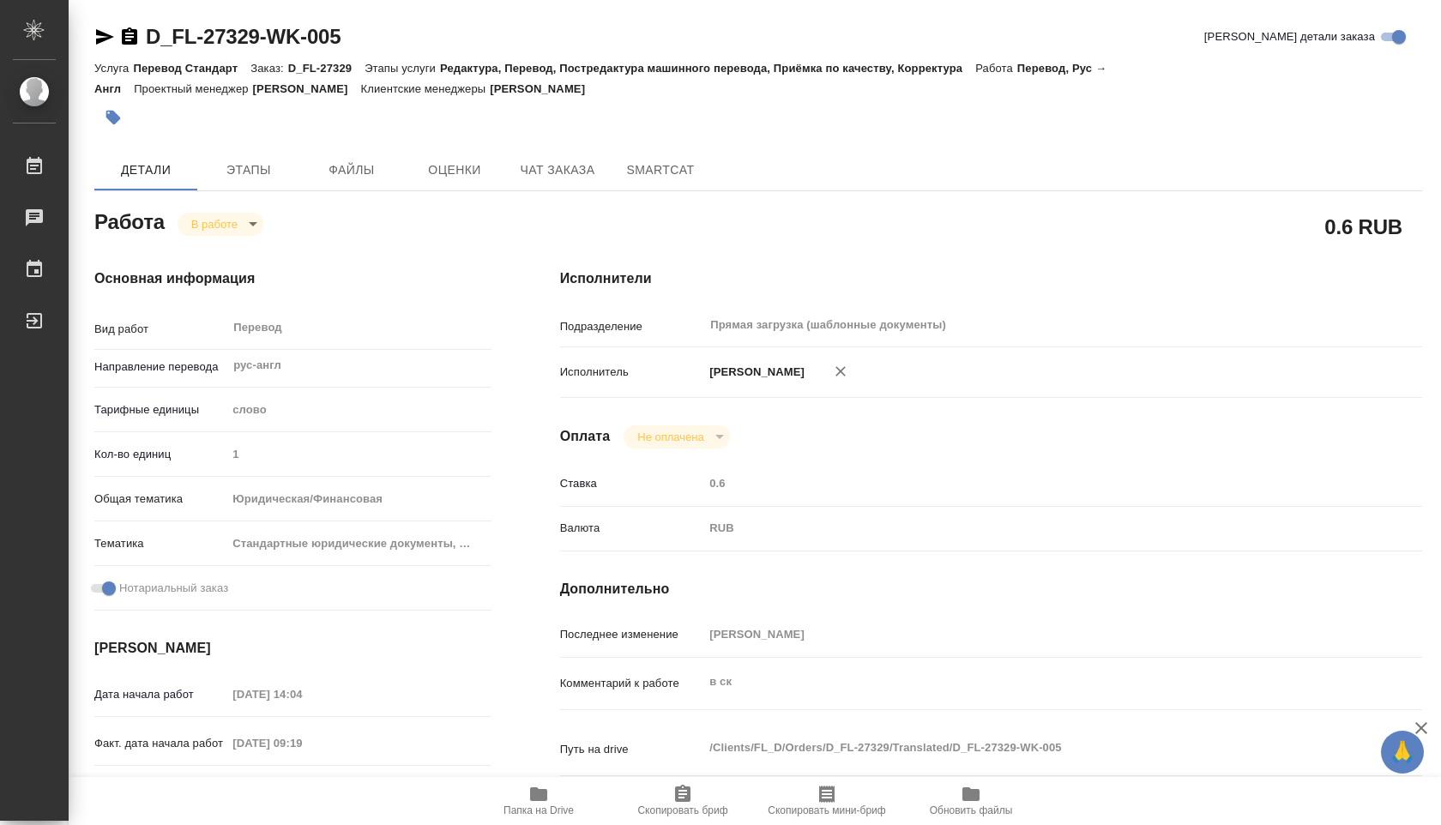
type textarea "x"
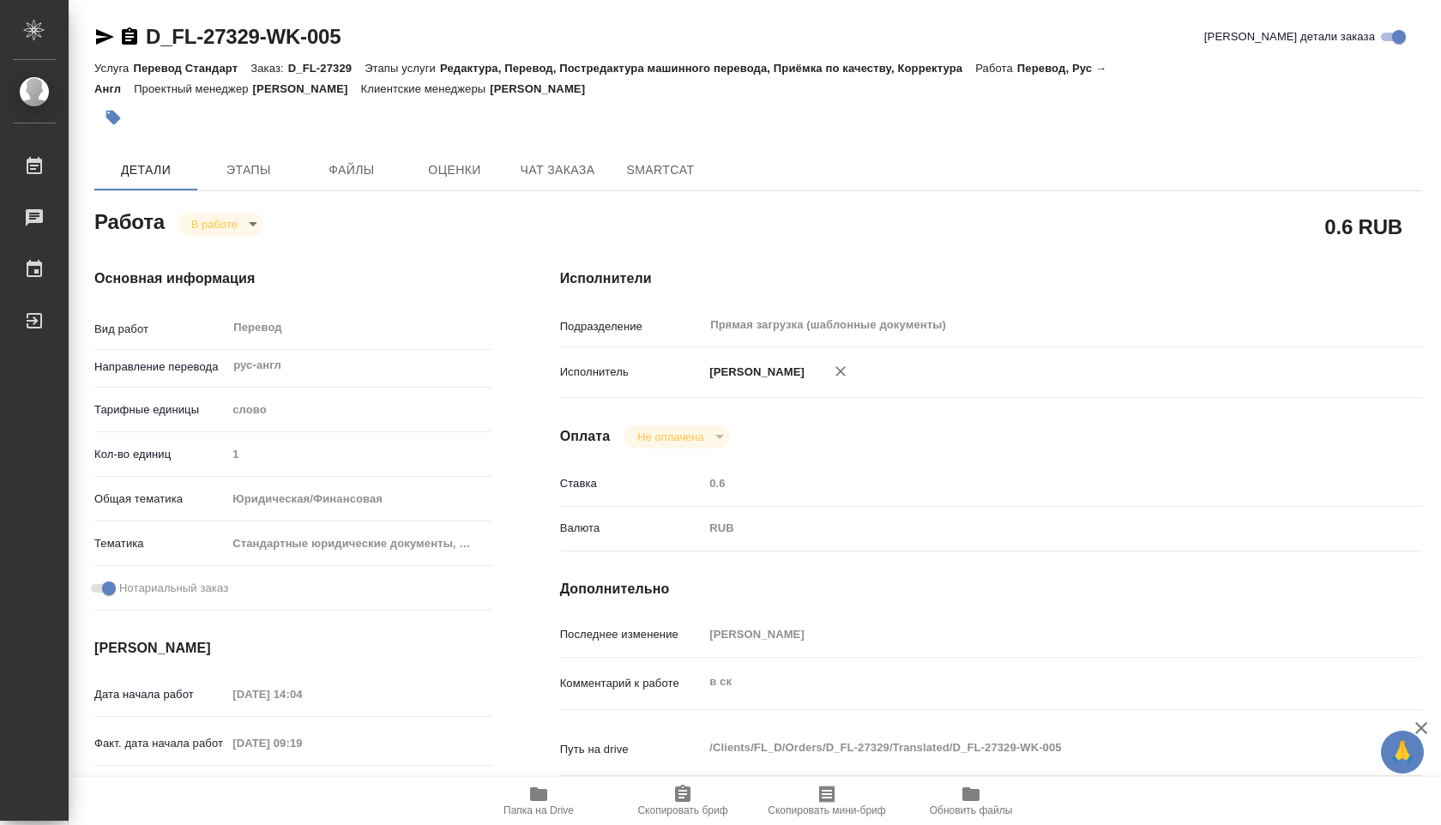
type textarea "x"
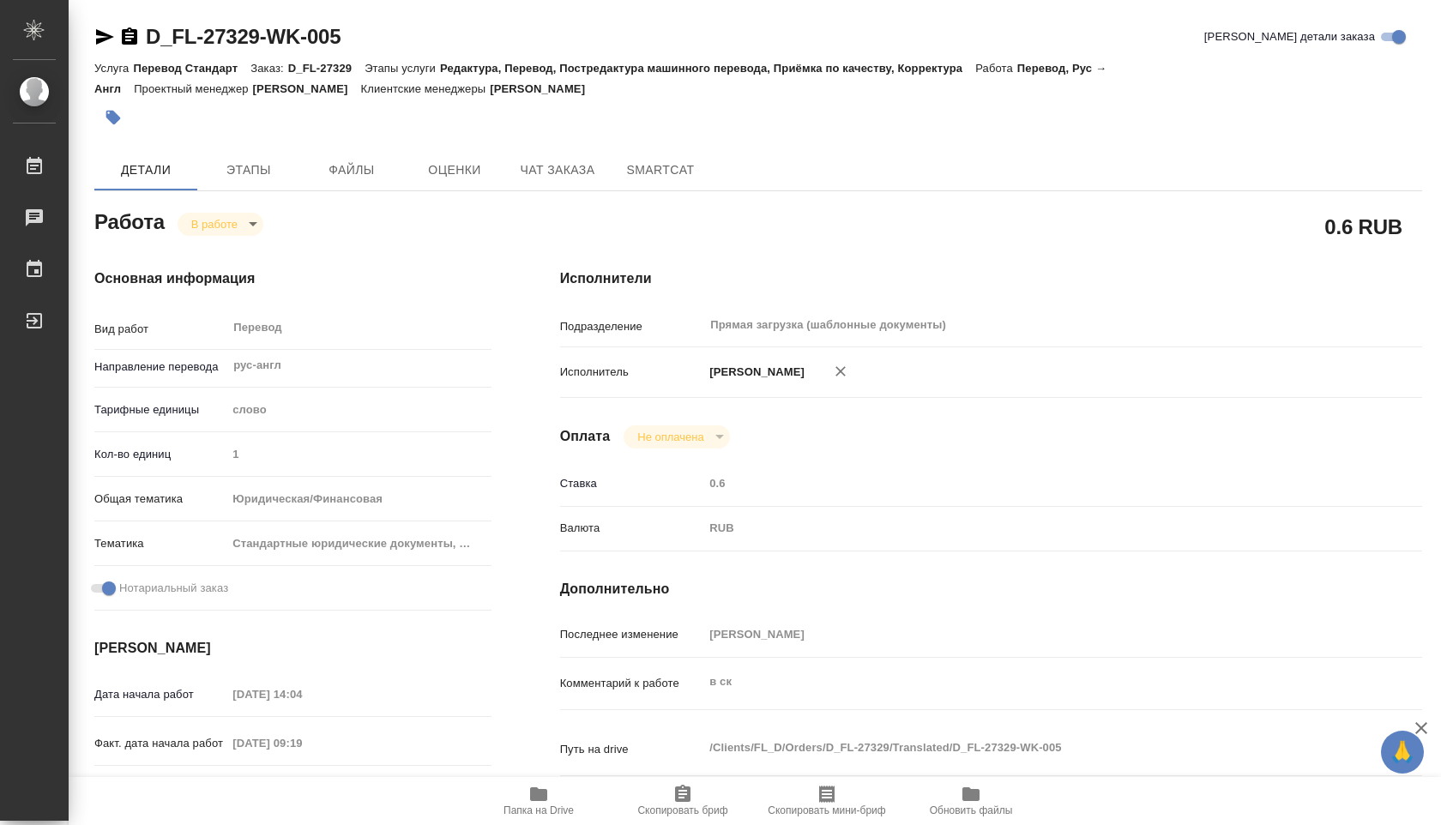
type textarea "x"
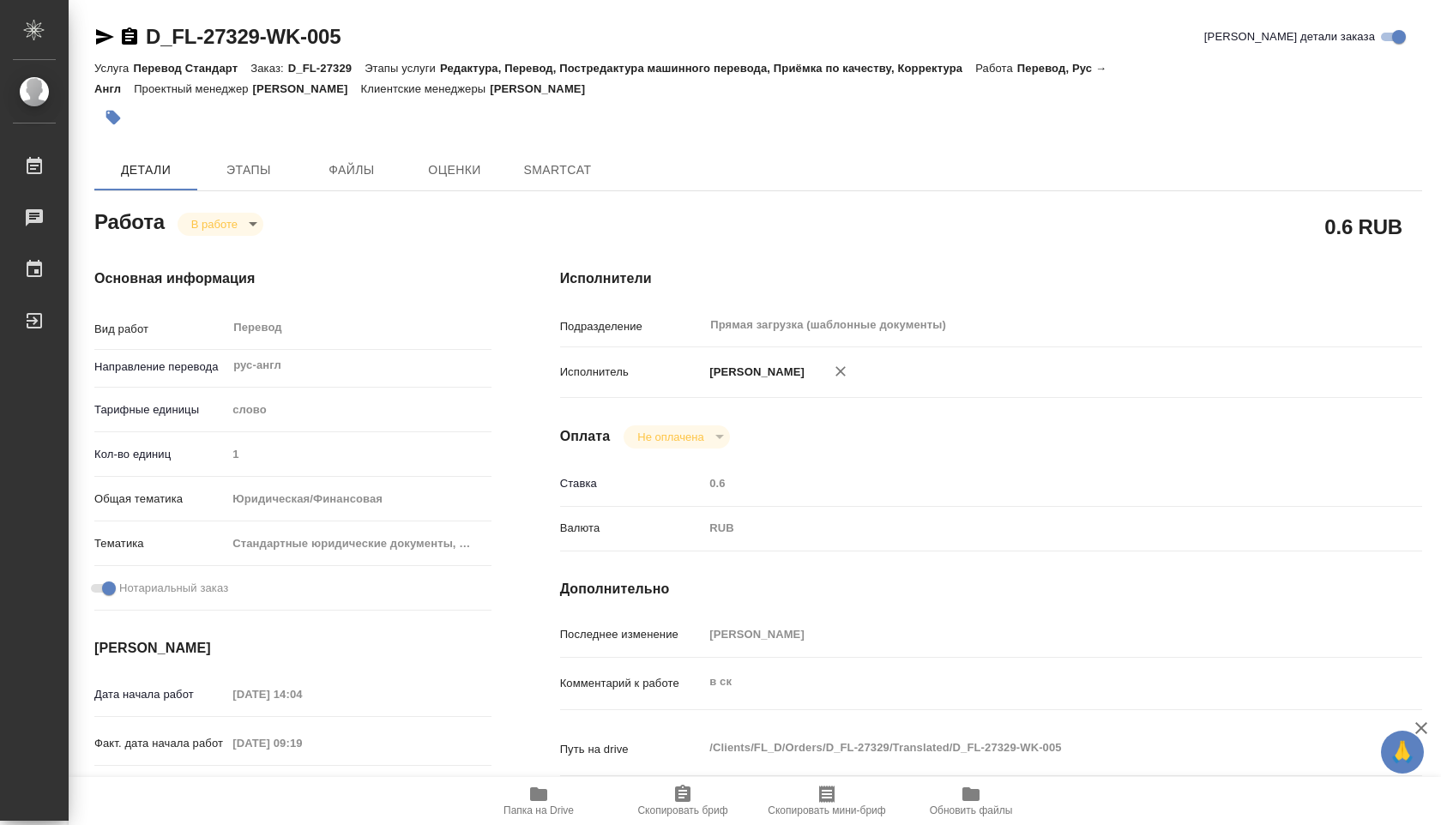
type textarea "x"
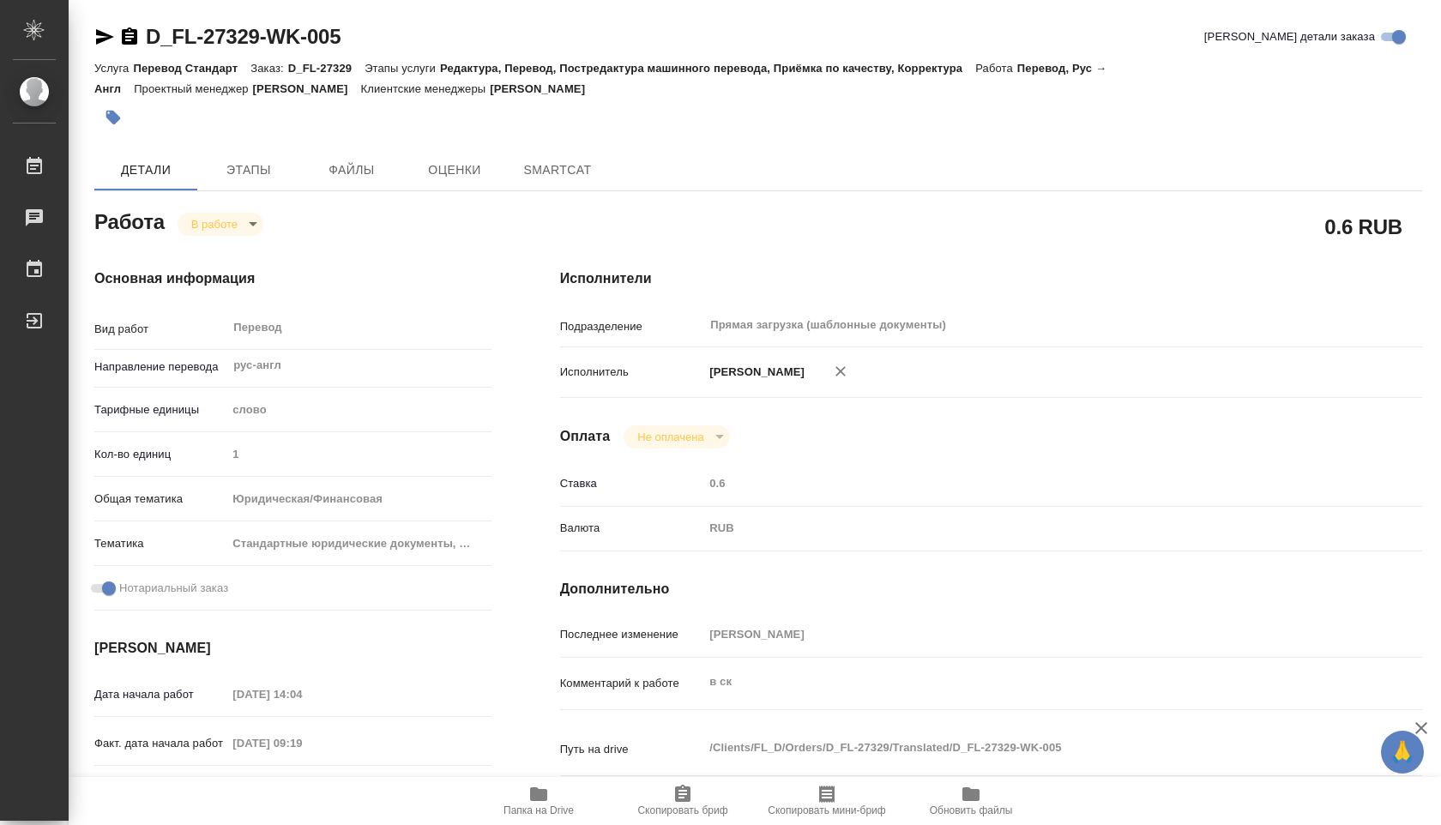
type textarea "x"
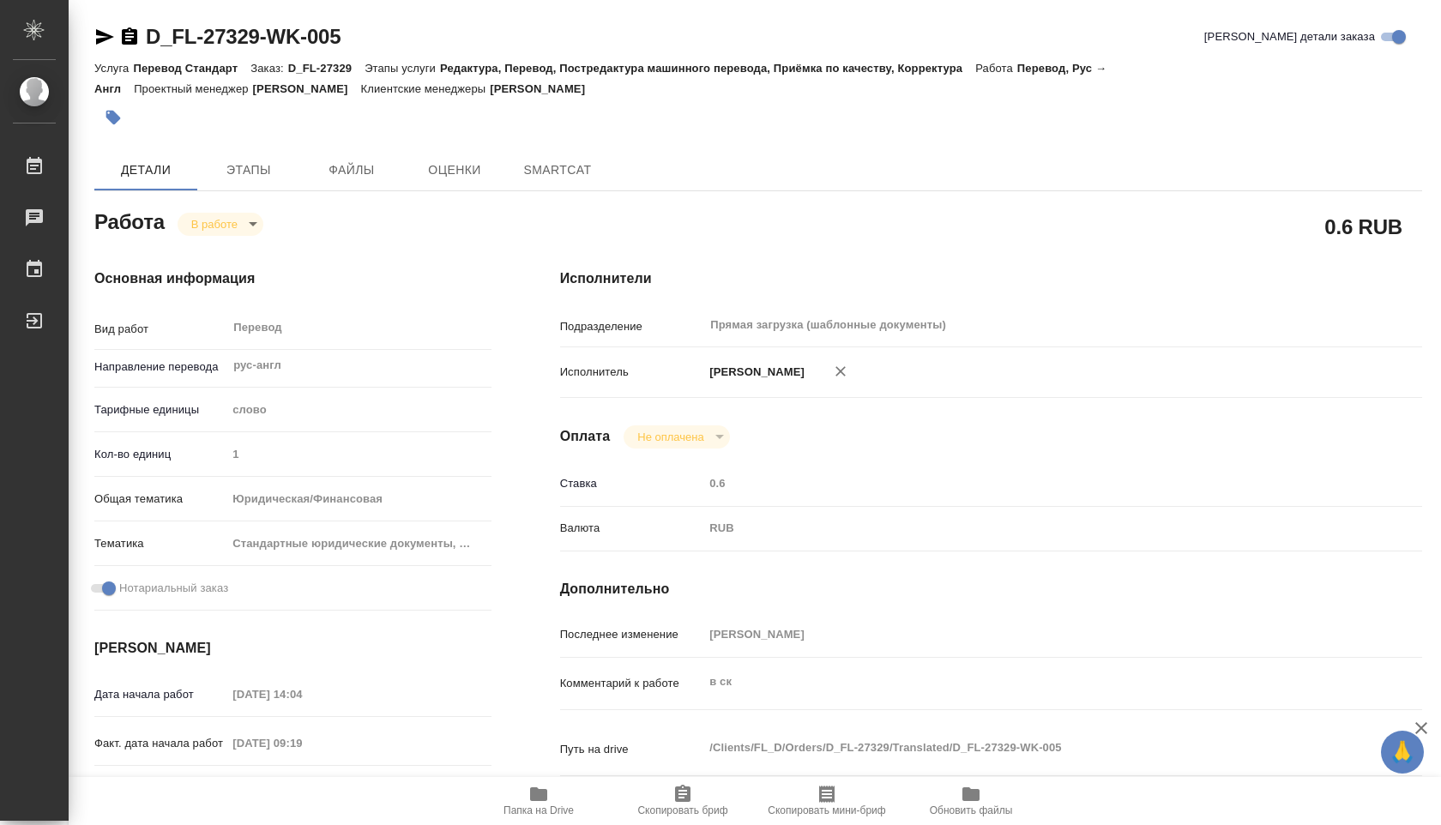
type textarea "x"
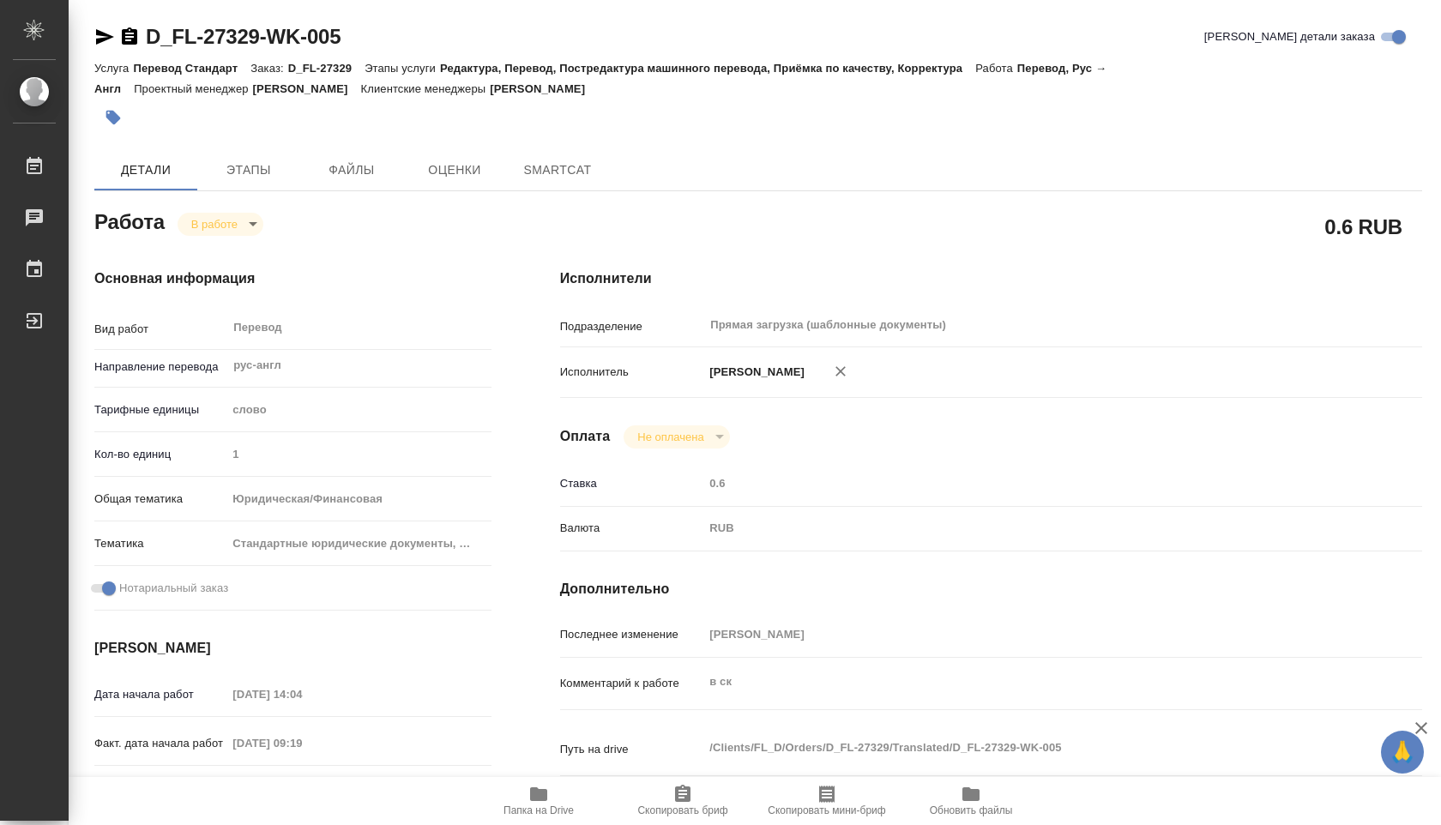
type textarea "x"
